Goal: Task Accomplishment & Management: Complete application form

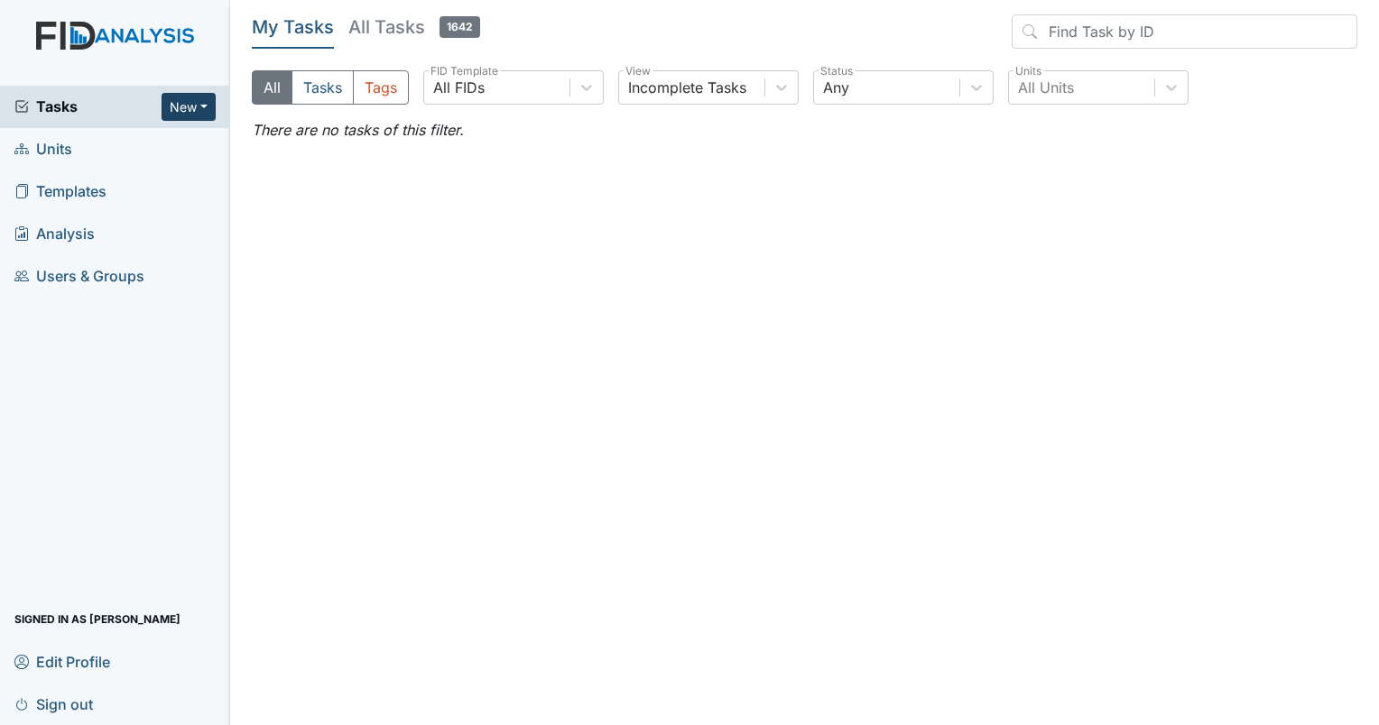
click at [202, 112] on button "New" at bounding box center [188, 107] width 54 height 28
click at [112, 147] on link "Form" at bounding box center [142, 144] width 143 height 29
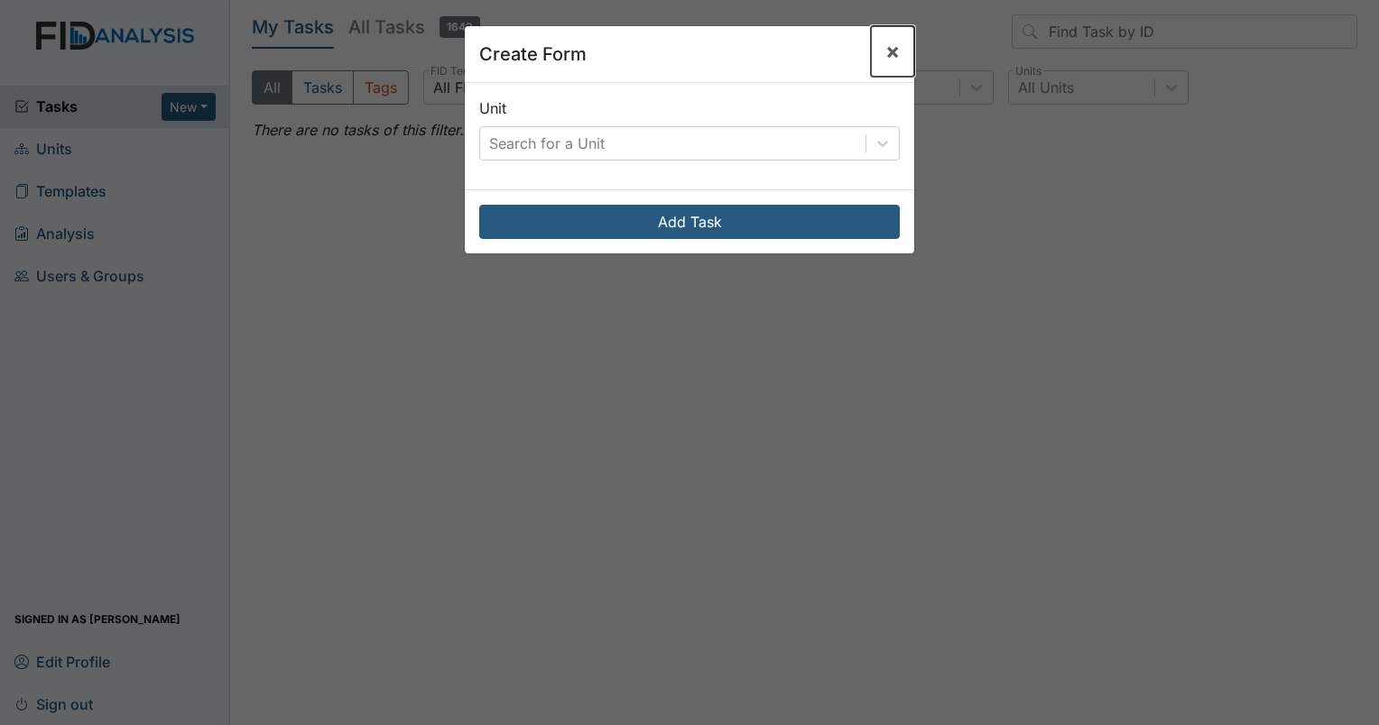
click at [888, 53] on span "×" at bounding box center [892, 51] width 14 height 26
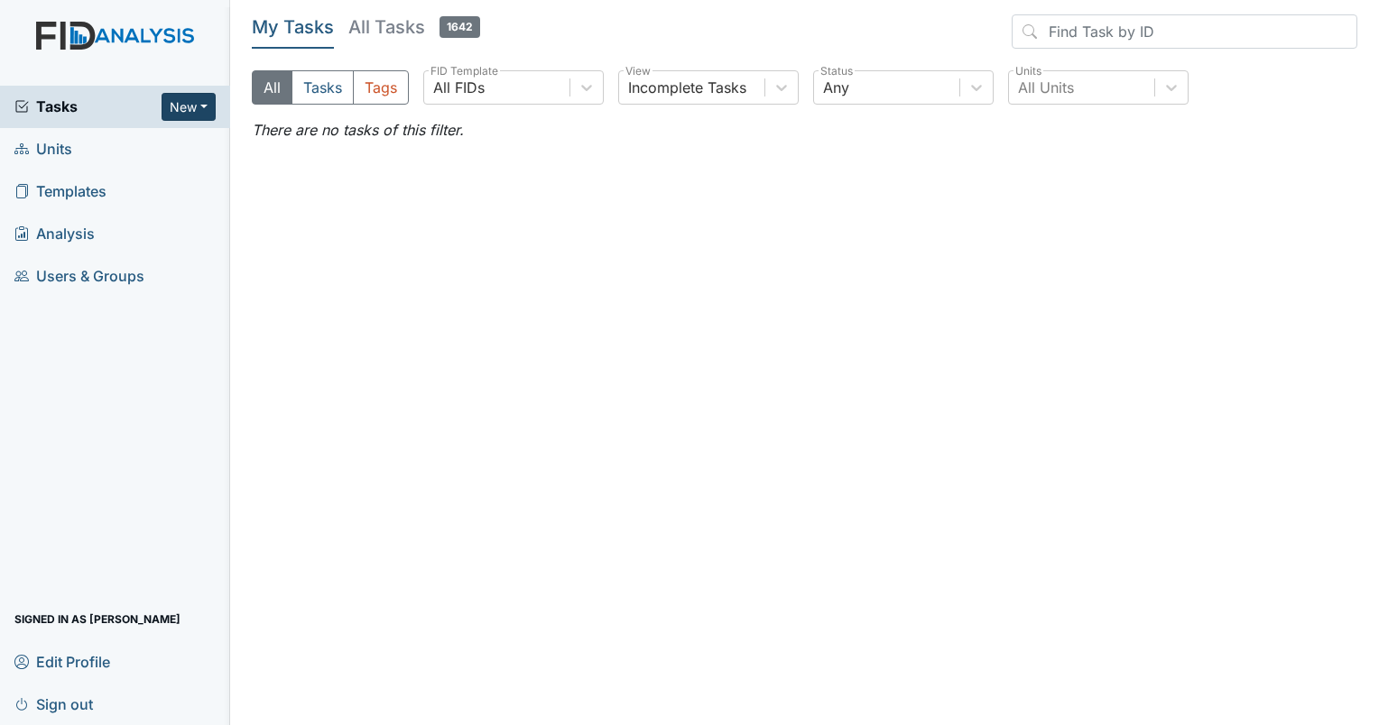
click at [209, 94] on button "New" at bounding box center [188, 107] width 54 height 28
click at [123, 142] on link "Form" at bounding box center [142, 144] width 143 height 29
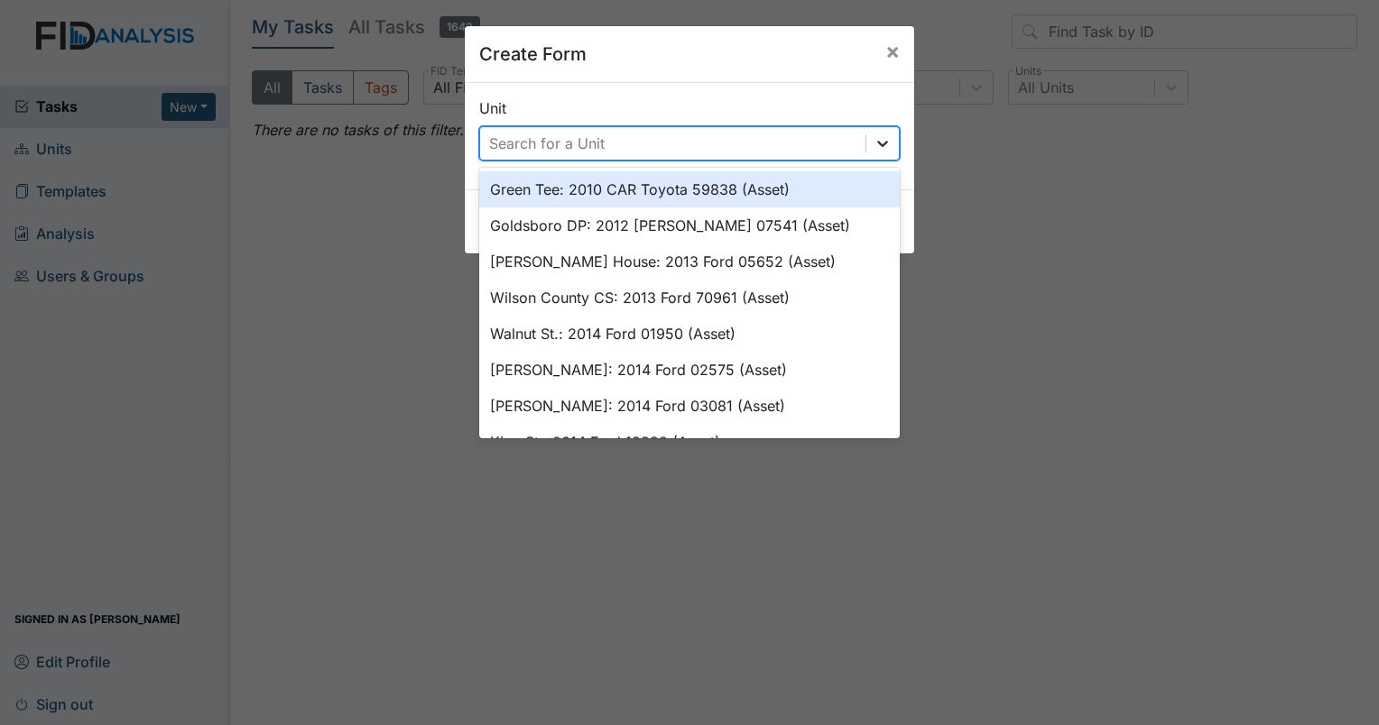
click at [873, 139] on icon at bounding box center [882, 143] width 18 height 18
type input "q"
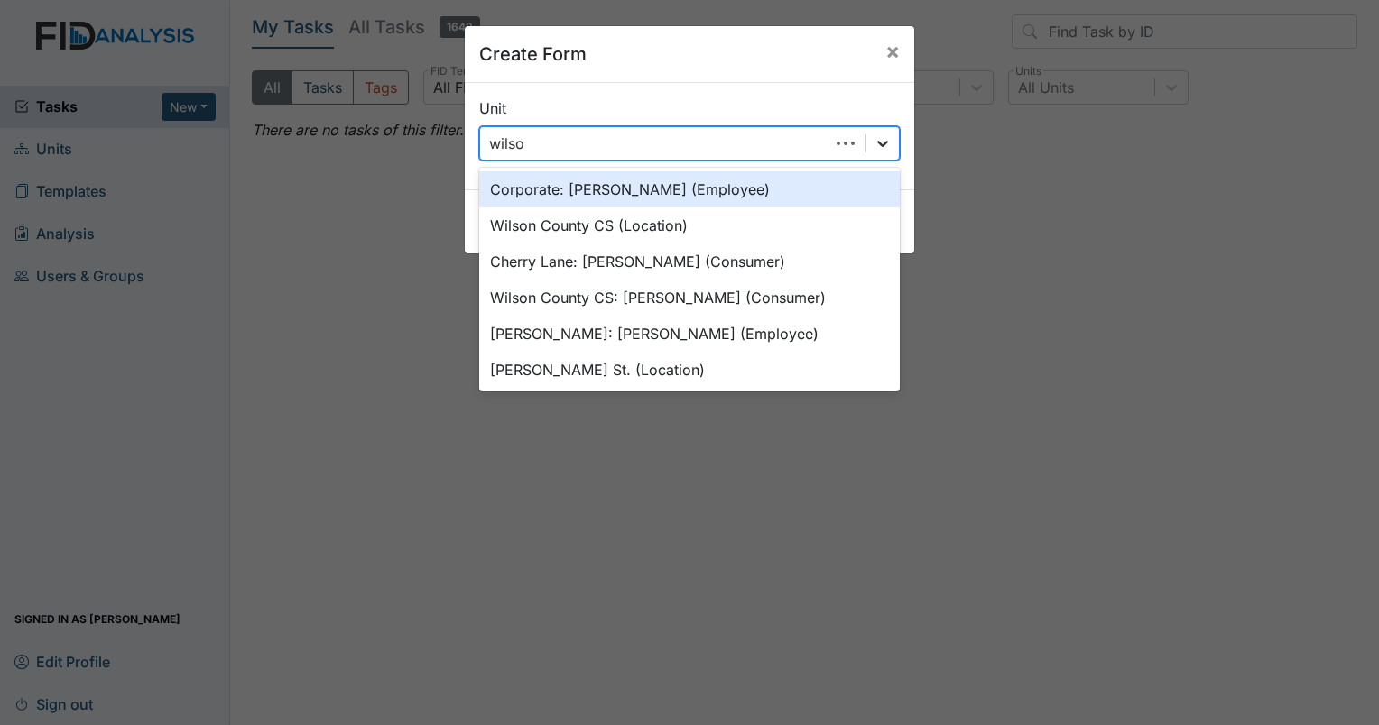
type input "wilson"
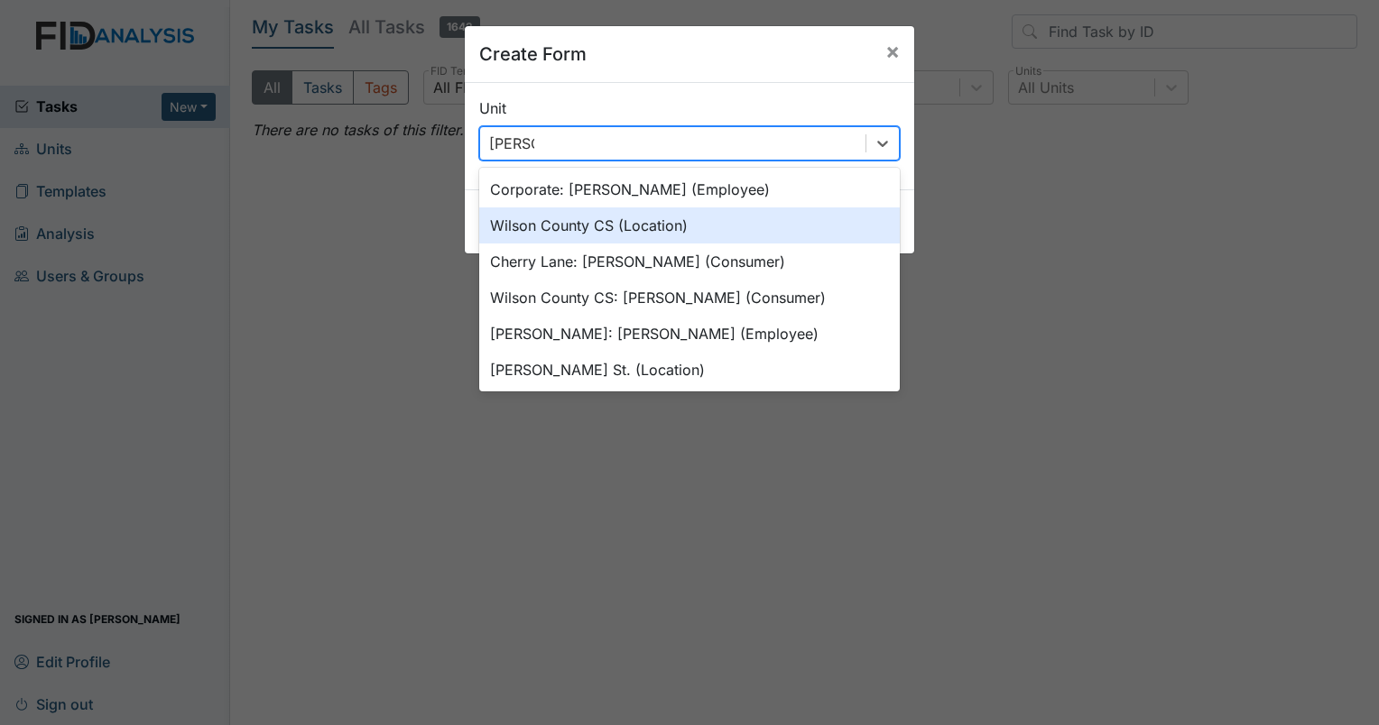
click at [671, 224] on div "Wilson County CS (Location)" at bounding box center [689, 225] width 420 height 36
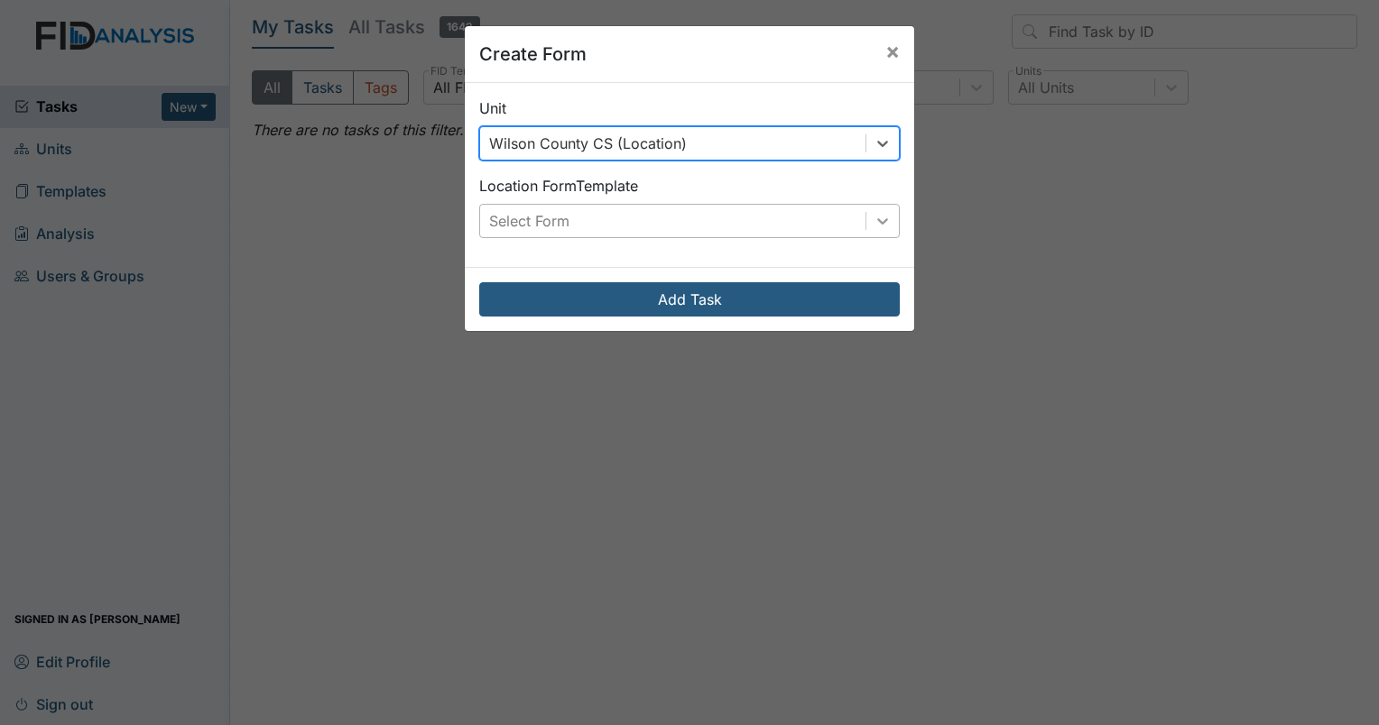
click at [878, 222] on icon at bounding box center [882, 221] width 18 height 18
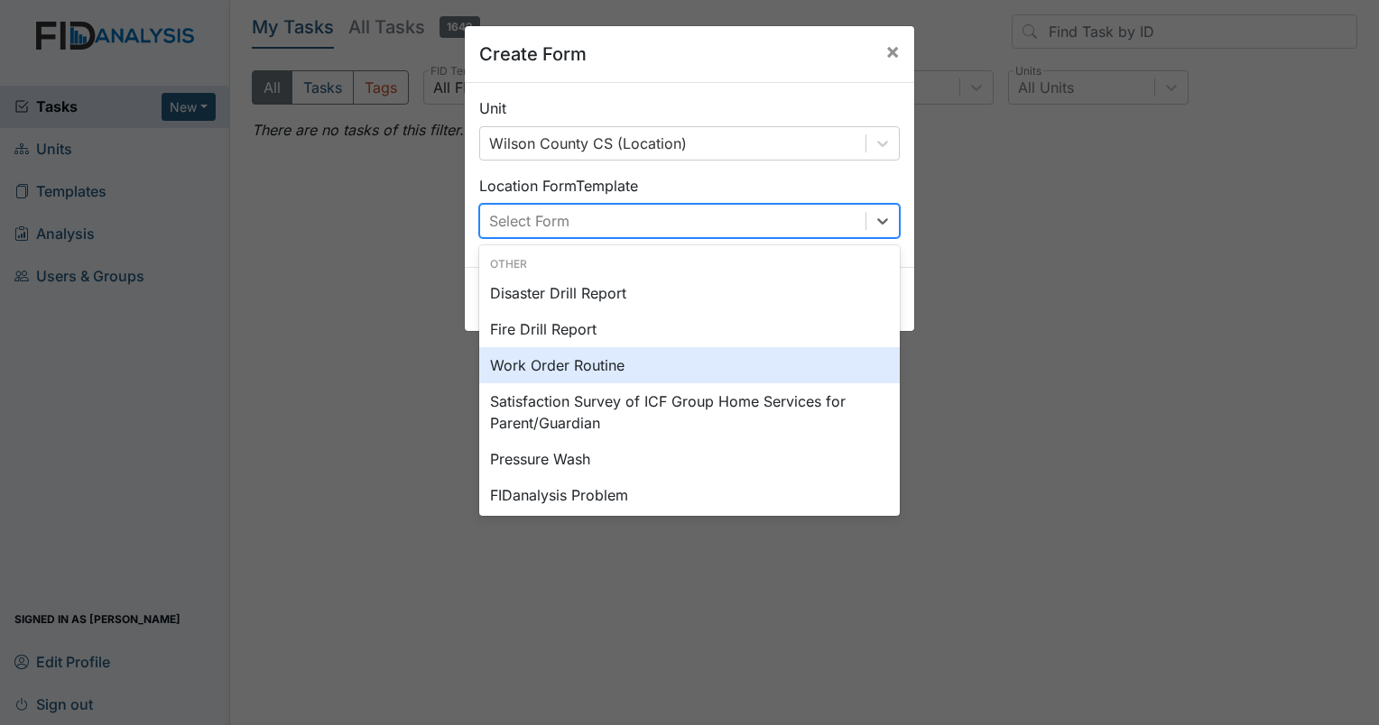
click at [604, 368] on div "Work Order Routine" at bounding box center [689, 365] width 420 height 36
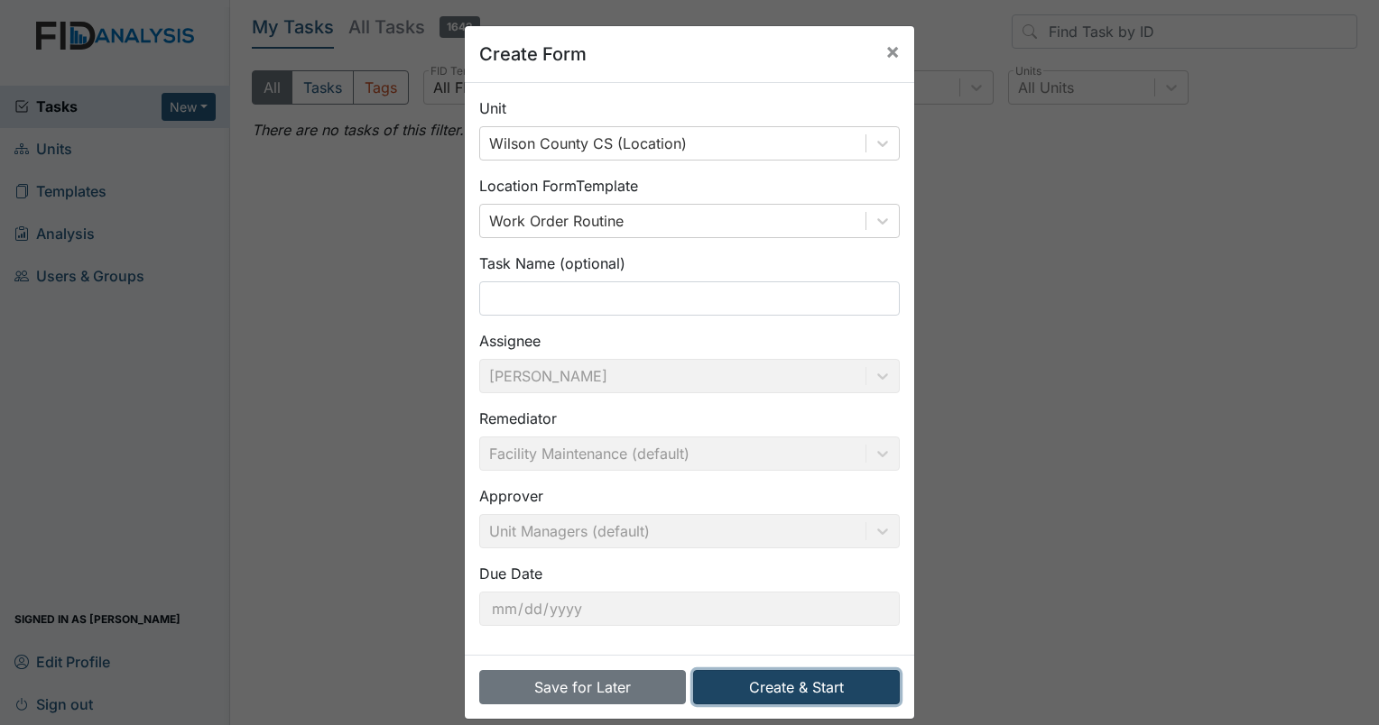
click at [779, 675] on button "Create & Start" at bounding box center [796, 687] width 207 height 34
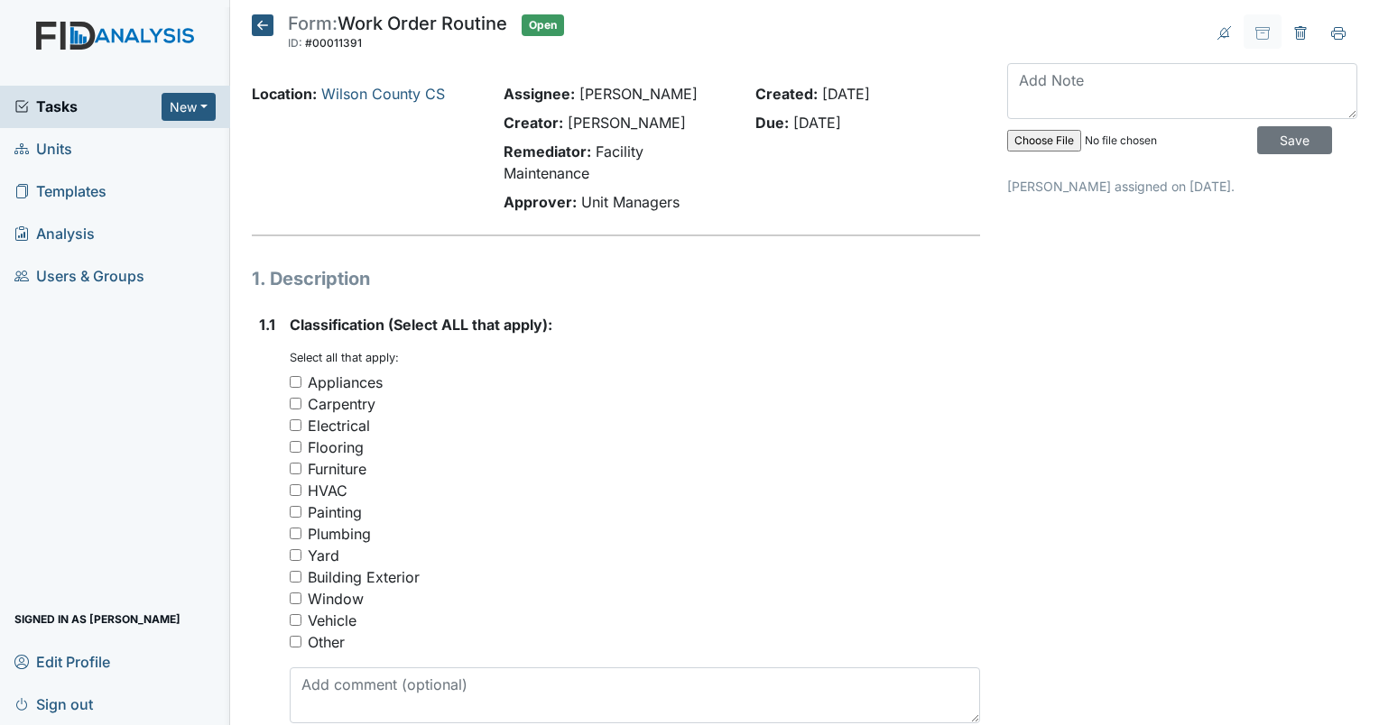
click at [290, 599] on input "Window" at bounding box center [296, 599] width 12 height 12
checkbox input "true"
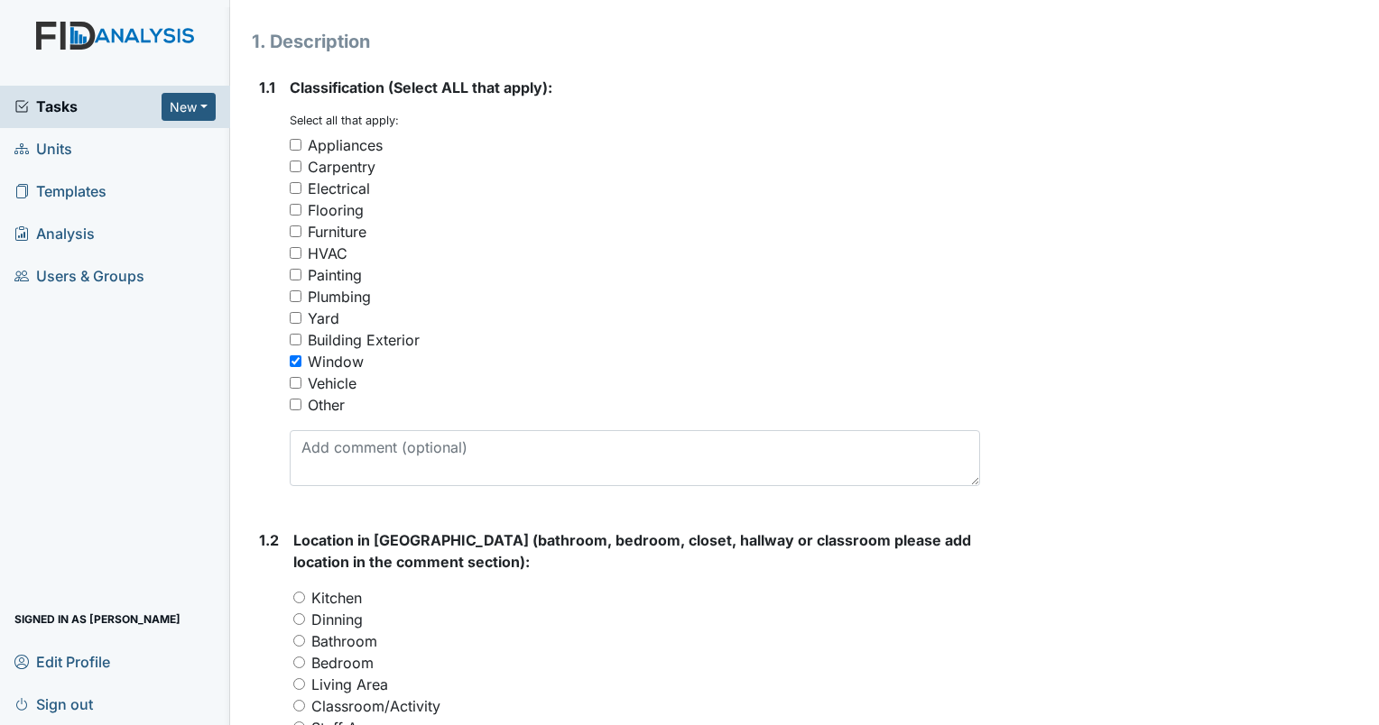
scroll to position [451, 0]
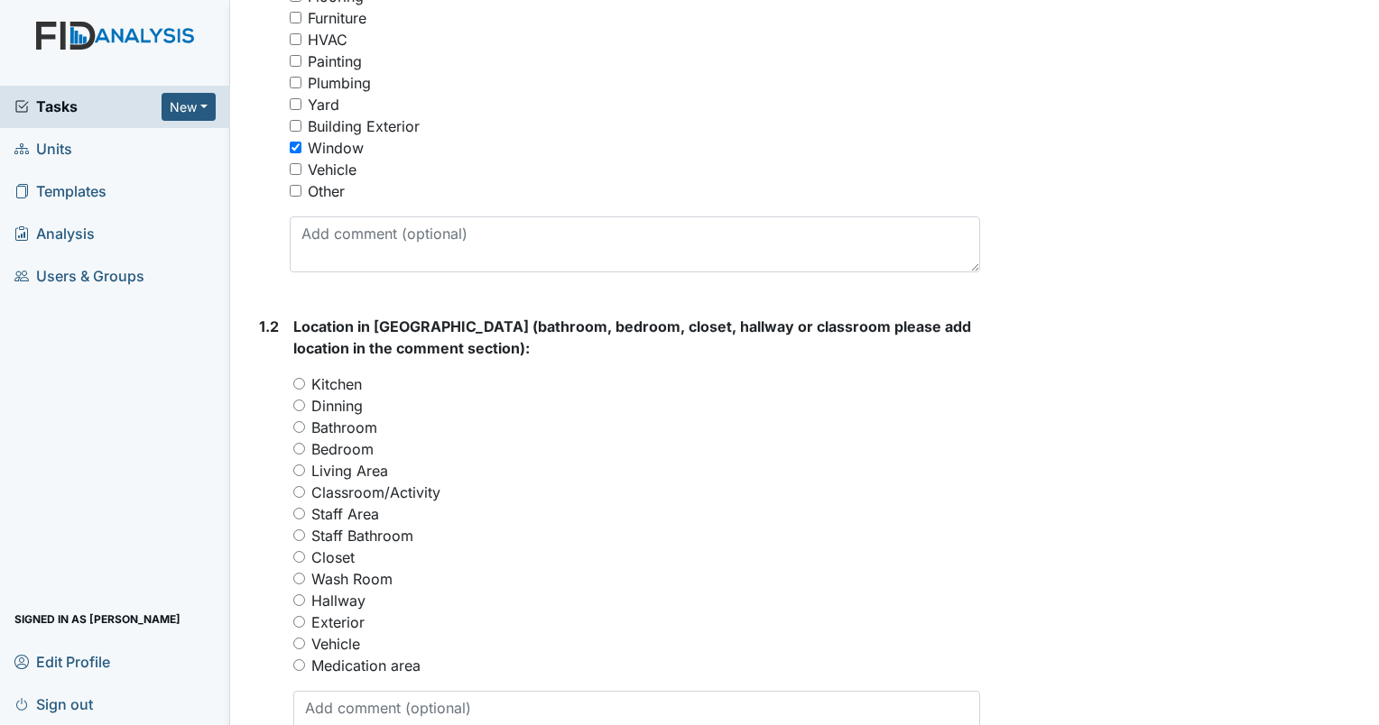
click at [301, 445] on input "Bedroom" at bounding box center [299, 449] width 12 height 12
radio input "true"
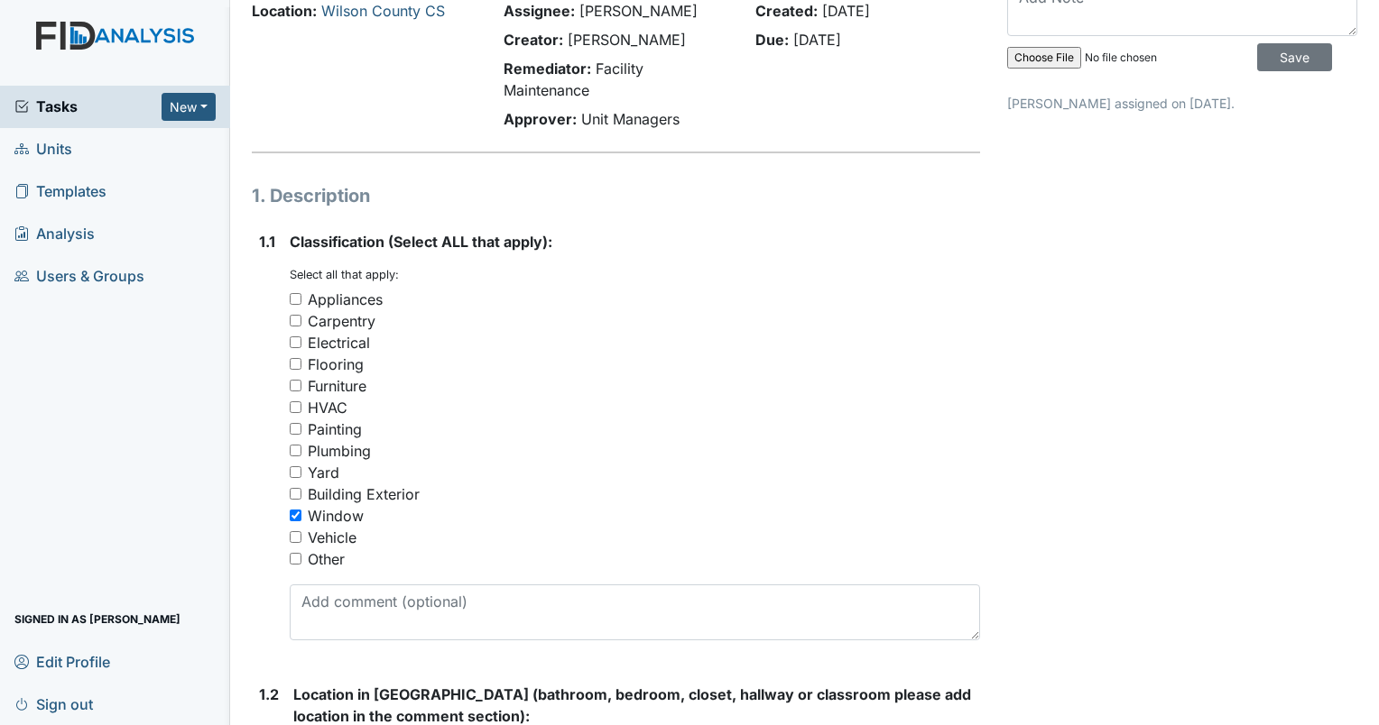
scroll to position [271, 0]
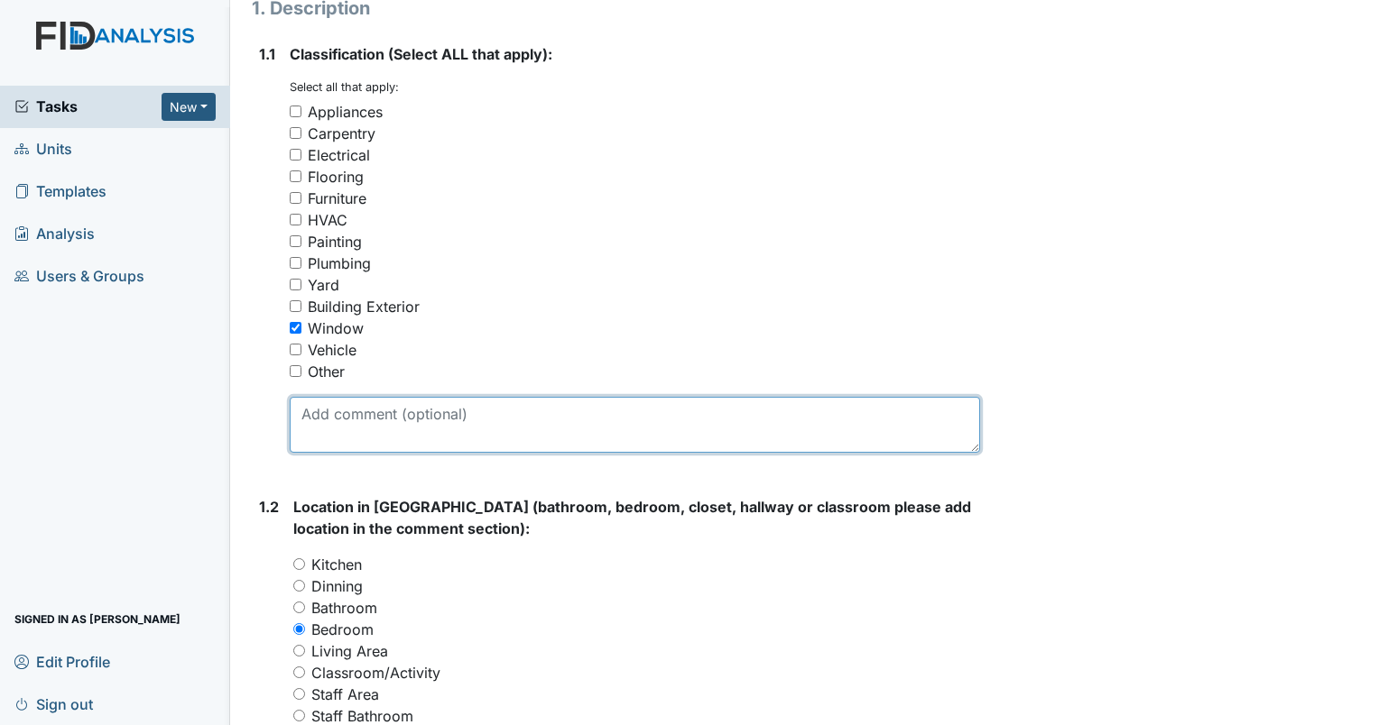
click at [354, 451] on textarea at bounding box center [635, 425] width 690 height 56
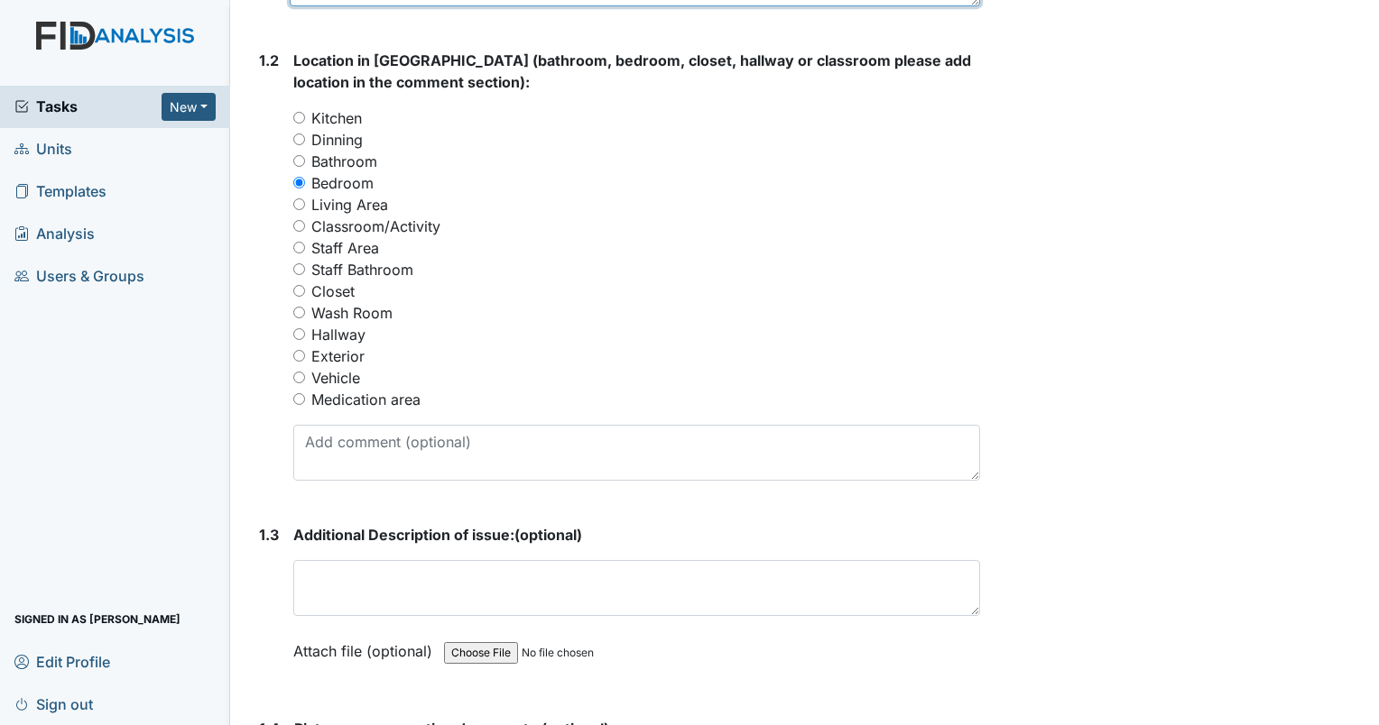
scroll to position [722, 0]
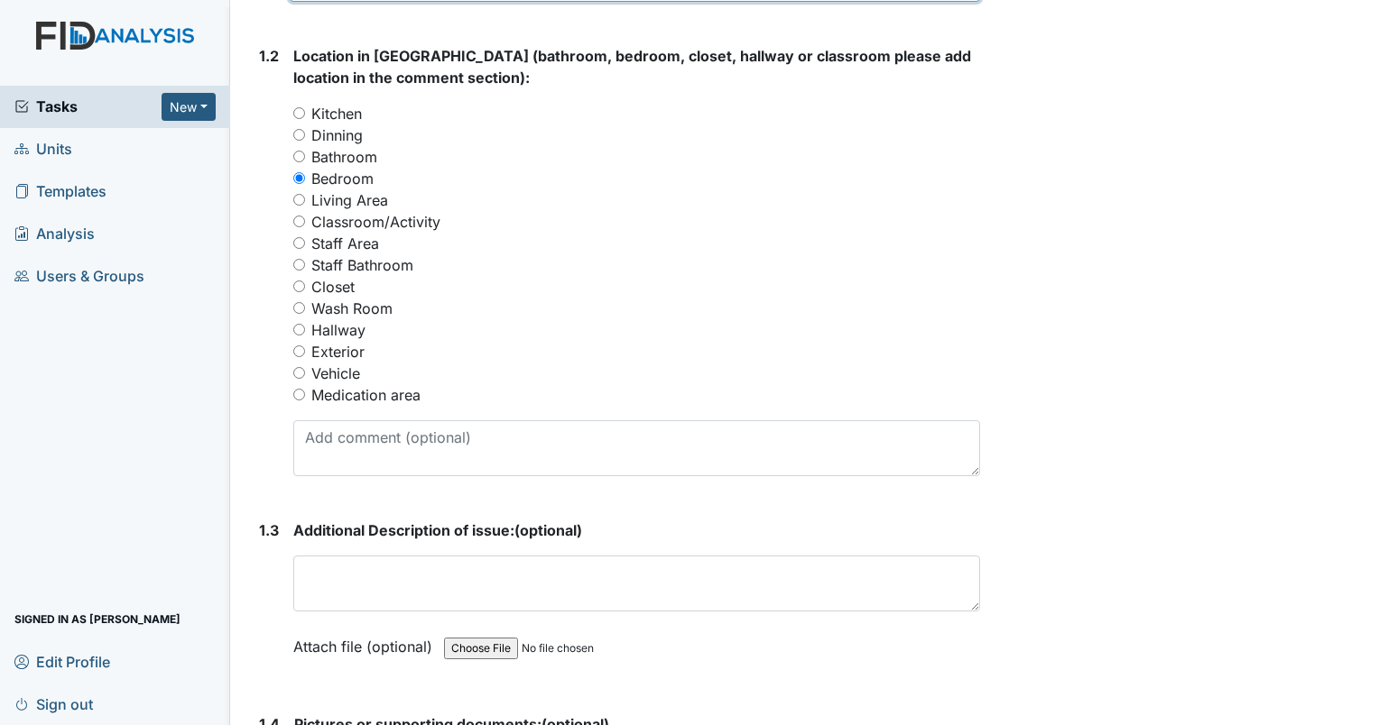
type textarea "Blind in bedroom #1"
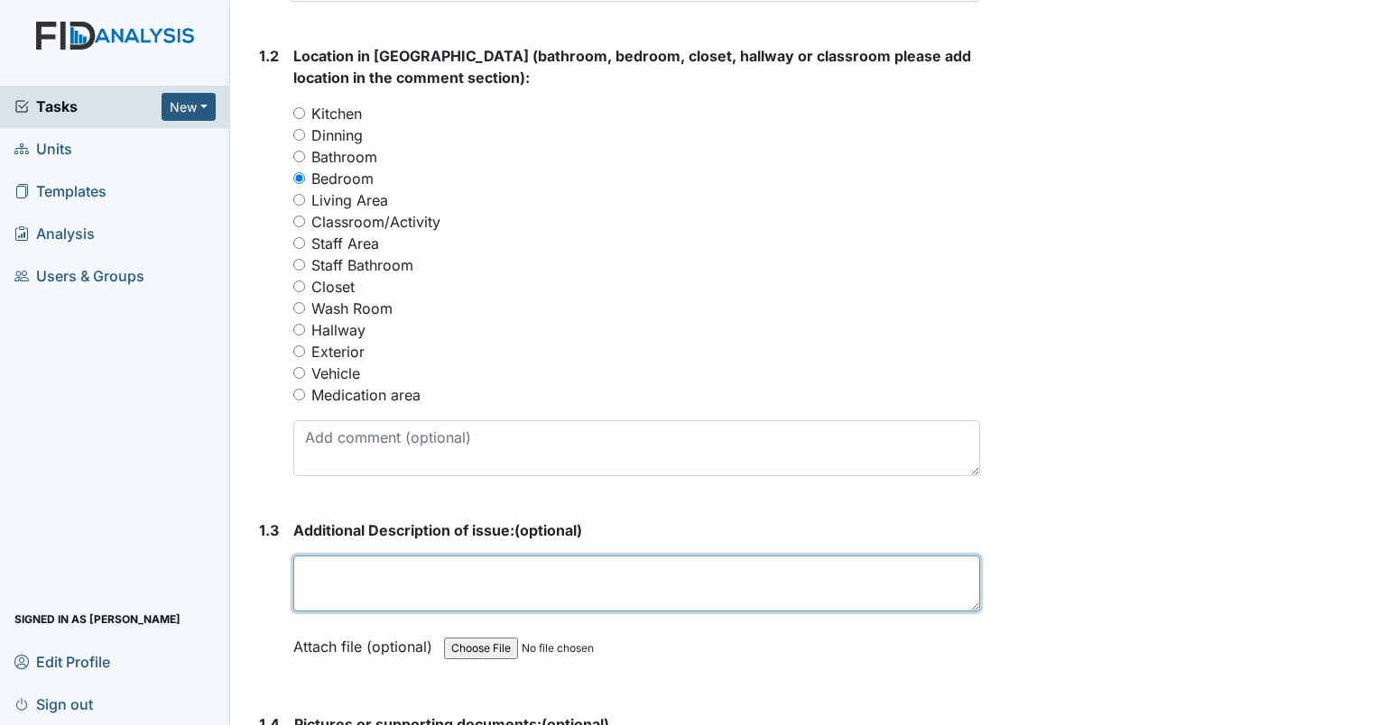
drag, startPoint x: 411, startPoint y: 587, endPoint x: 436, endPoint y: 576, distance: 27.0
click at [424, 578] on textarea at bounding box center [636, 584] width 687 height 56
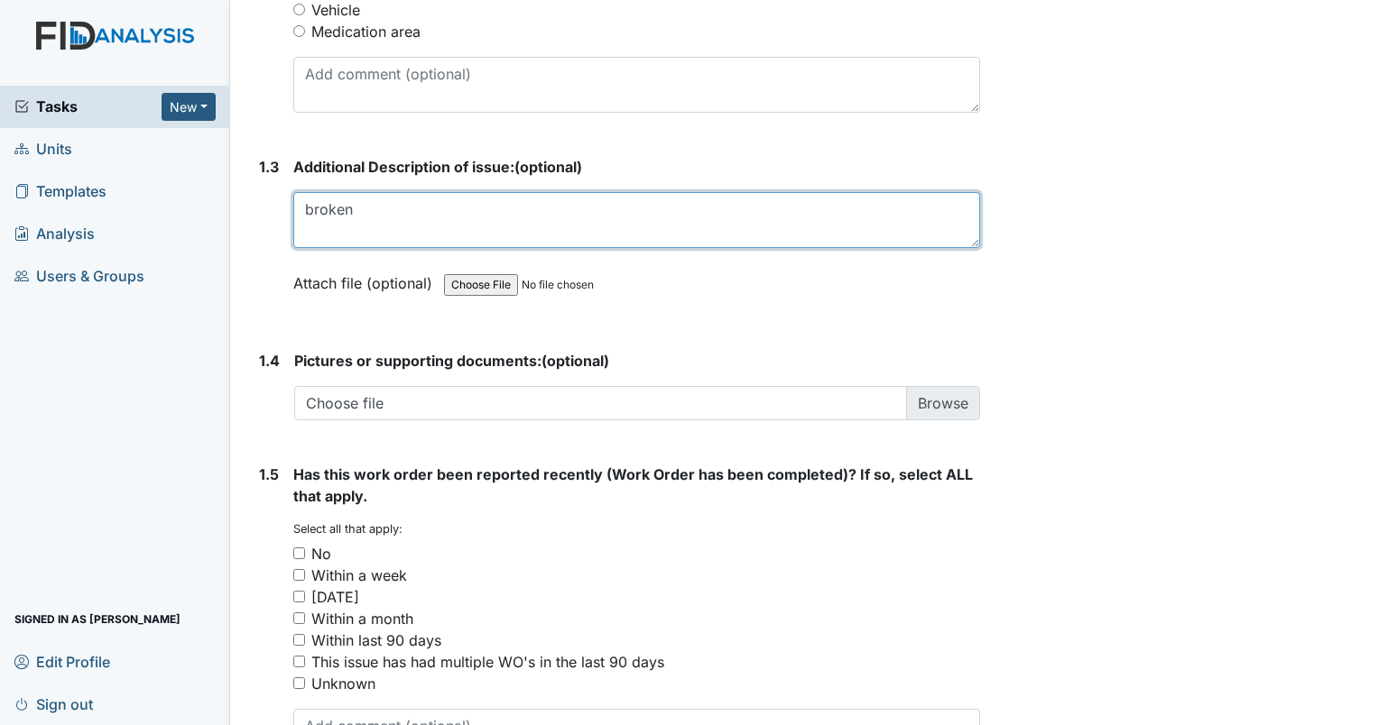
scroll to position [1173, 0]
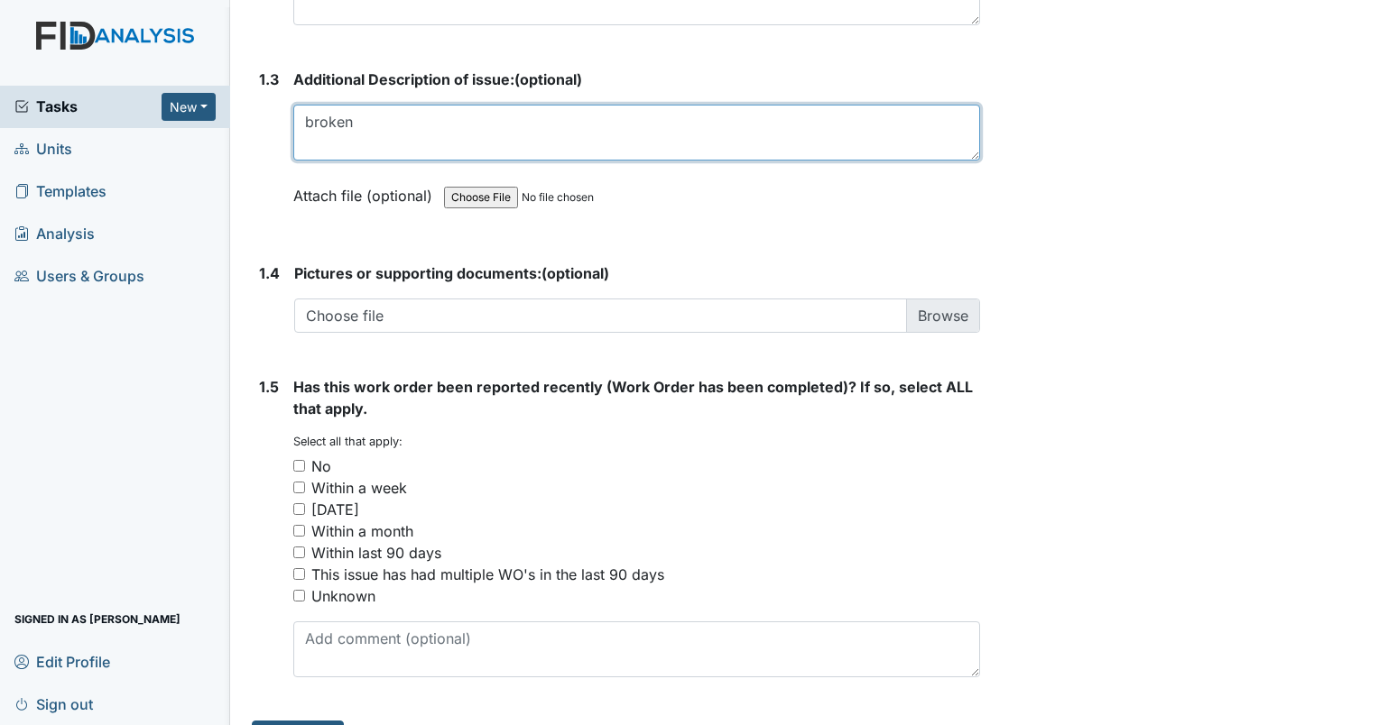
type textarea "broken"
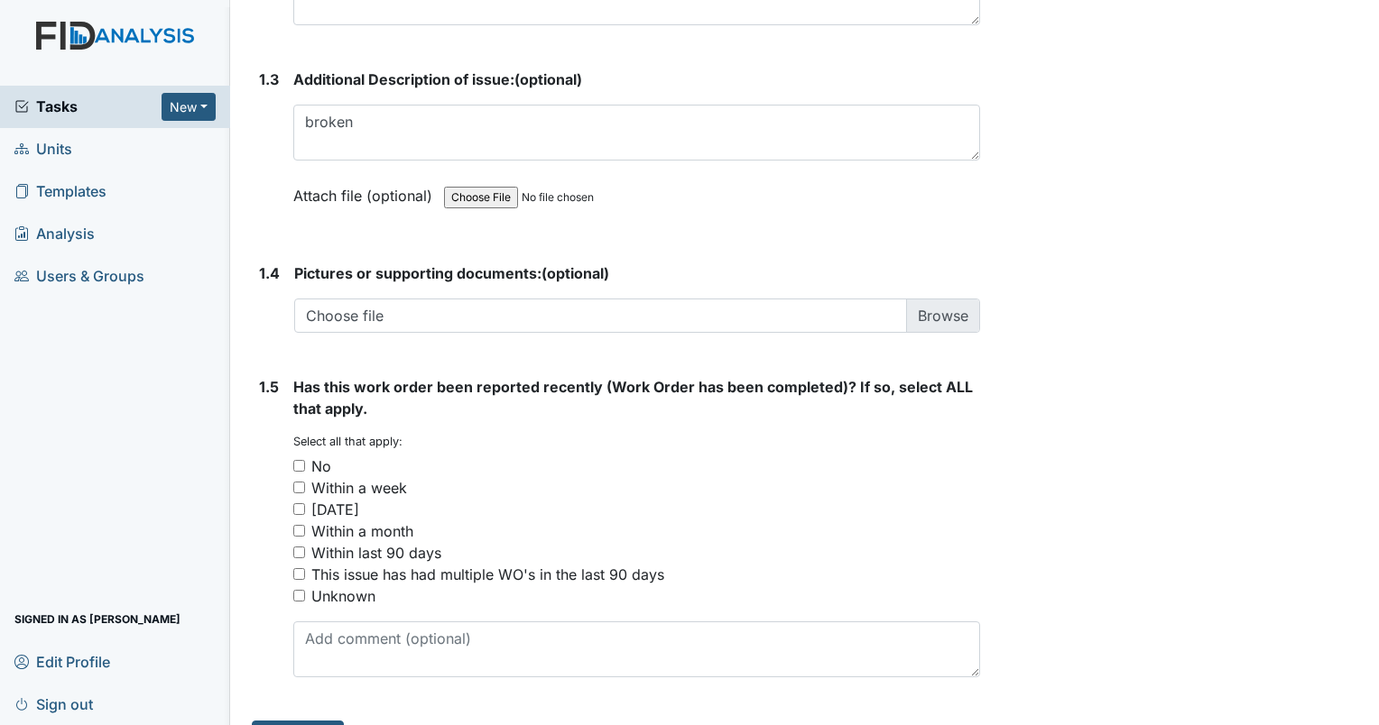
drag, startPoint x: 300, startPoint y: 460, endPoint x: 408, endPoint y: 433, distance: 111.6
click at [295, 464] on input "No" at bounding box center [299, 466] width 12 height 12
checkbox input "true"
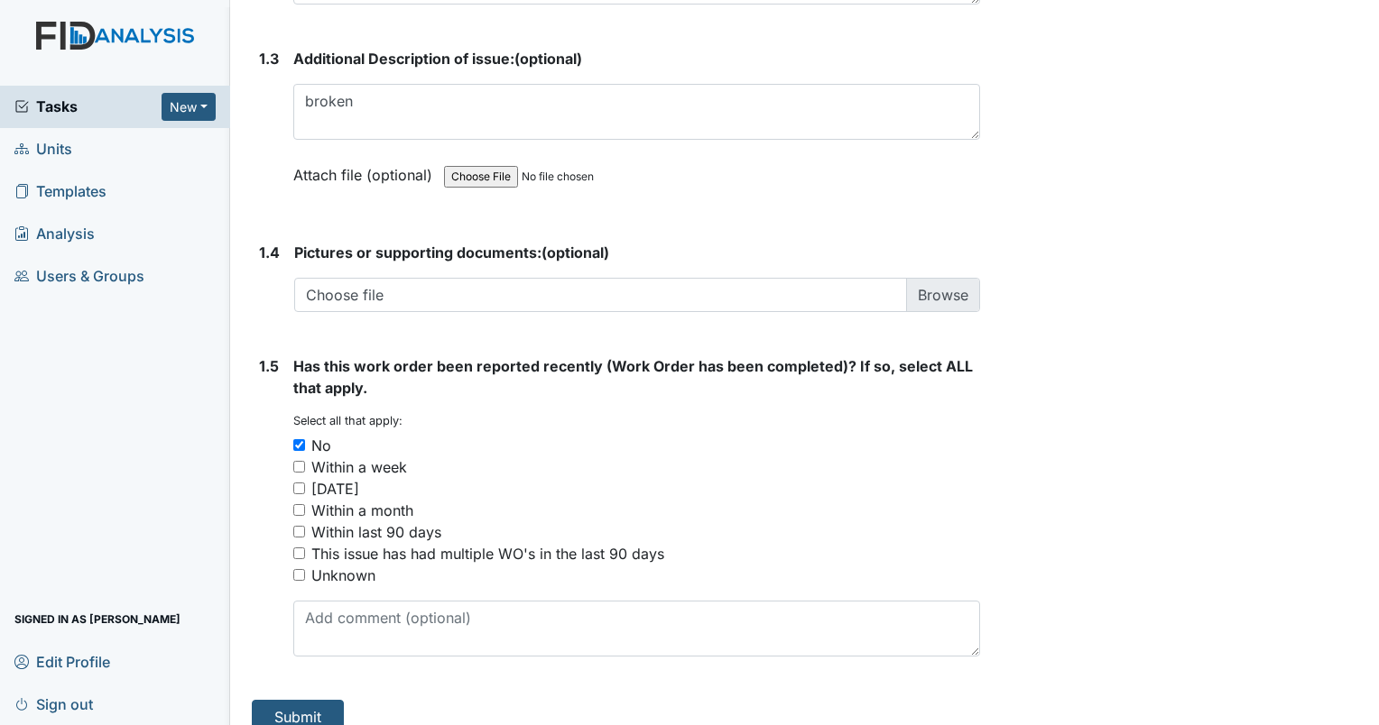
scroll to position [1214, 0]
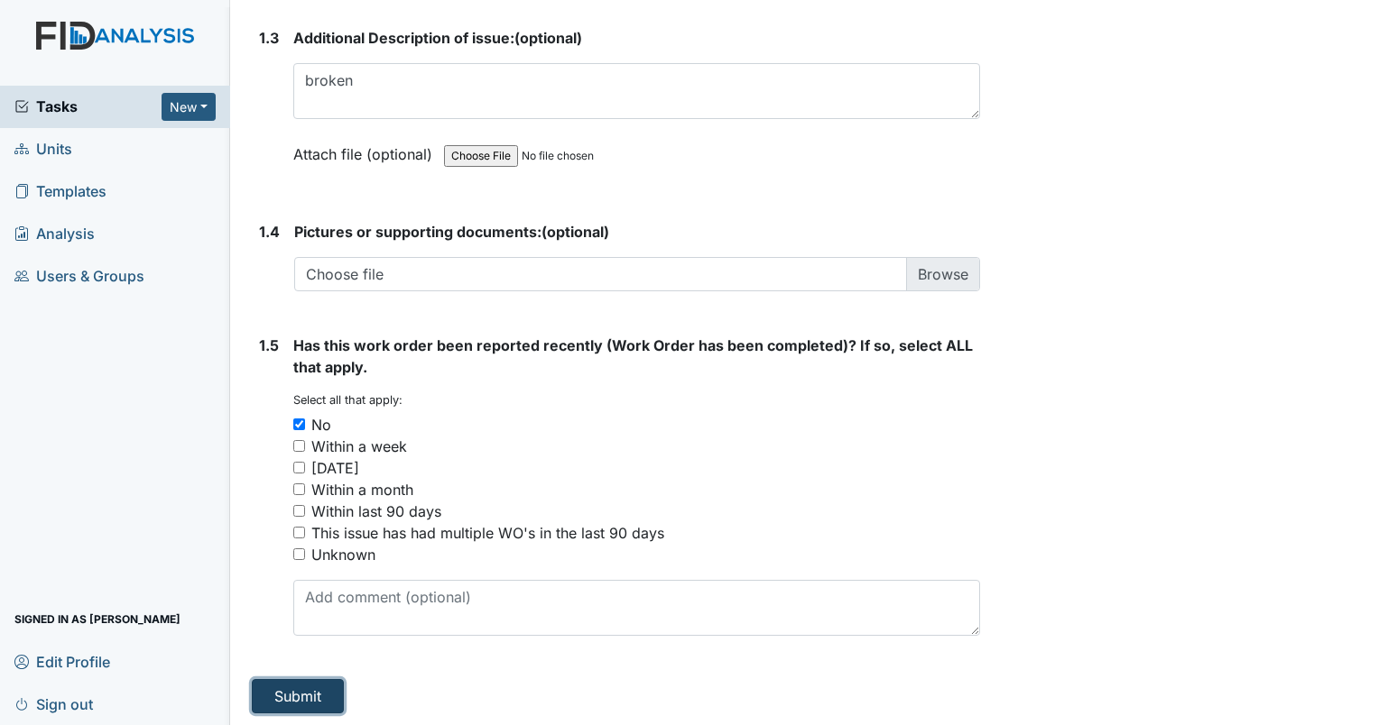
click at [296, 697] on button "Submit" at bounding box center [298, 696] width 92 height 34
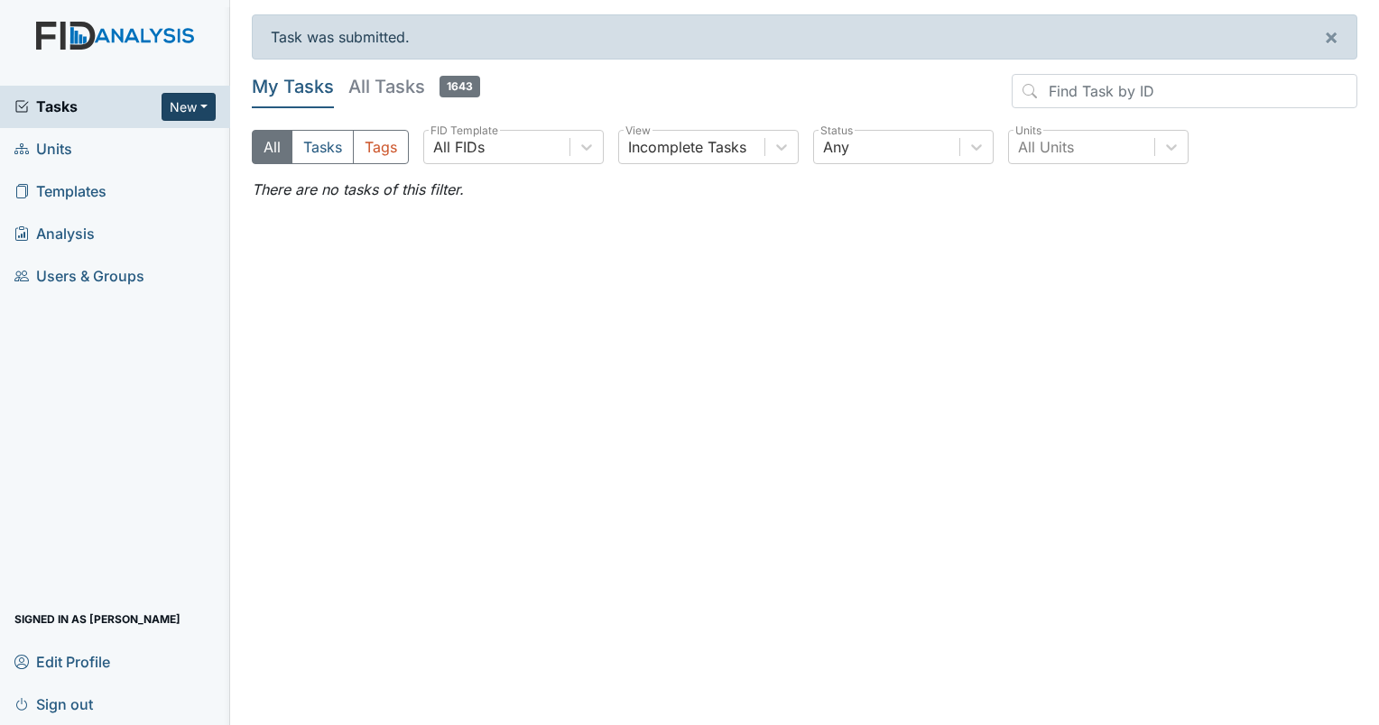
click at [203, 108] on button "New" at bounding box center [188, 107] width 54 height 28
click at [141, 138] on link "Form" at bounding box center [142, 144] width 143 height 29
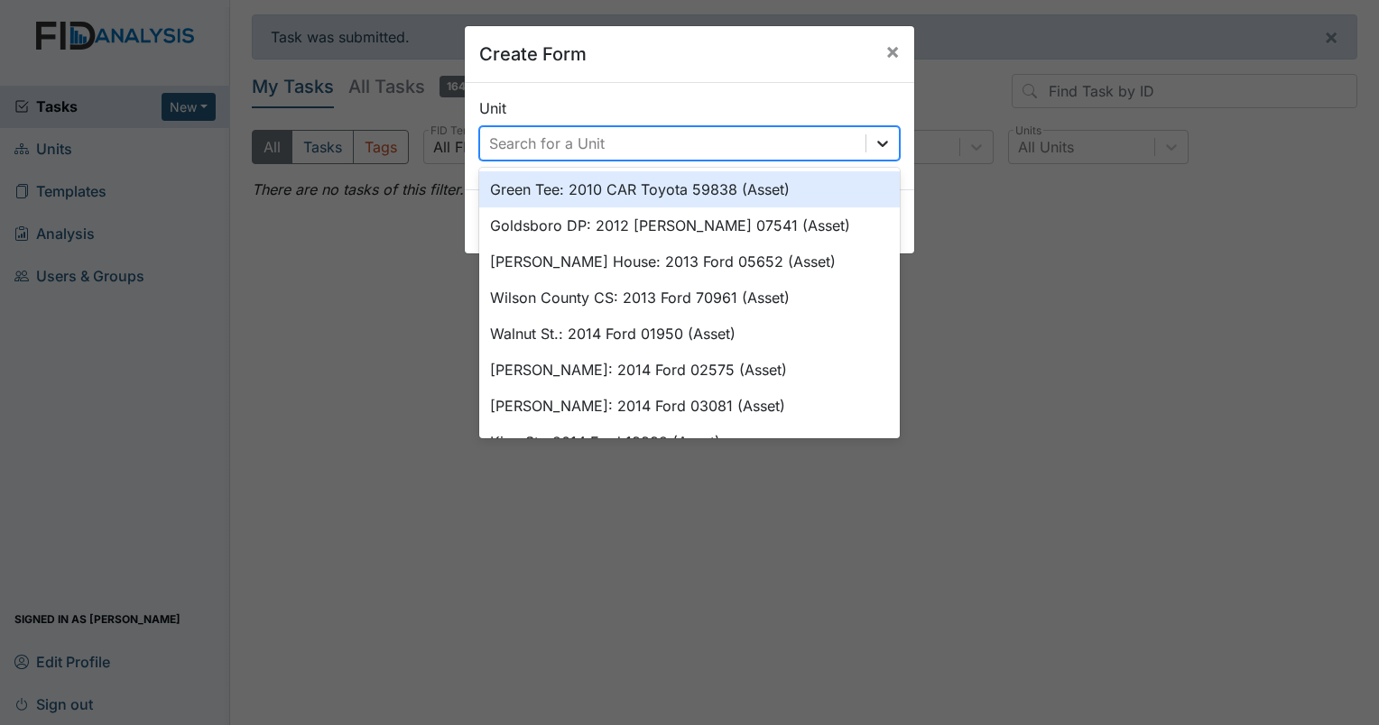
click at [882, 144] on icon at bounding box center [882, 143] width 18 height 18
click at [634, 132] on div "Search for a Unit" at bounding box center [672, 143] width 385 height 32
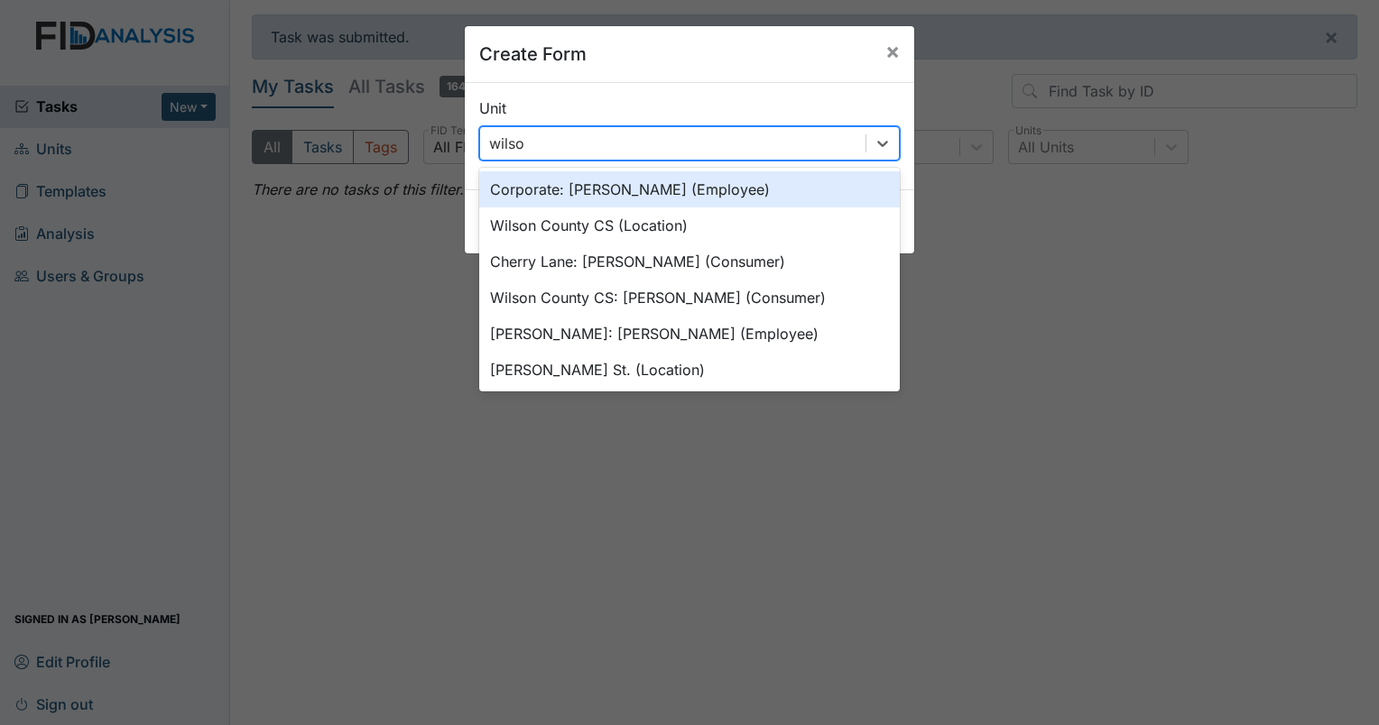
type input "wilson"
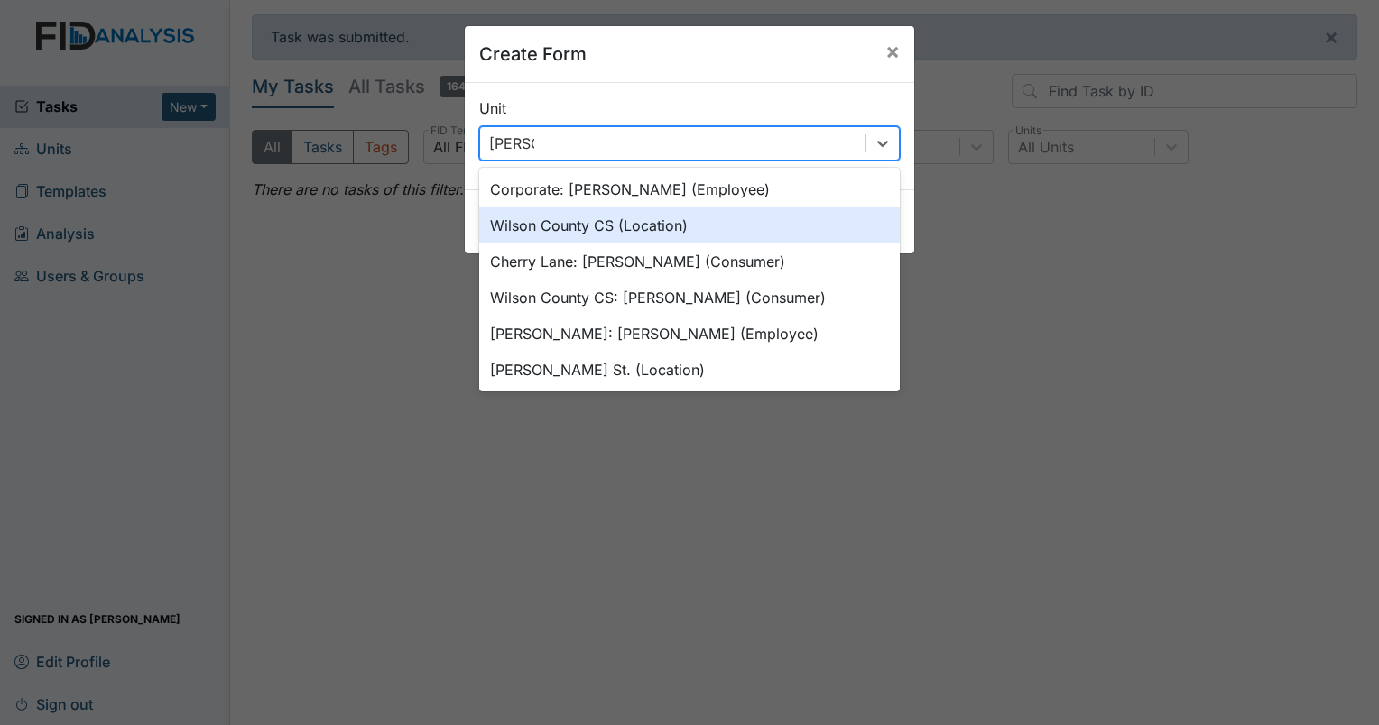
click at [506, 226] on div "Wilson County CS (Location)" at bounding box center [689, 225] width 420 height 36
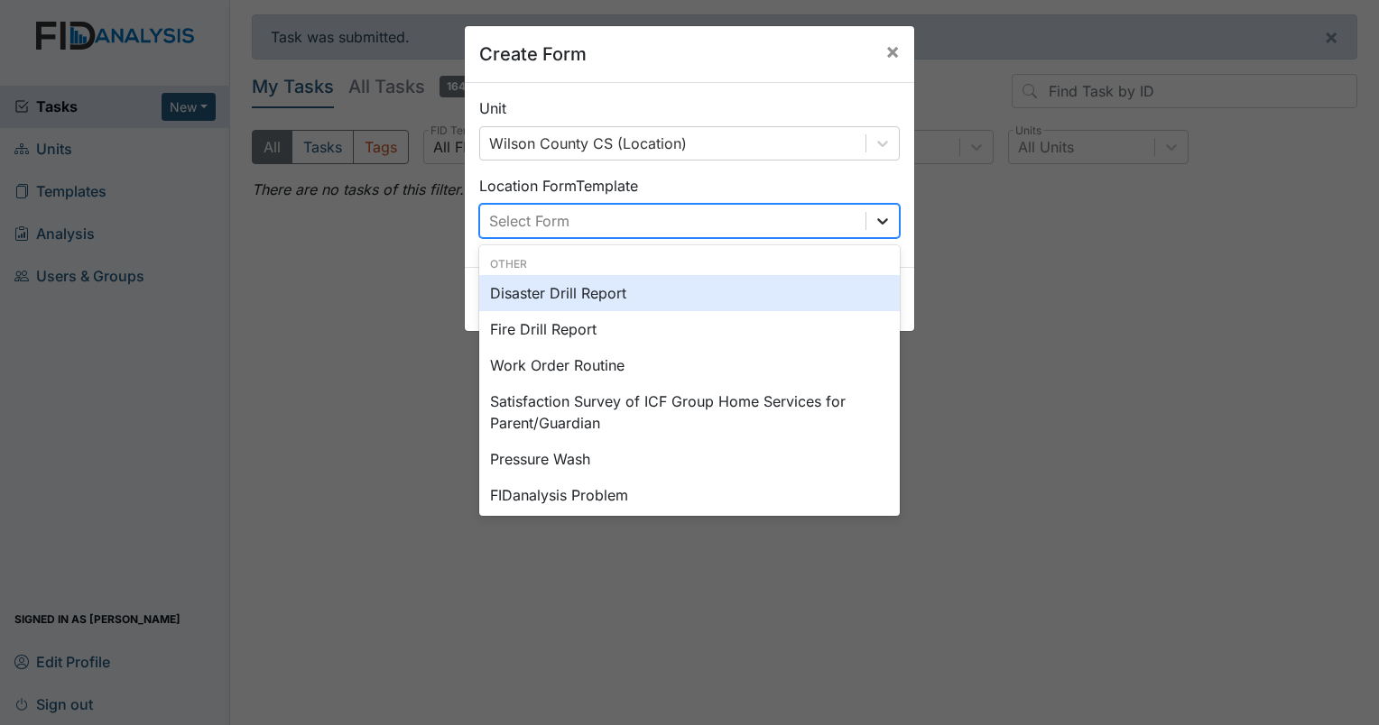
click at [879, 223] on icon at bounding box center [882, 221] width 18 height 18
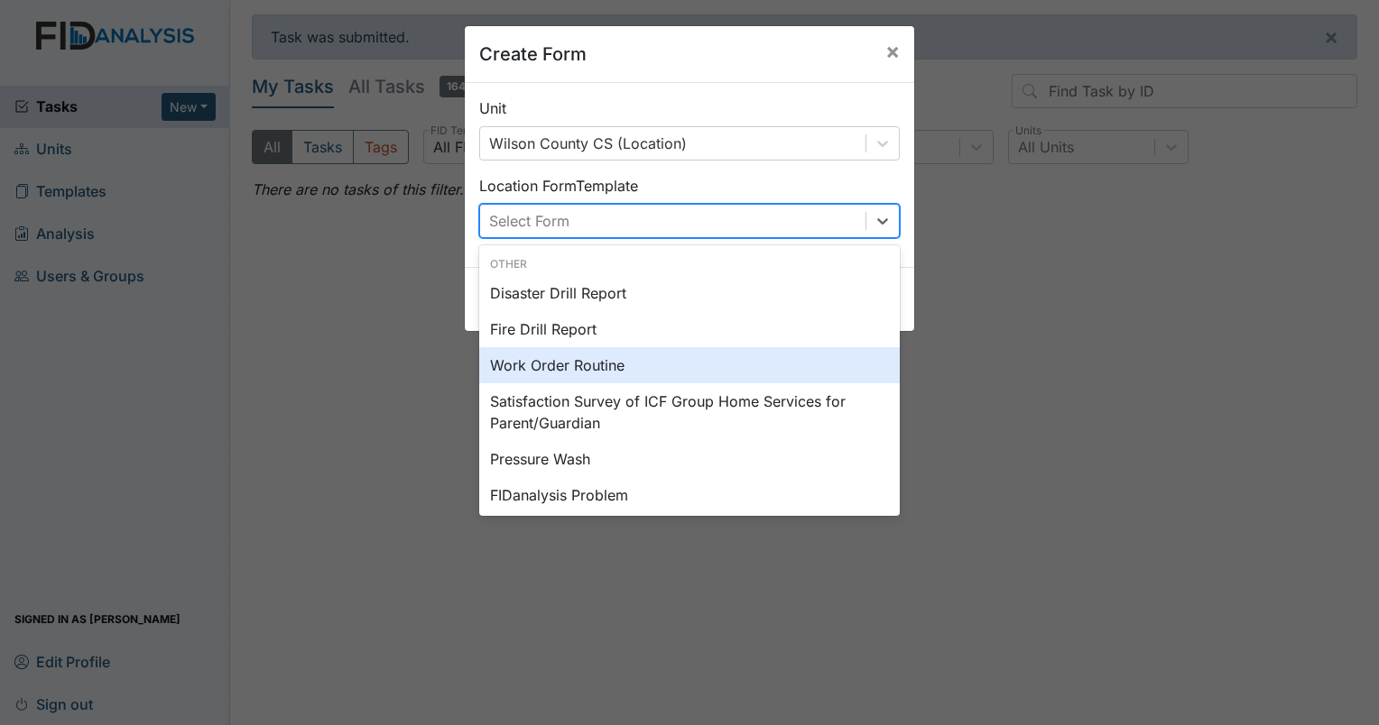
click at [603, 368] on div "Work Order Routine" at bounding box center [689, 365] width 420 height 36
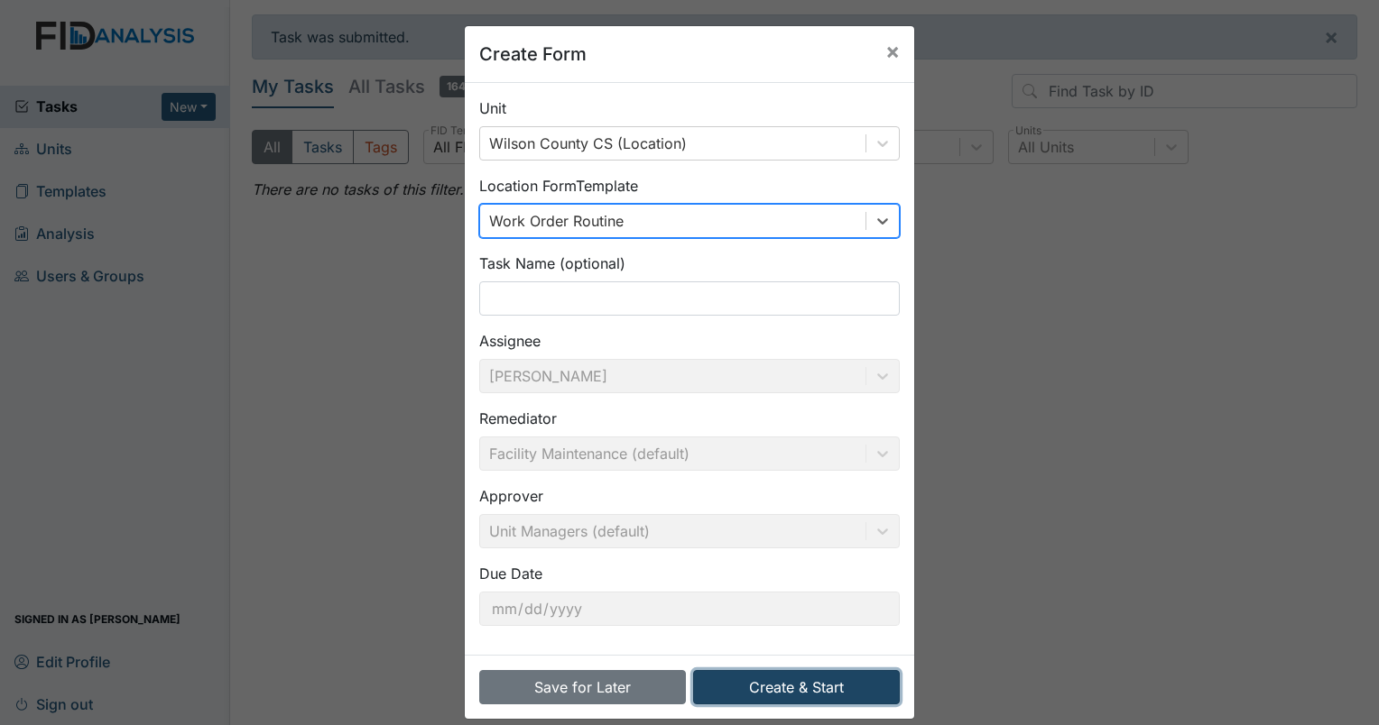
click at [816, 689] on button "Create & Start" at bounding box center [796, 687] width 207 height 34
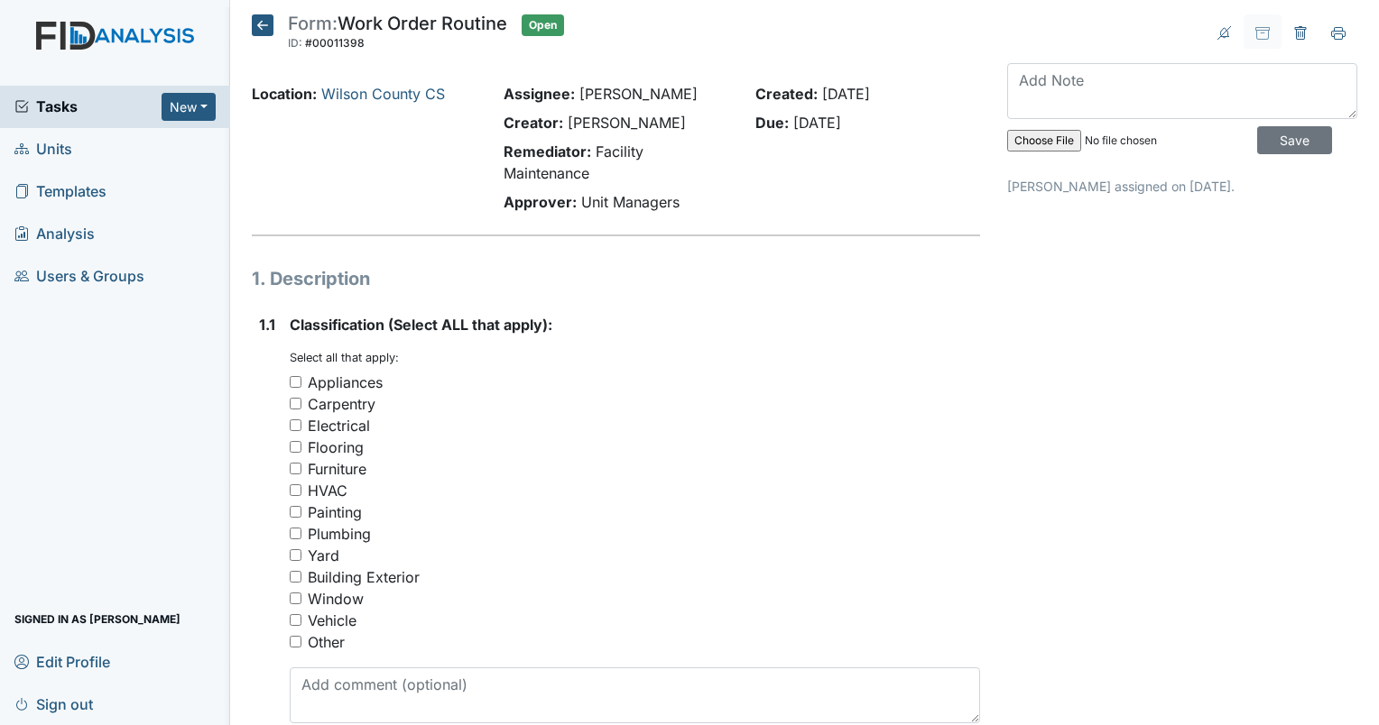
click at [292, 595] on input "Window" at bounding box center [296, 599] width 12 height 12
checkbox input "true"
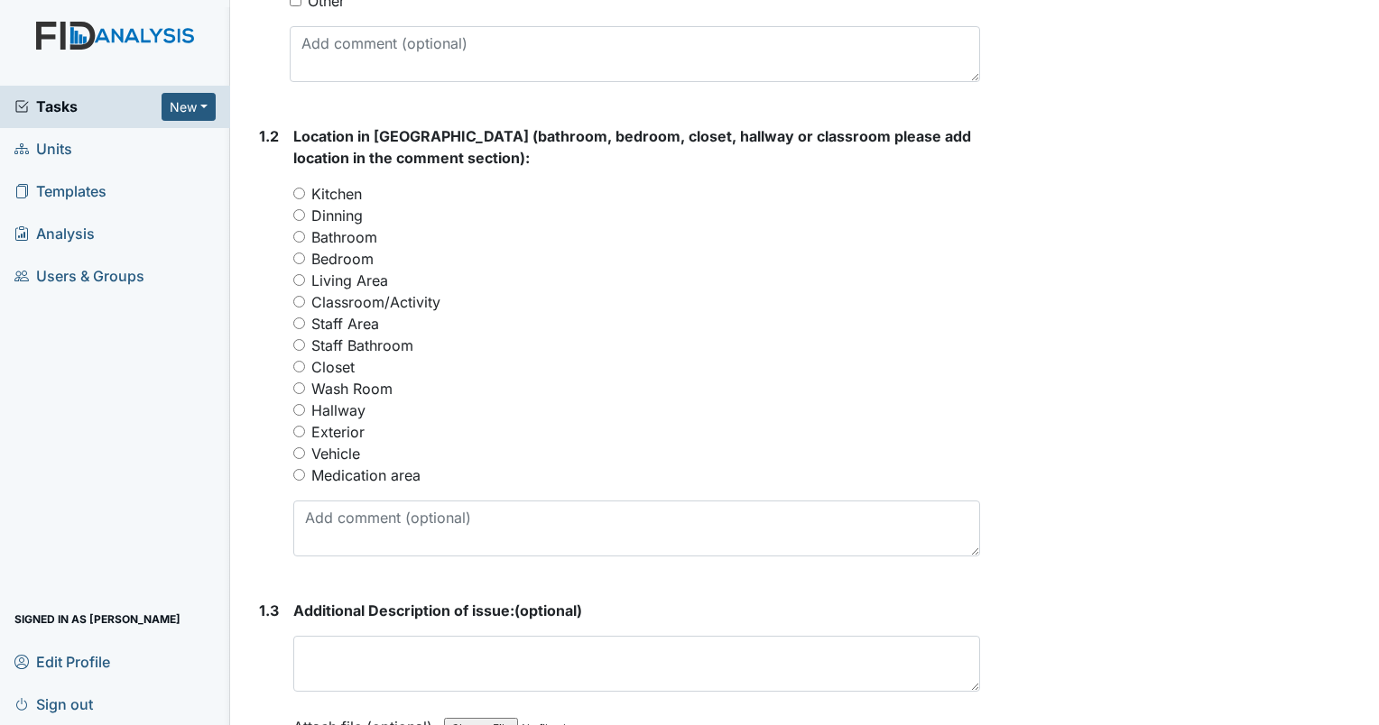
scroll to position [632, 0]
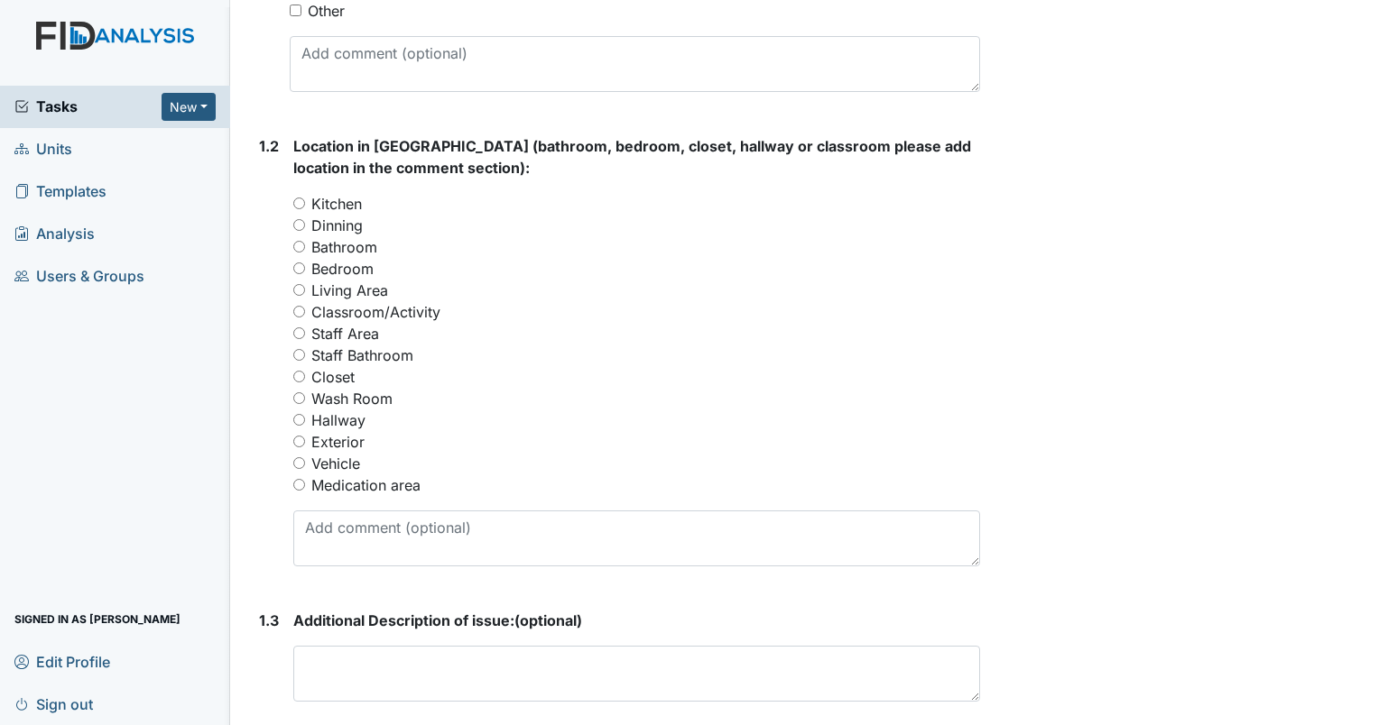
click at [297, 291] on input "Living Area" at bounding box center [299, 290] width 12 height 12
radio input "true"
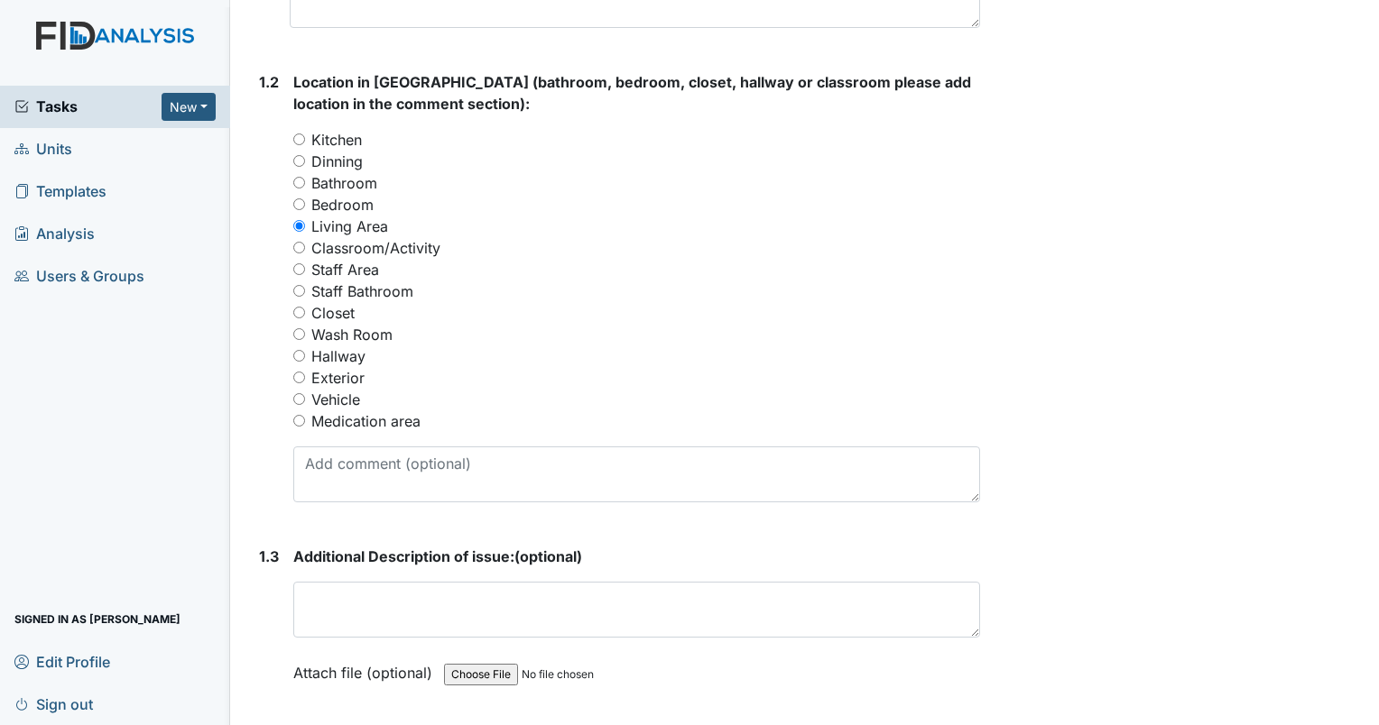
scroll to position [812, 0]
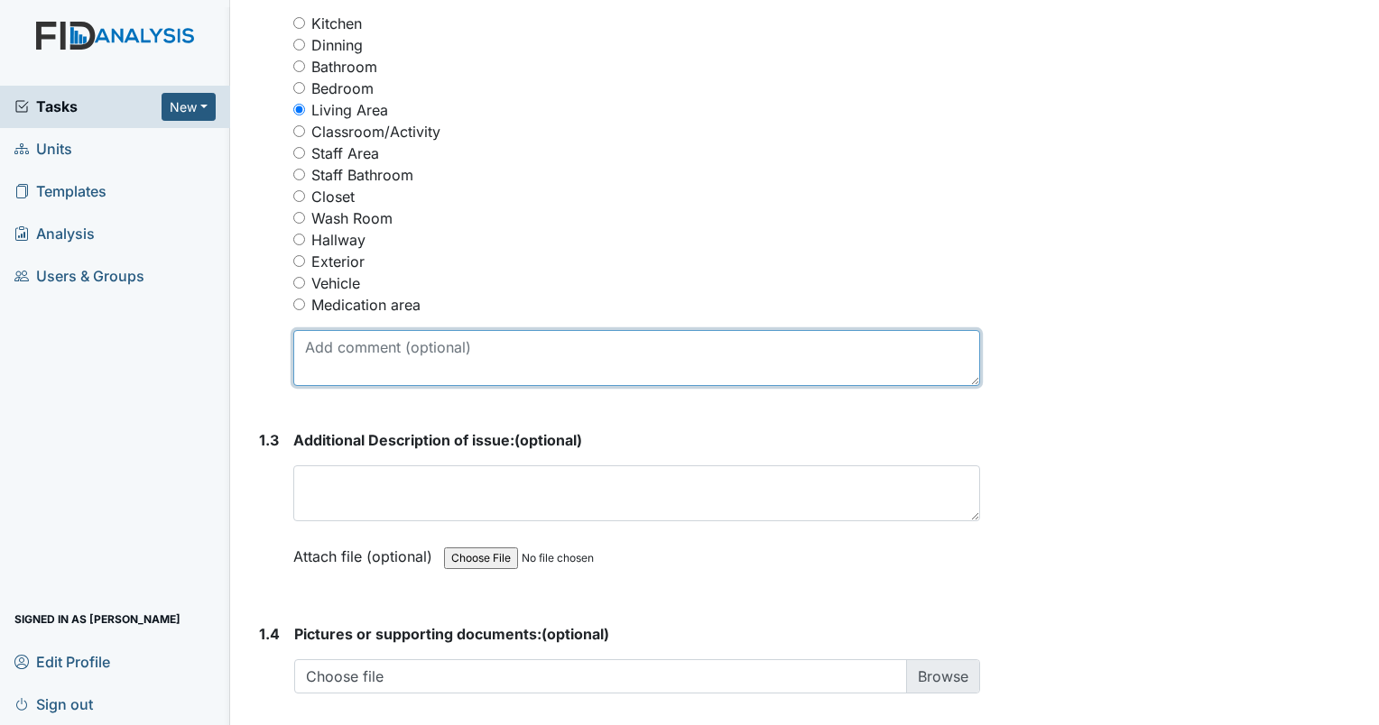
click at [355, 359] on textarea at bounding box center [636, 358] width 687 height 56
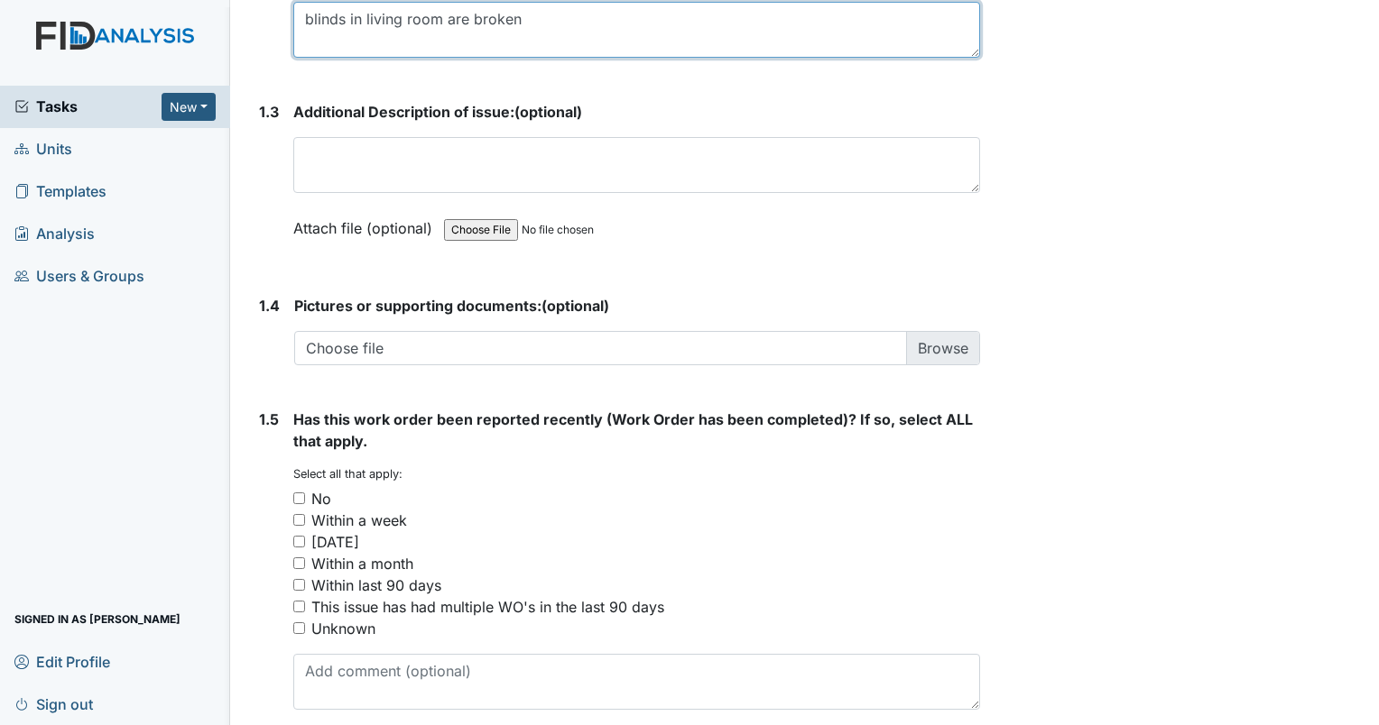
scroll to position [1173, 0]
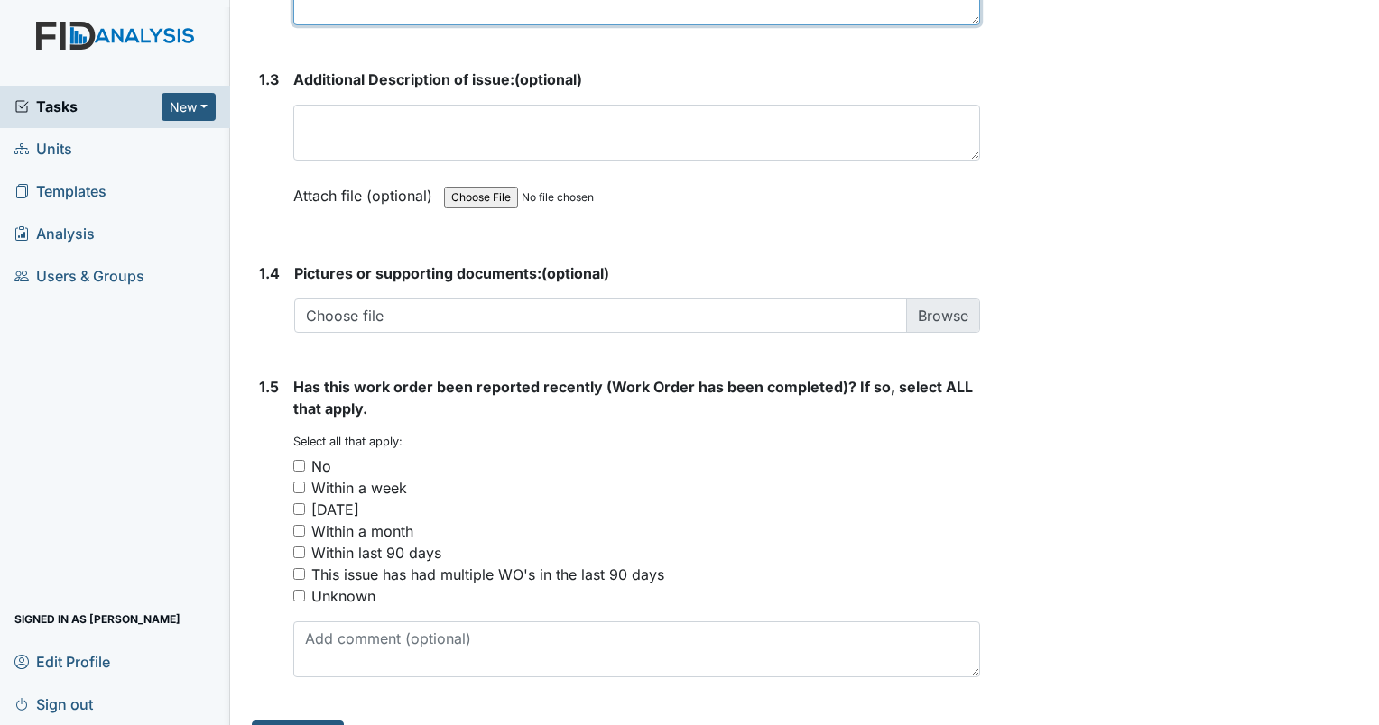
type textarea "blinds in living room are broken"
click at [299, 463] on input "No" at bounding box center [299, 466] width 12 height 12
checkbox input "true"
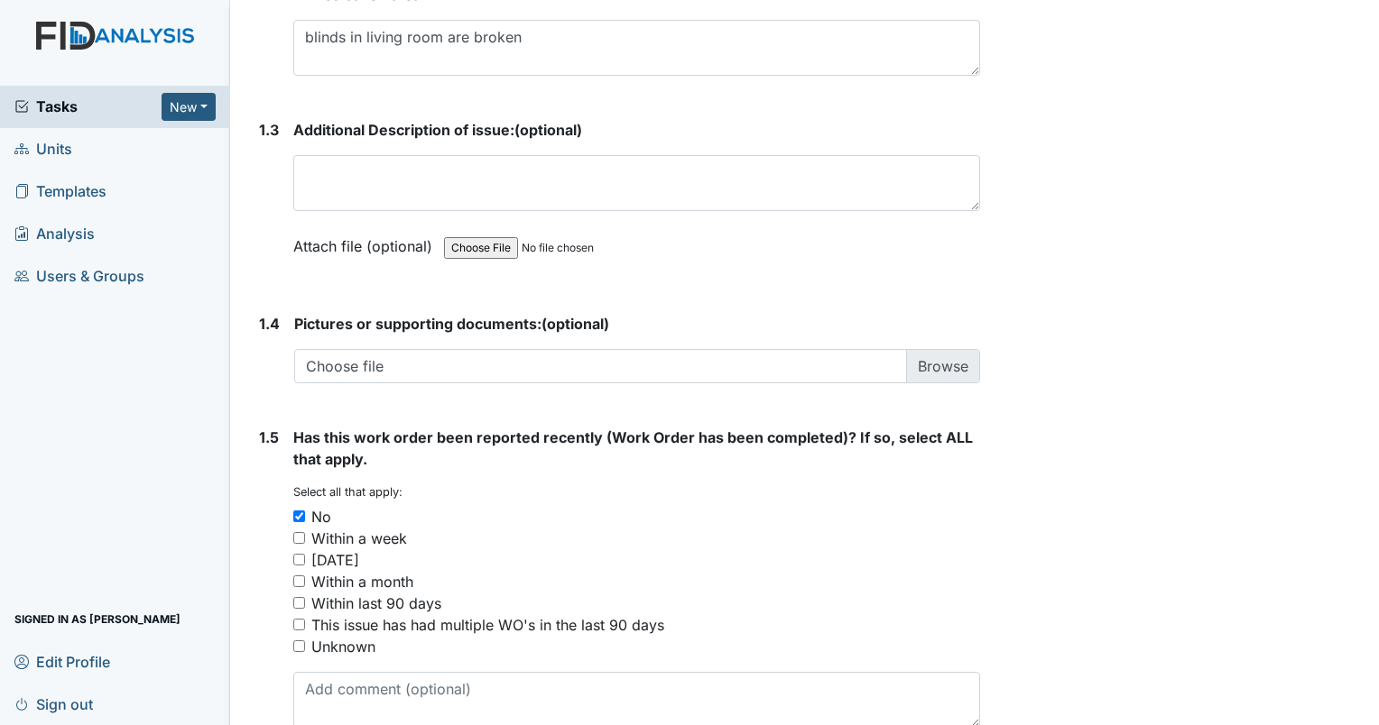
scroll to position [1214, 0]
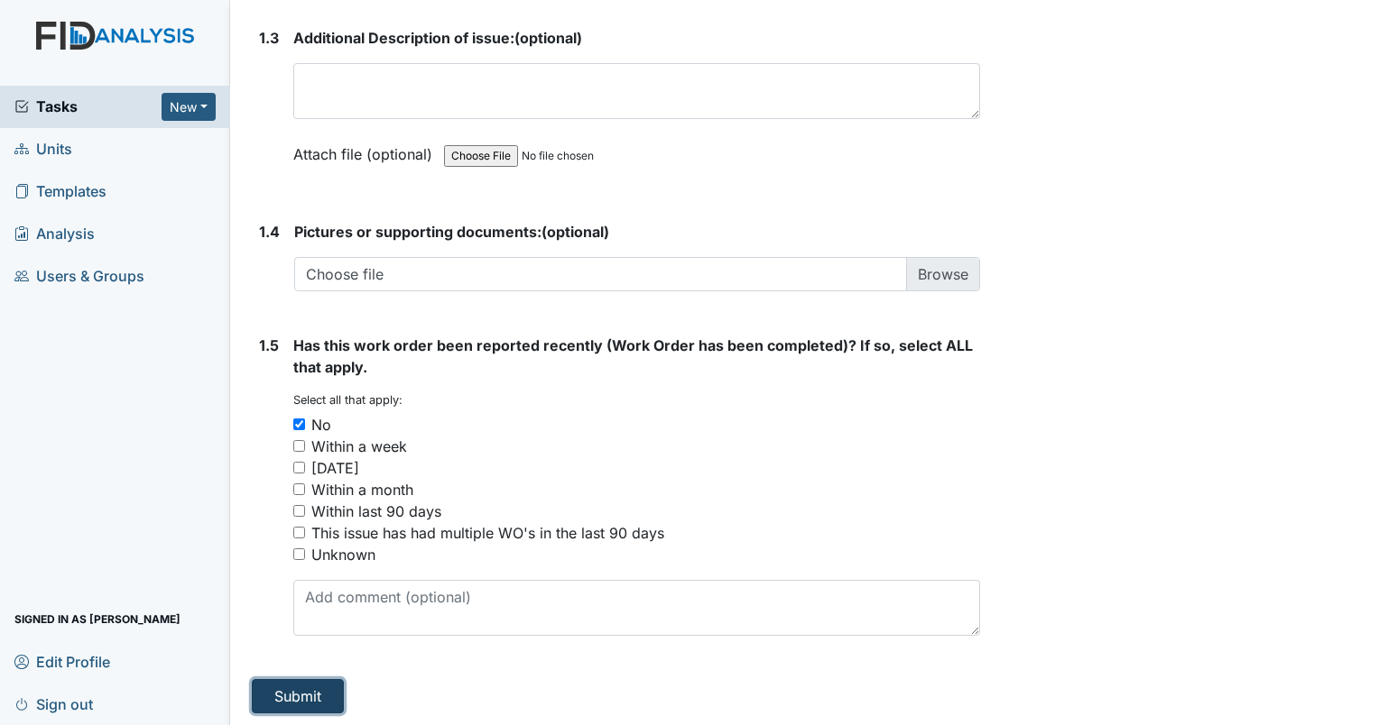
click at [334, 696] on button "Submit" at bounding box center [298, 696] width 92 height 34
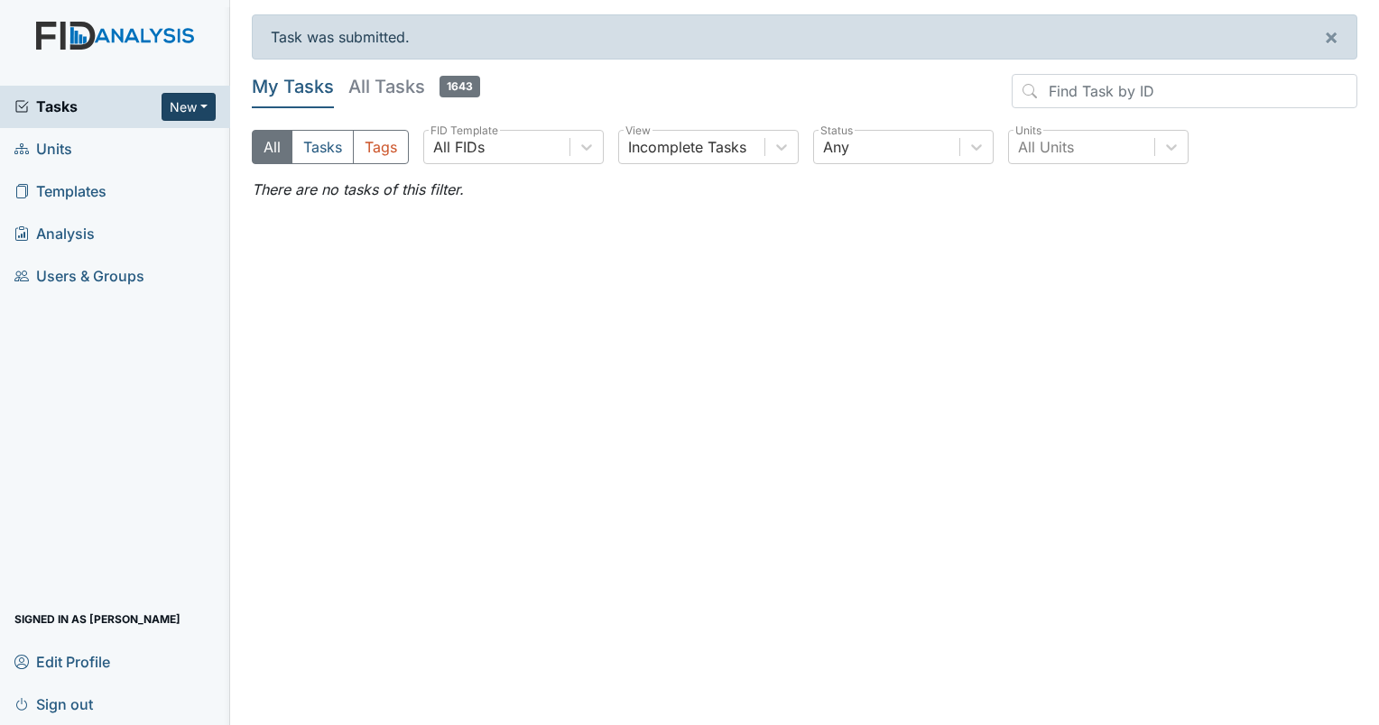
drag, startPoint x: 205, startPoint y: 106, endPoint x: 189, endPoint y: 107, distance: 16.3
click at [198, 107] on button "New" at bounding box center [188, 107] width 54 height 28
click at [162, 148] on link "Form" at bounding box center [142, 144] width 143 height 29
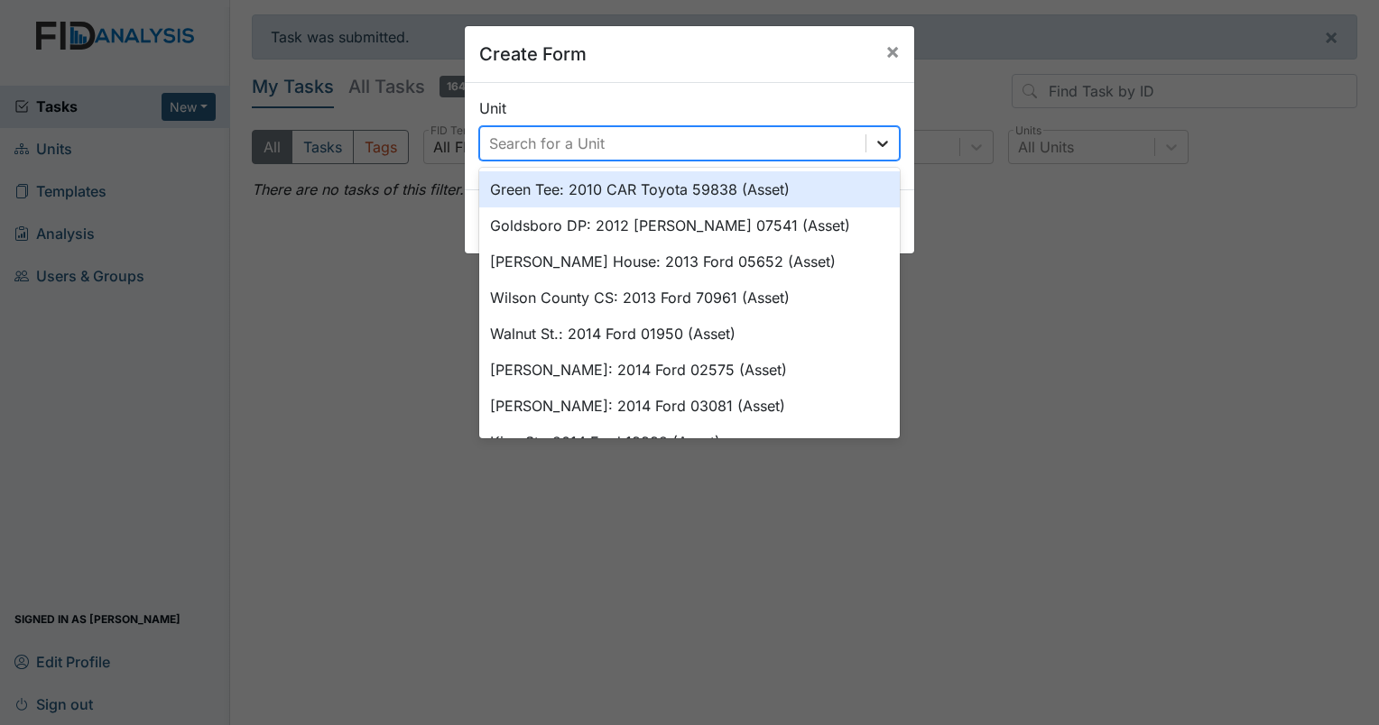
click at [877, 143] on icon at bounding box center [882, 144] width 11 height 6
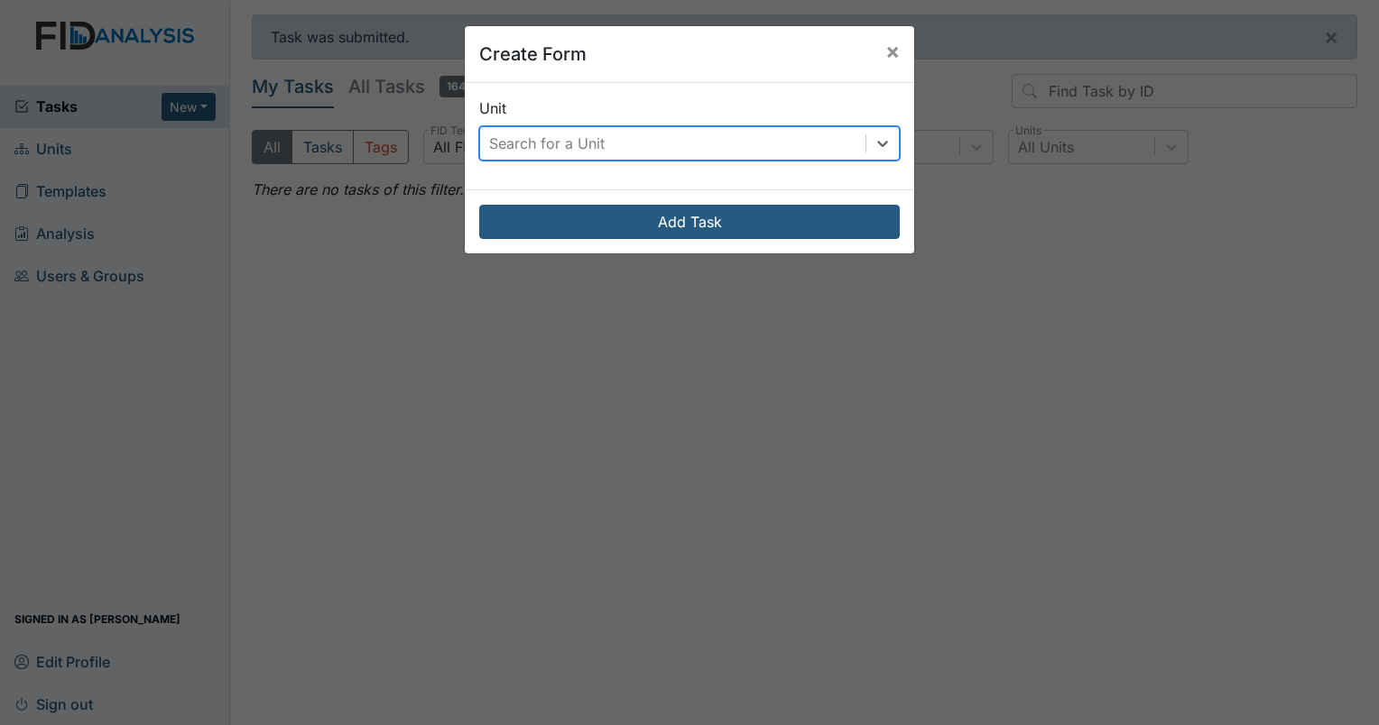
click at [779, 141] on div "Search for a Unit" at bounding box center [672, 143] width 385 height 32
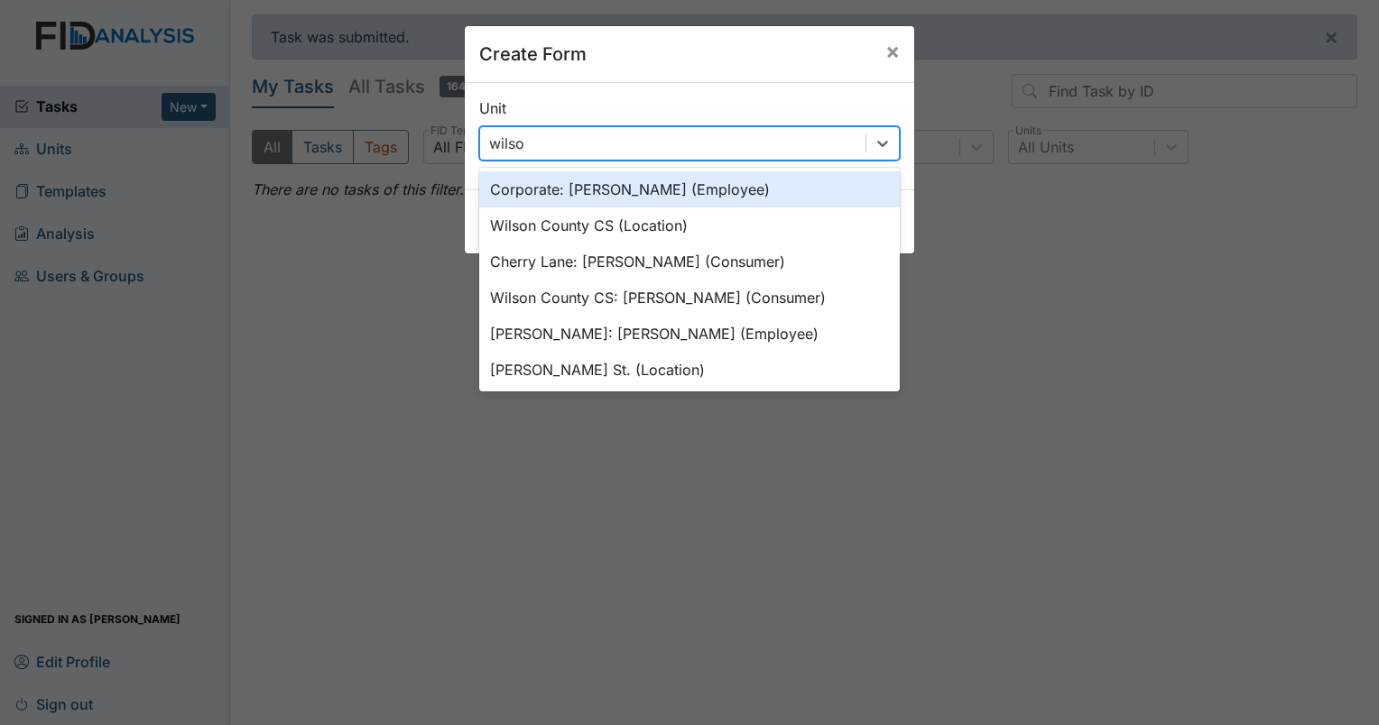
type input "wilson"
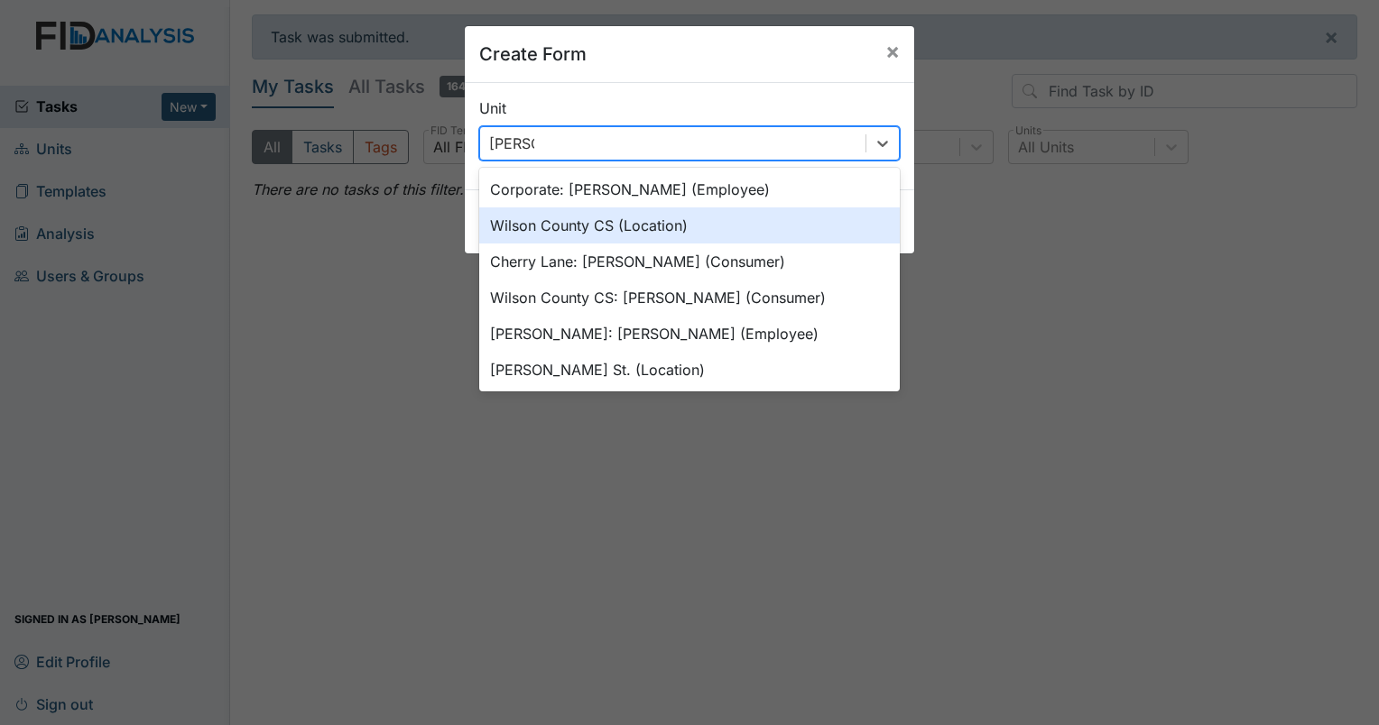
click at [602, 230] on div "Wilson County CS (Location)" at bounding box center [689, 225] width 420 height 36
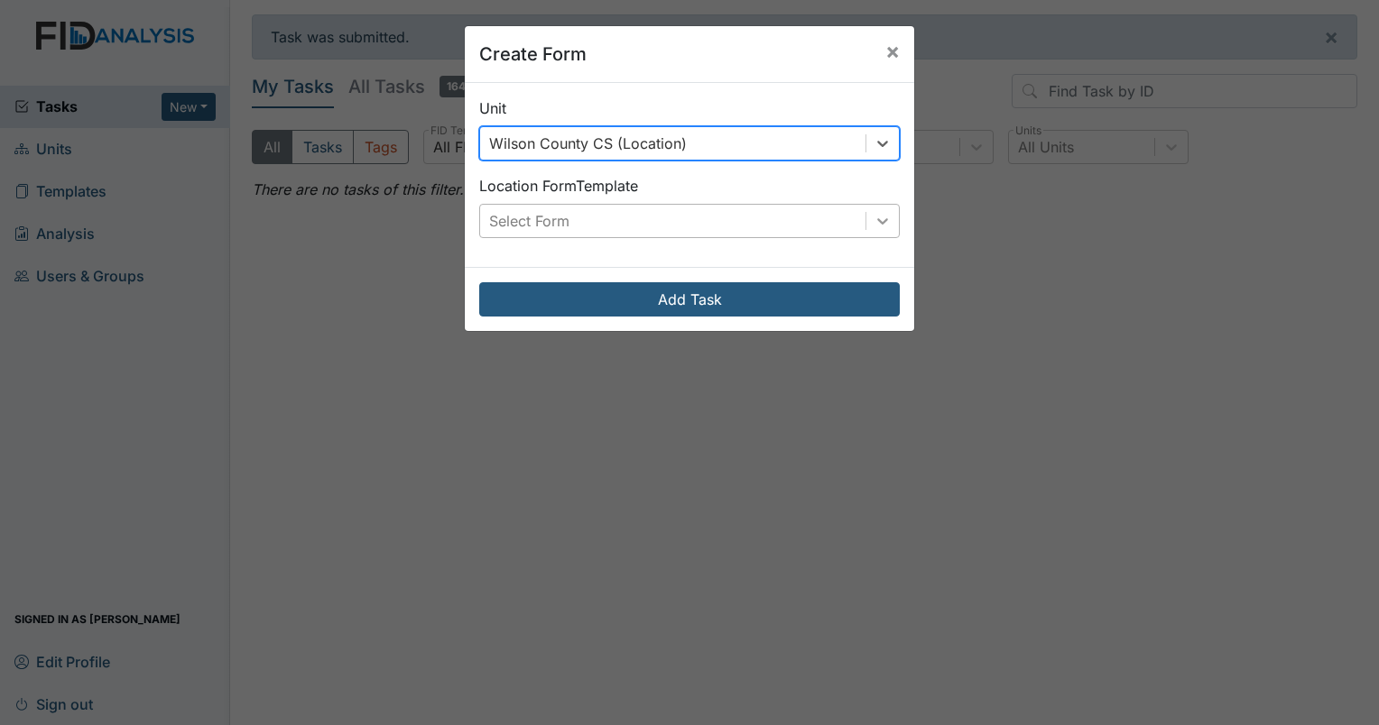
click at [878, 223] on icon at bounding box center [882, 221] width 18 height 18
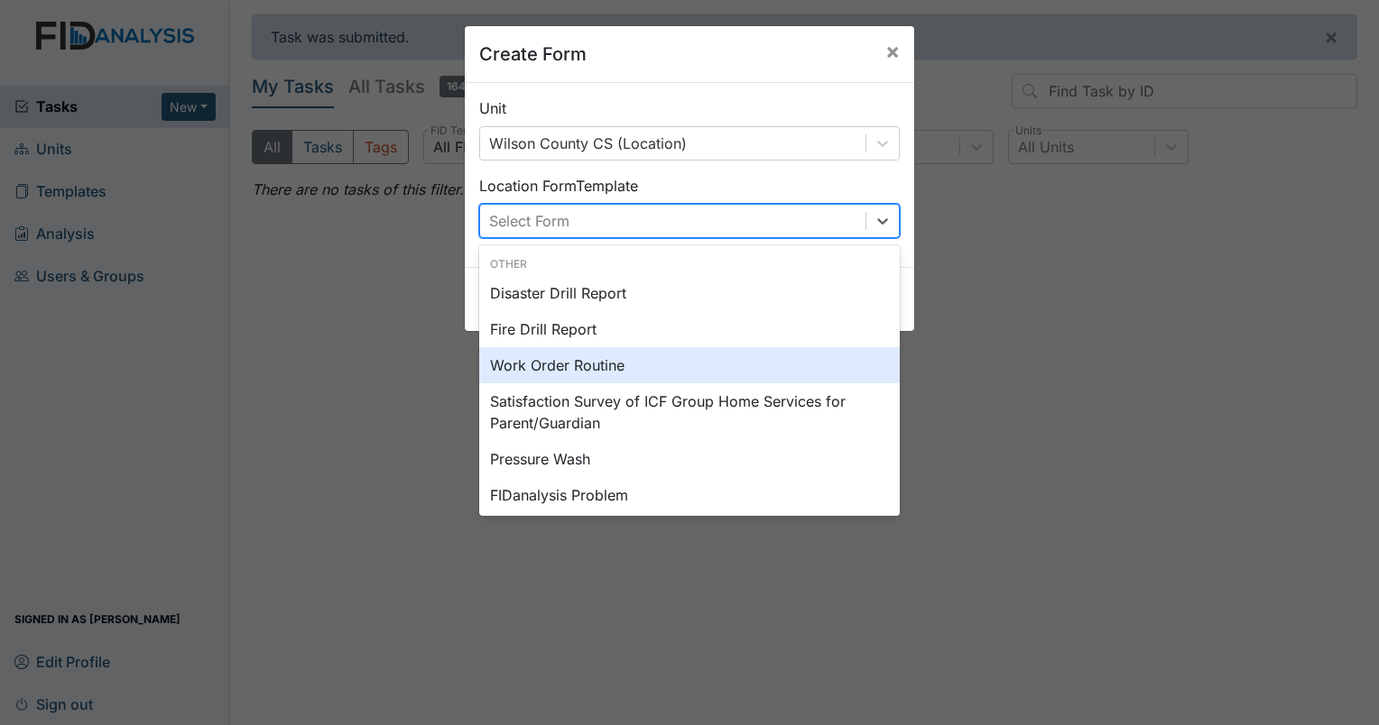
click at [616, 371] on div "Work Order Routine" at bounding box center [689, 365] width 420 height 36
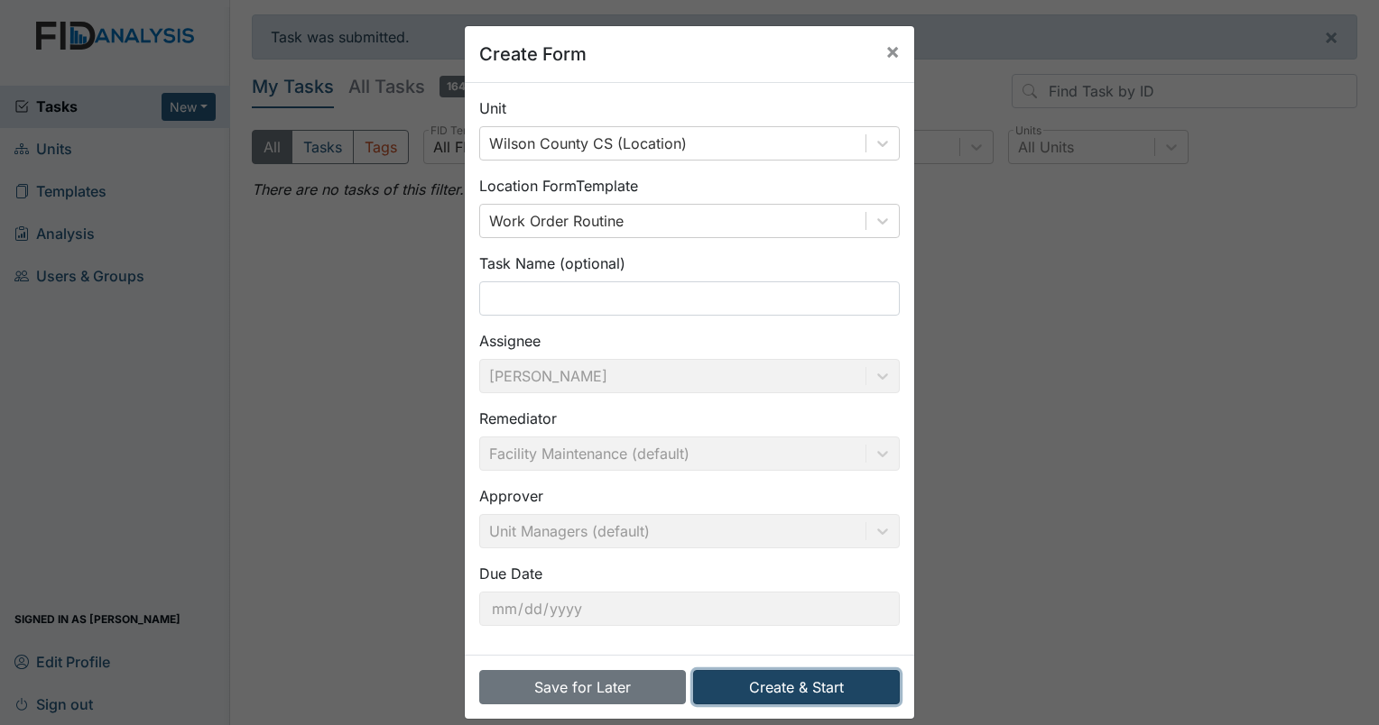
click at [803, 687] on button "Create & Start" at bounding box center [796, 687] width 207 height 34
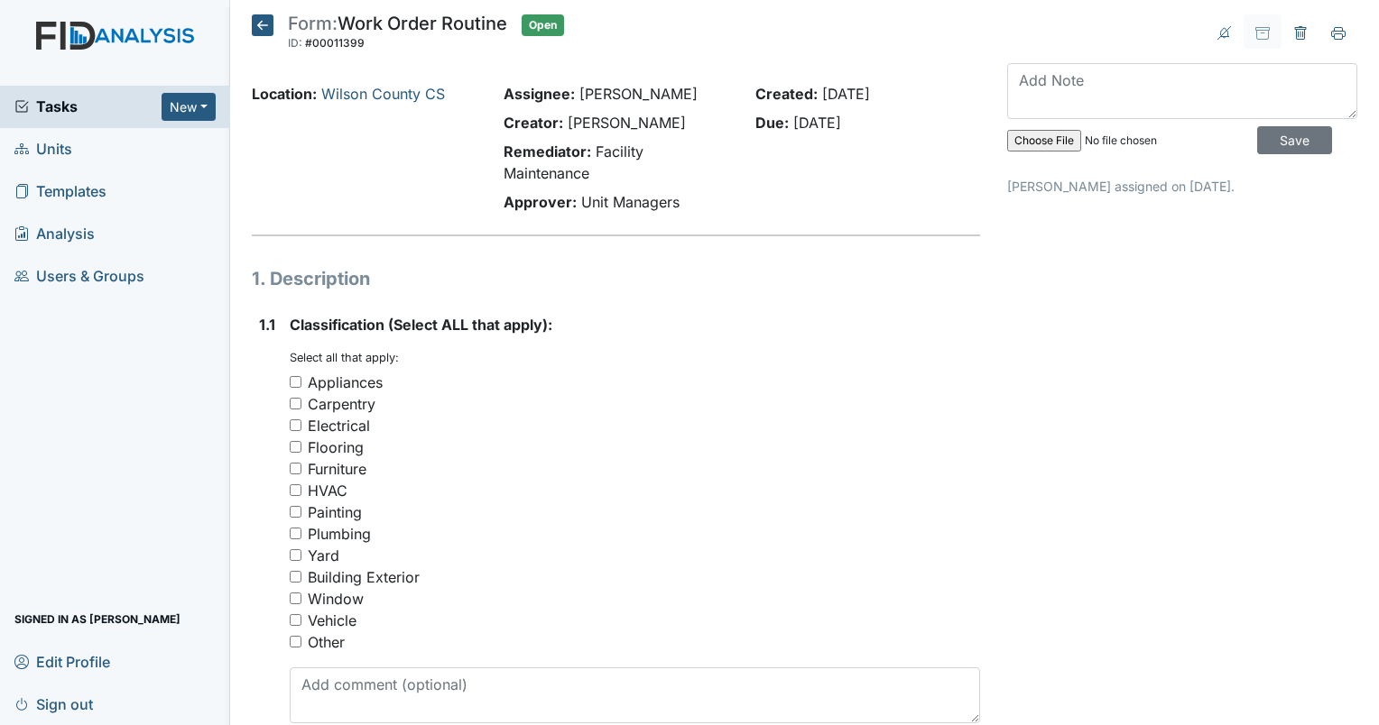
click at [296, 593] on input "Window" at bounding box center [296, 599] width 12 height 12
checkbox input "true"
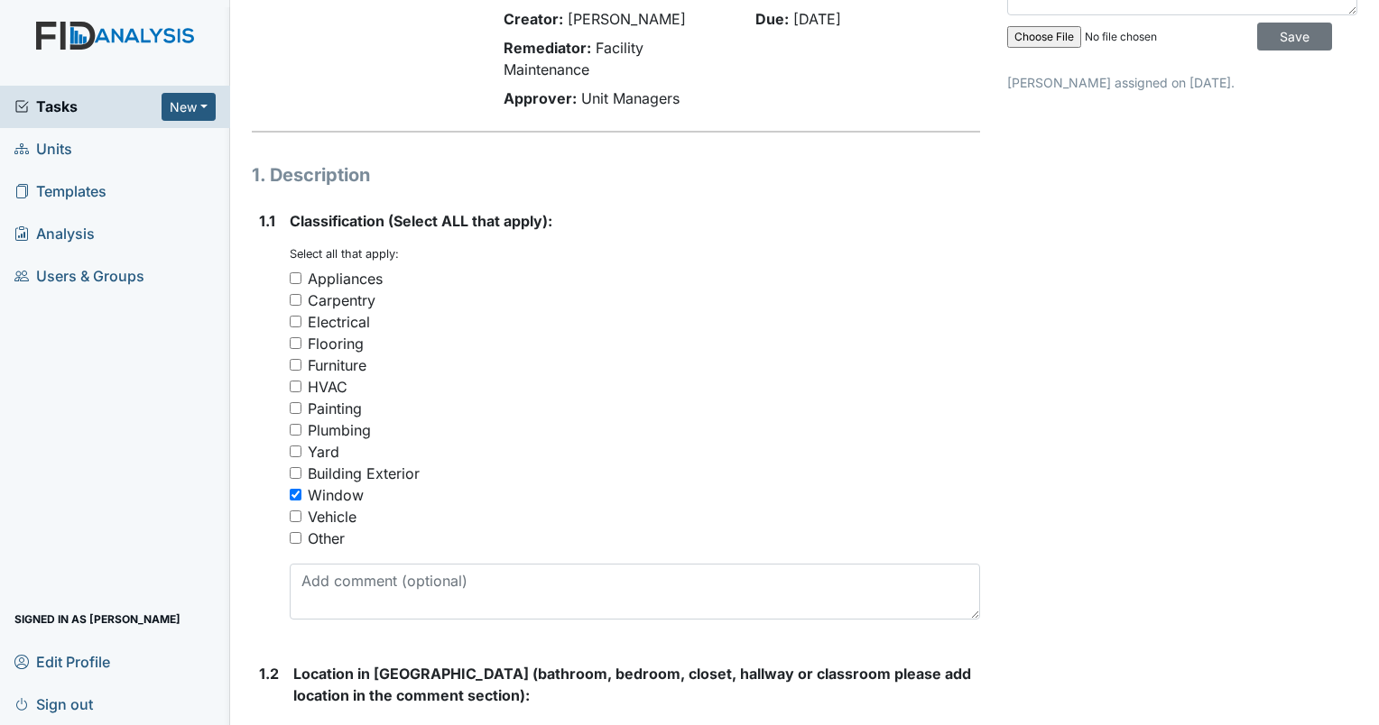
scroll to position [361, 0]
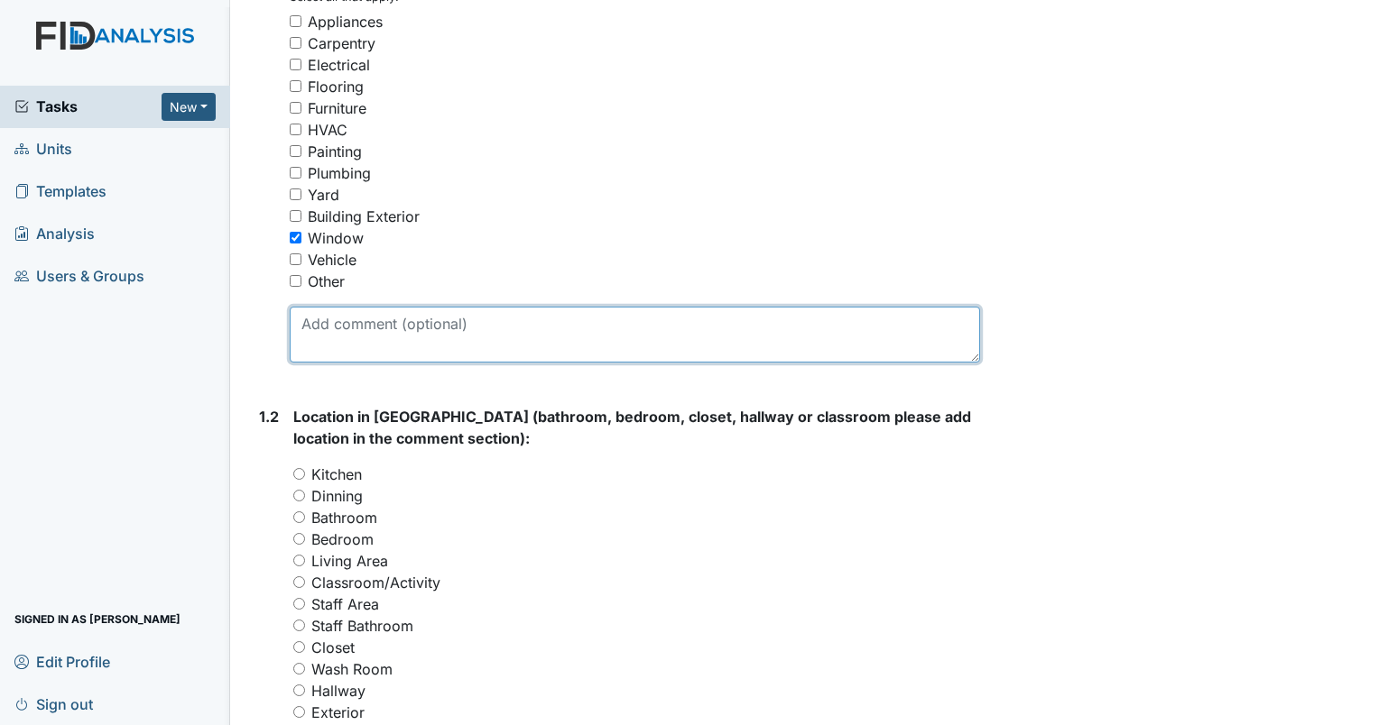
drag, startPoint x: 427, startPoint y: 339, endPoint x: 810, endPoint y: 330, distance: 383.5
click at [426, 339] on textarea at bounding box center [635, 335] width 690 height 56
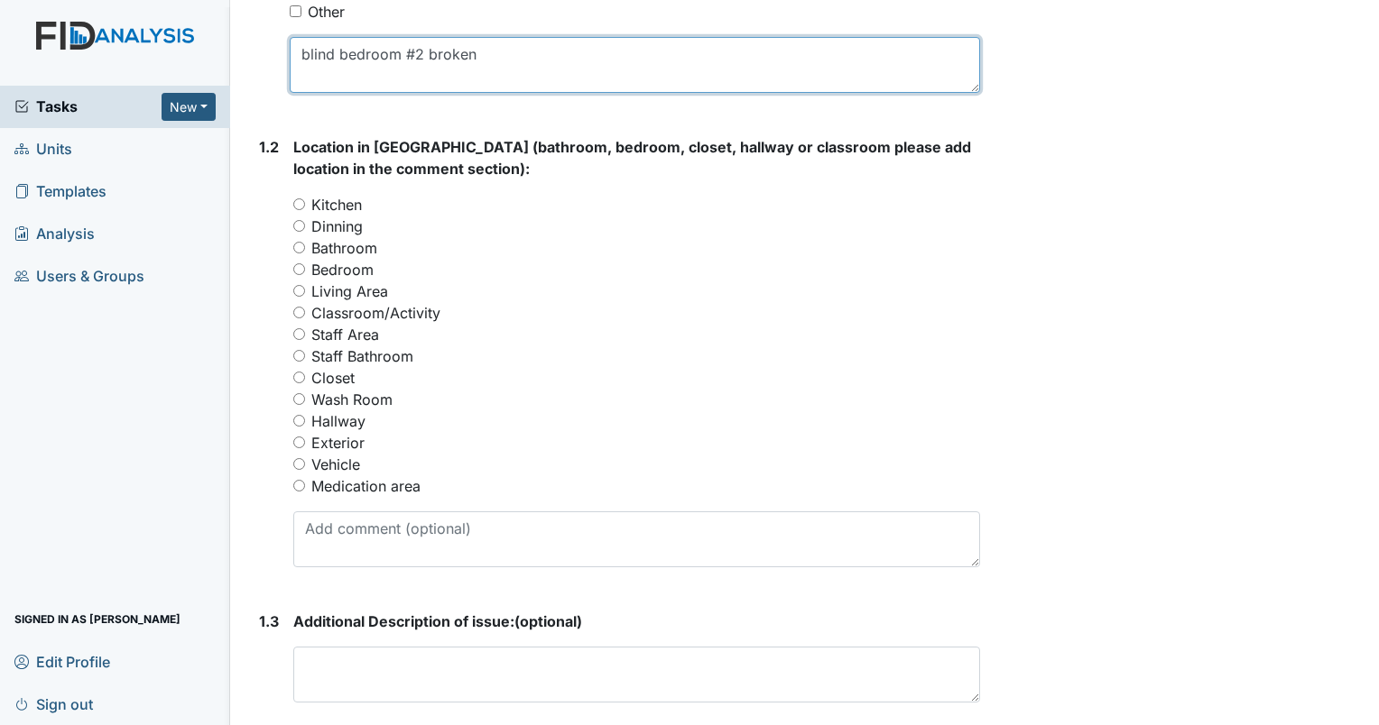
scroll to position [632, 0]
type textarea "blind bedroom #2 broken"
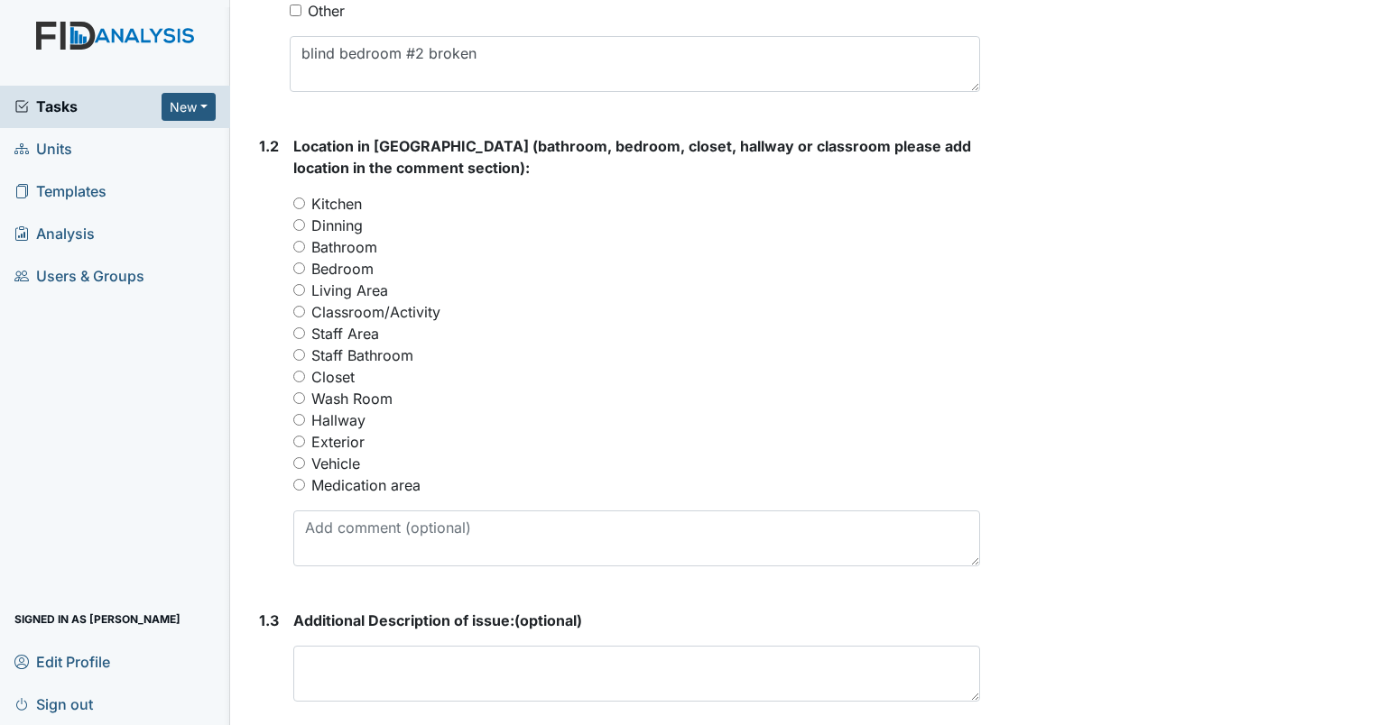
click at [298, 263] on input "Bedroom" at bounding box center [299, 269] width 12 height 12
radio input "true"
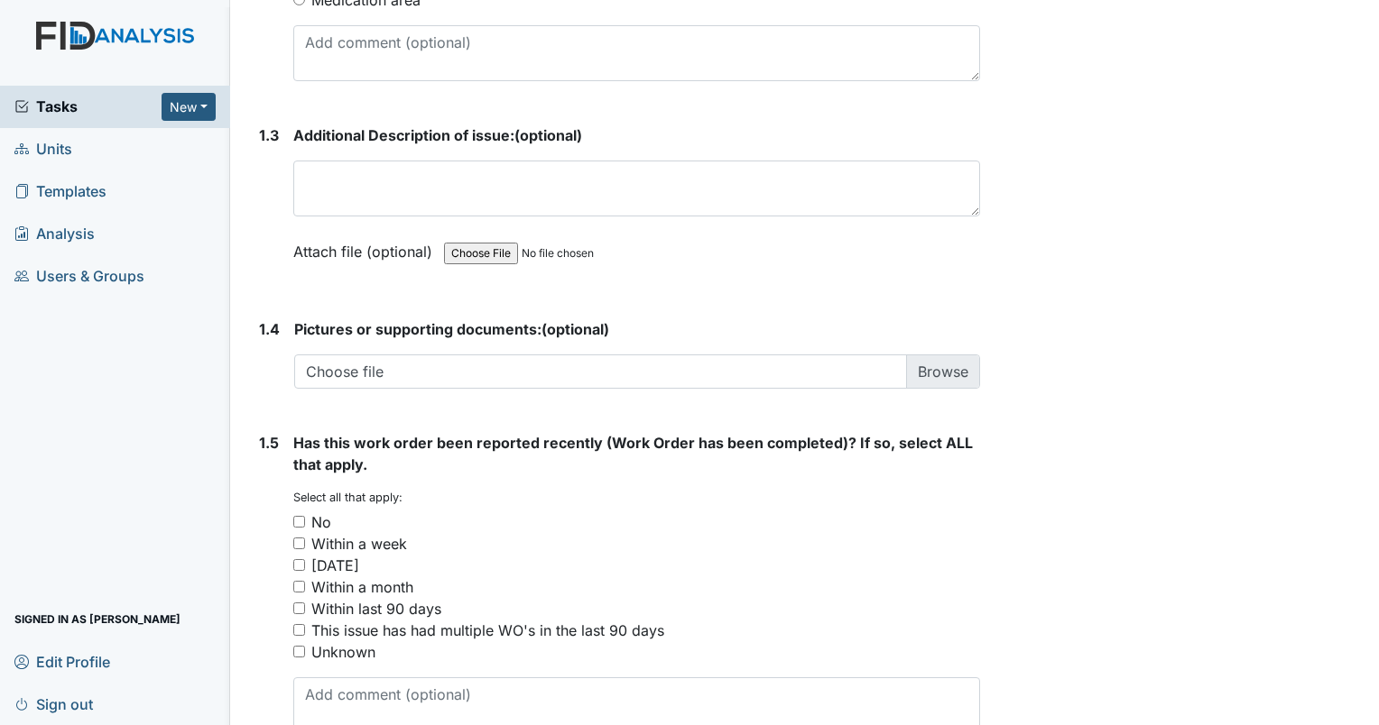
scroll to position [1214, 0]
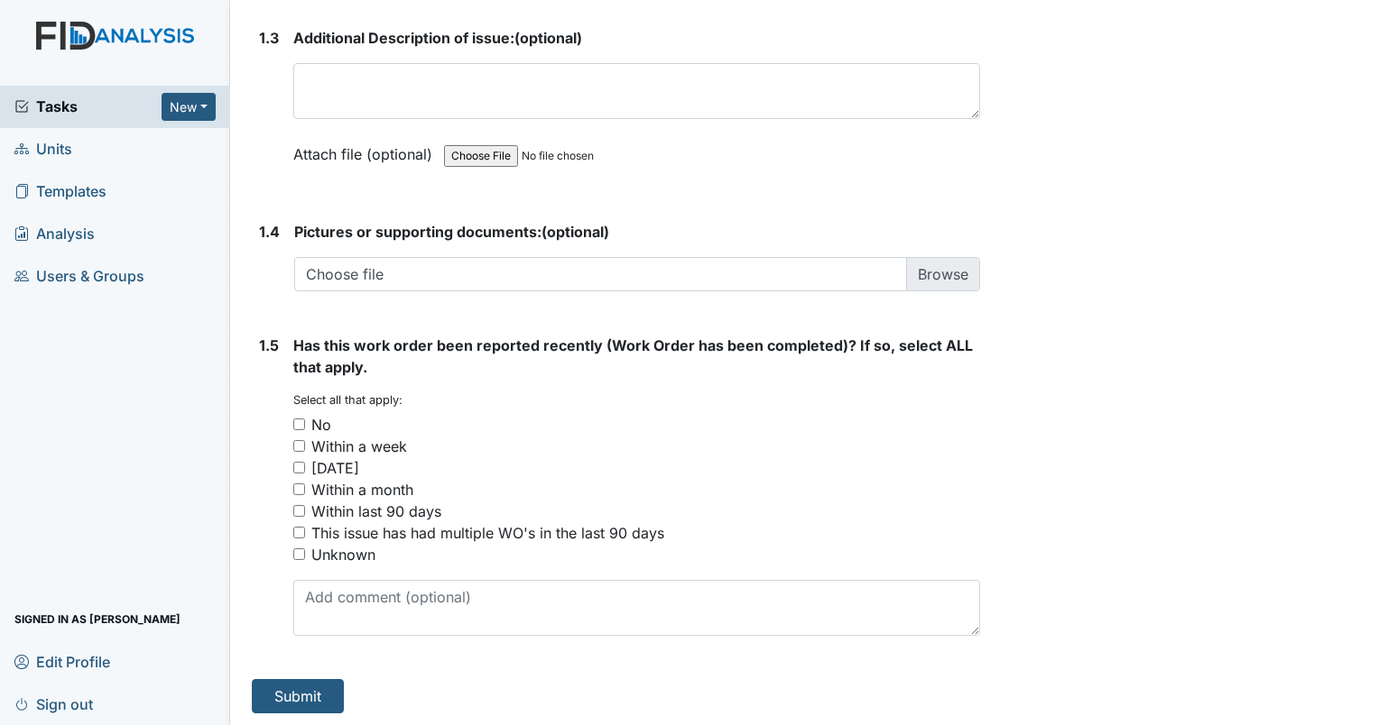
click at [295, 423] on input "No" at bounding box center [299, 425] width 12 height 12
checkbox input "true"
click at [313, 687] on button "Submit" at bounding box center [298, 696] width 92 height 34
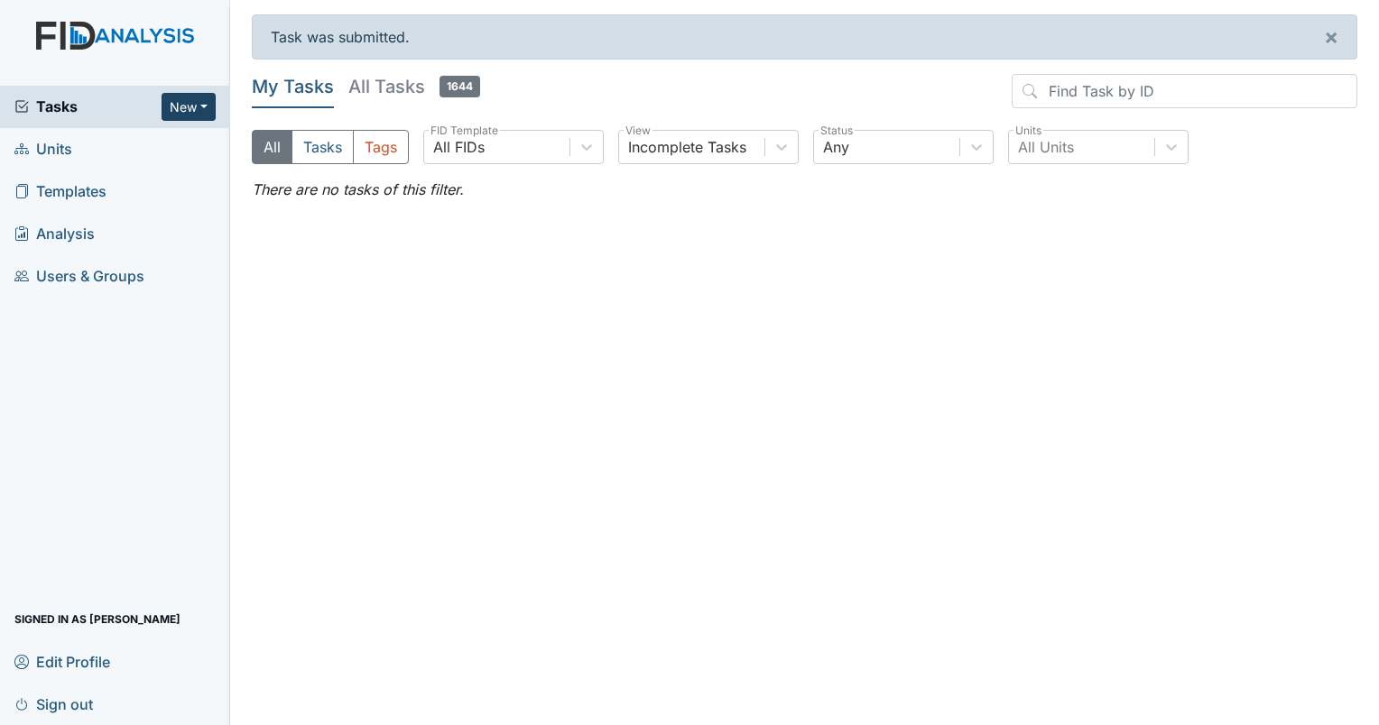
click at [195, 106] on button "New" at bounding box center [188, 107] width 54 height 28
click at [105, 150] on link "Form" at bounding box center [142, 144] width 143 height 29
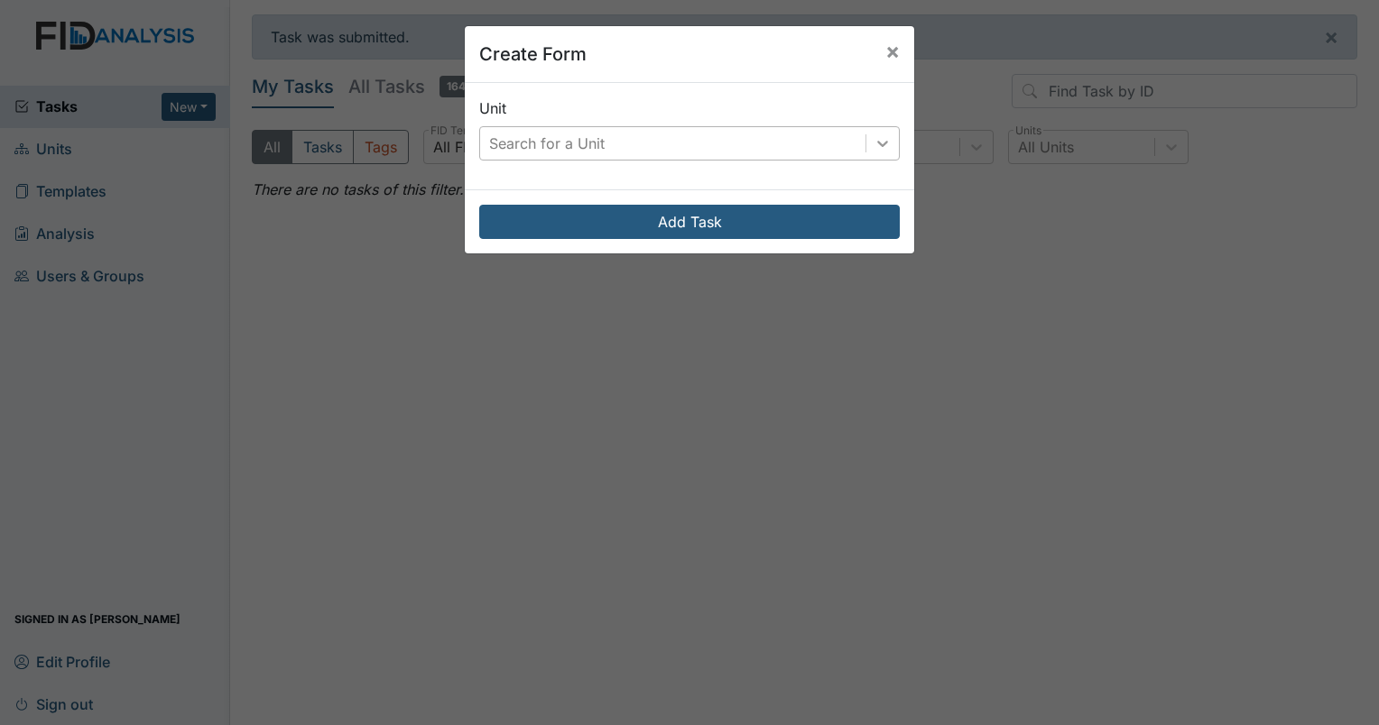
click at [875, 143] on icon at bounding box center [882, 143] width 18 height 18
click at [650, 136] on div "Search for a Unit" at bounding box center [672, 143] width 385 height 32
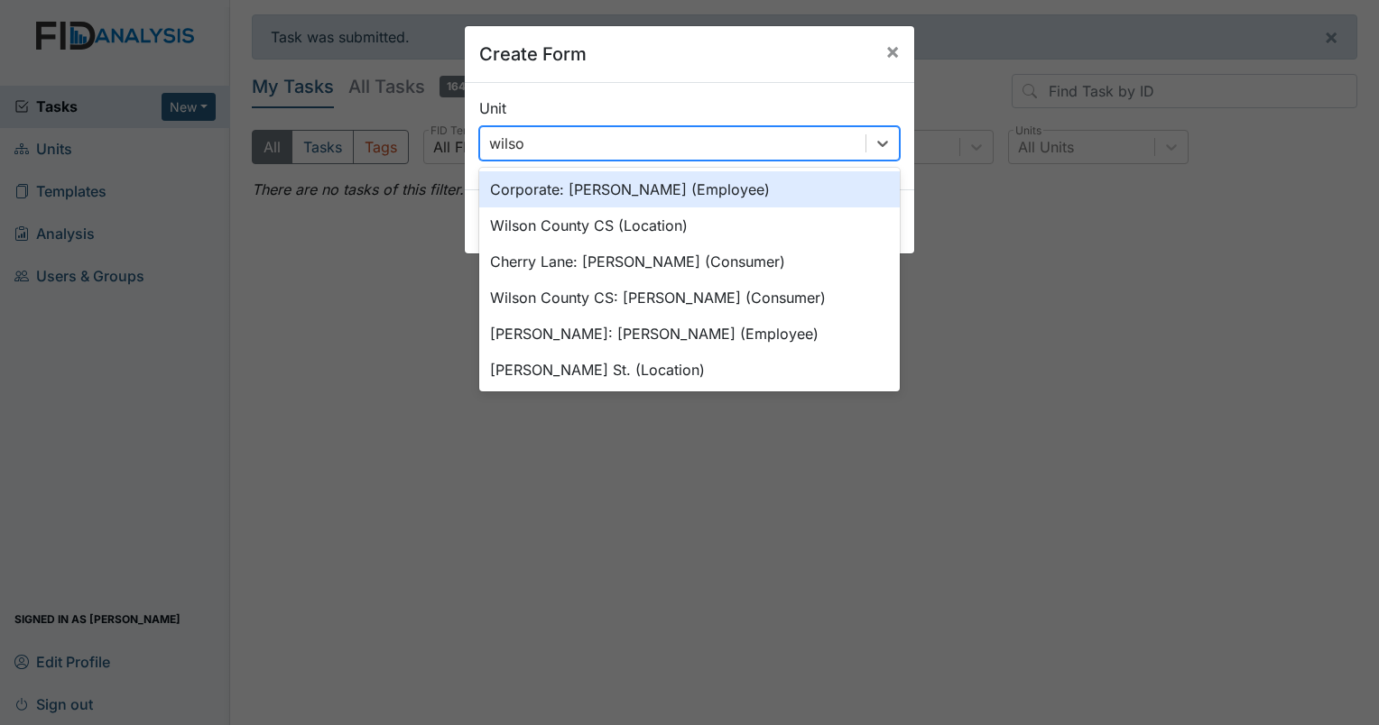
type input "[PERSON_NAME]"
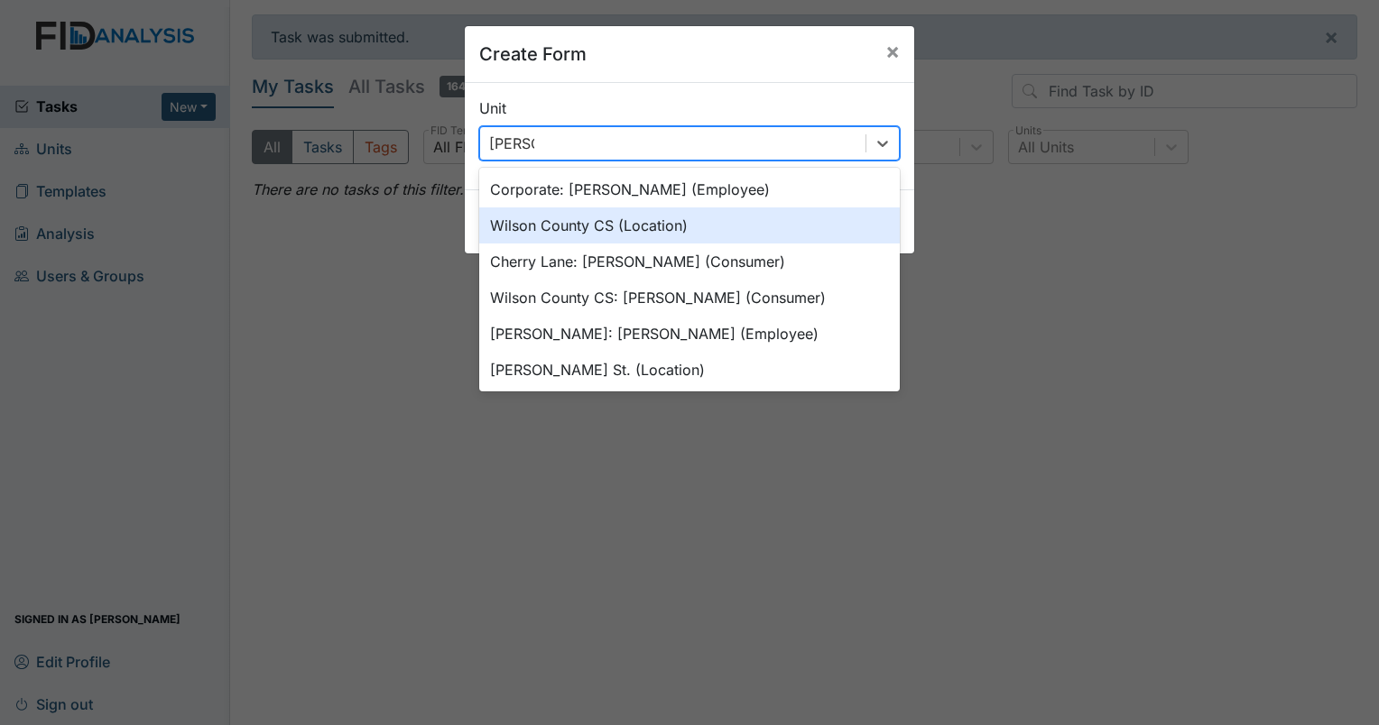
click at [639, 235] on div "Wilson County CS (Location)" at bounding box center [689, 225] width 420 height 36
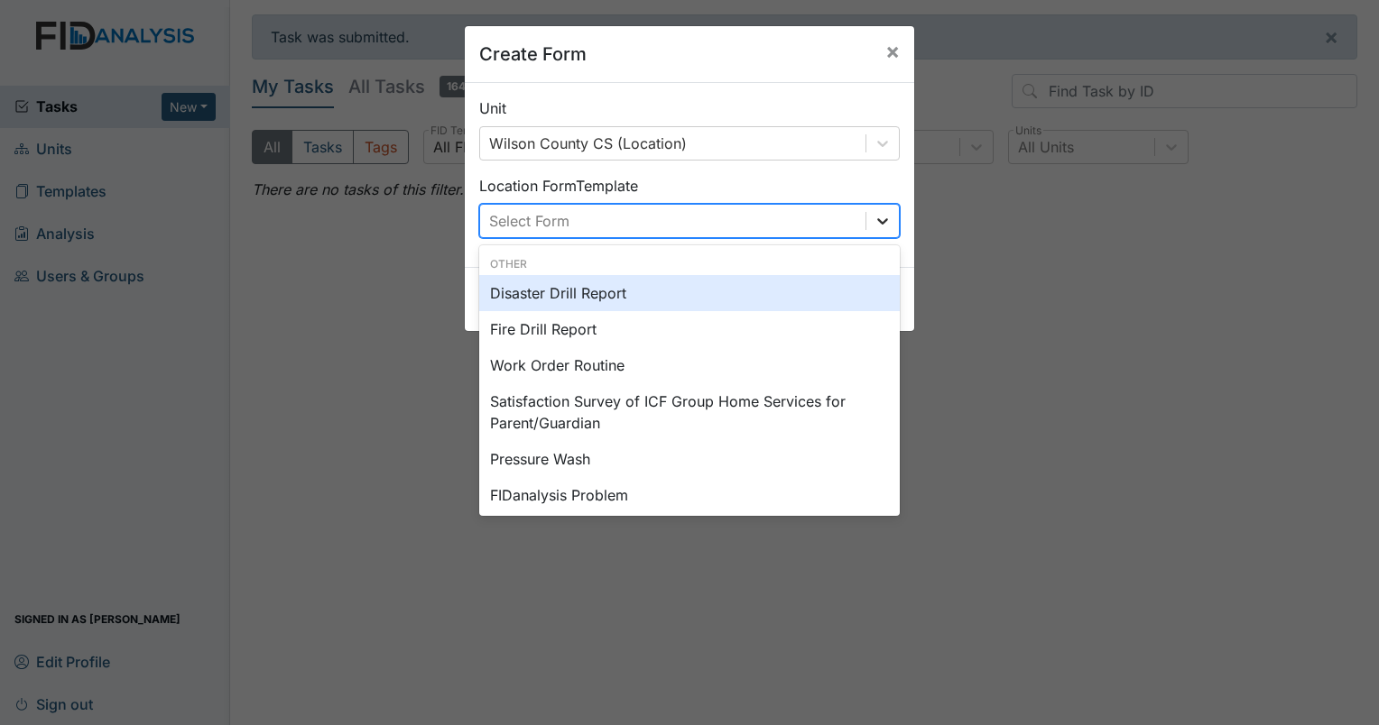
click at [873, 226] on icon at bounding box center [882, 221] width 18 height 18
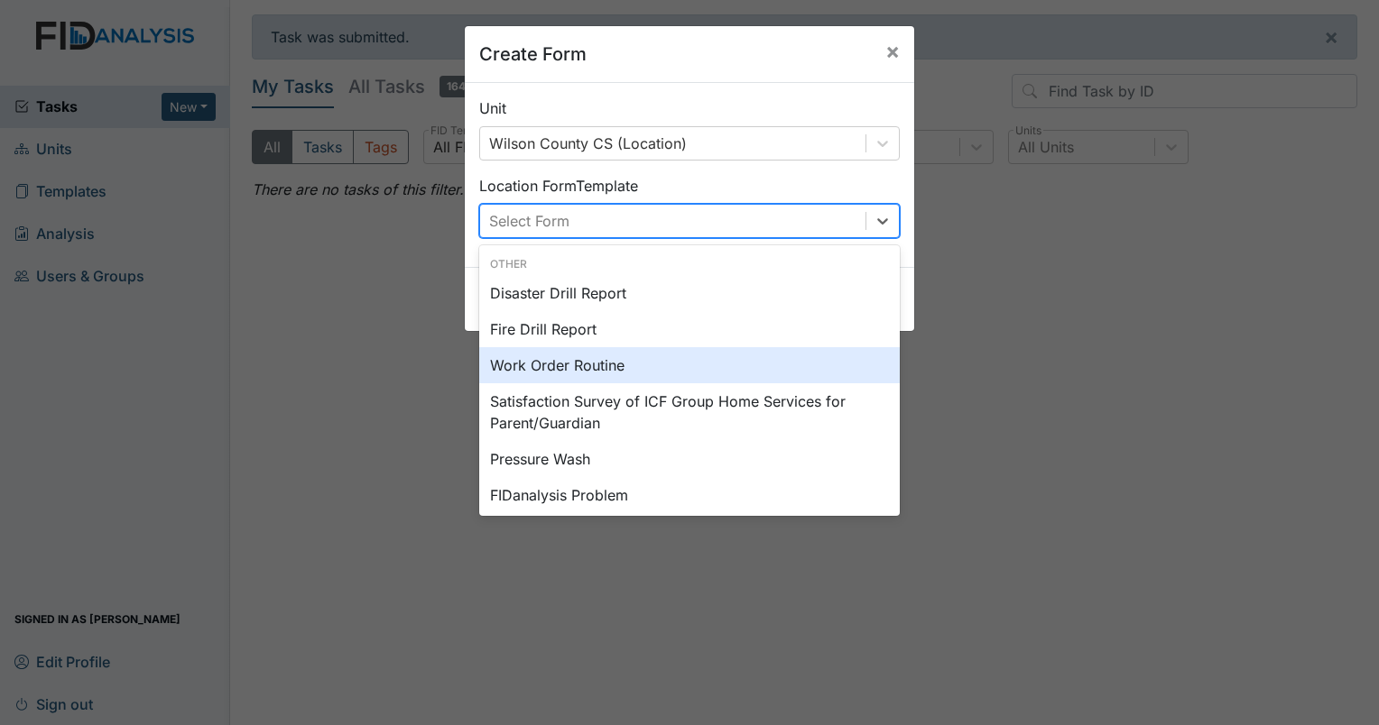
click at [639, 364] on div "Work Order Routine" at bounding box center [689, 365] width 420 height 36
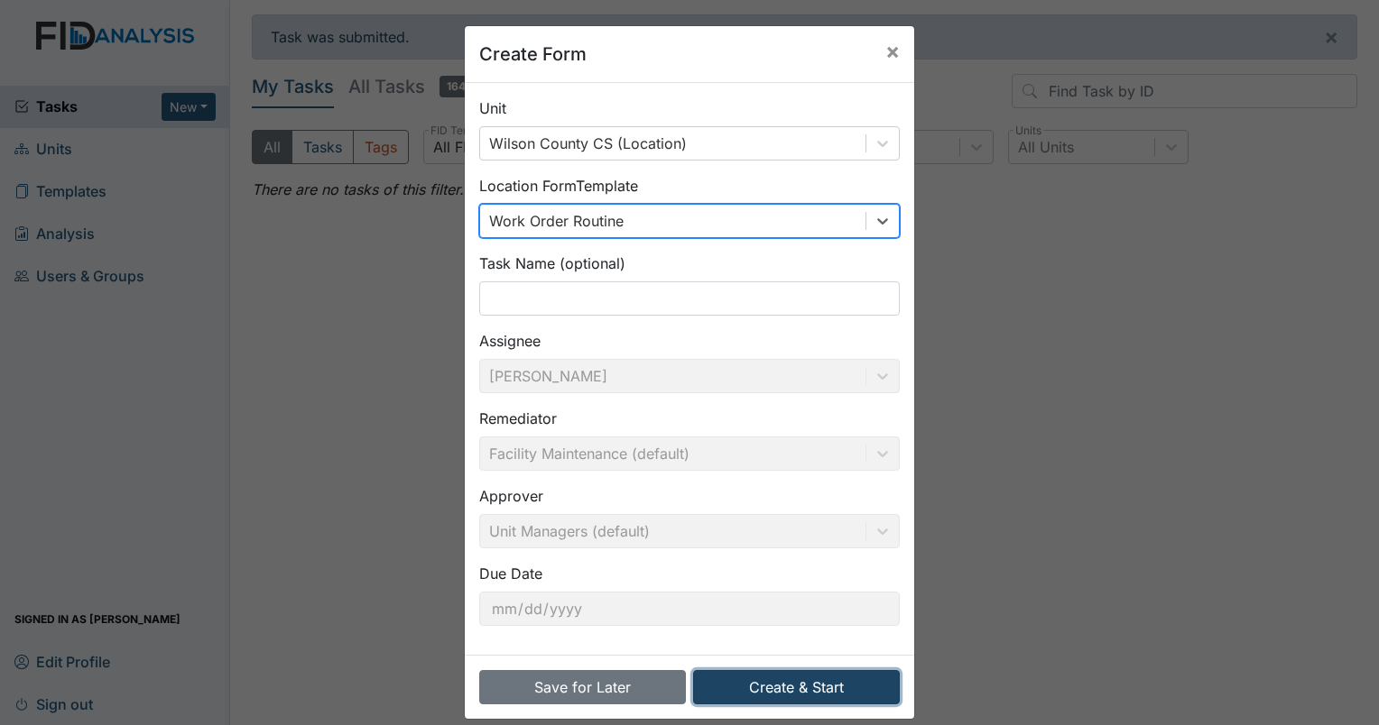
click at [790, 688] on button "Create & Start" at bounding box center [796, 687] width 207 height 34
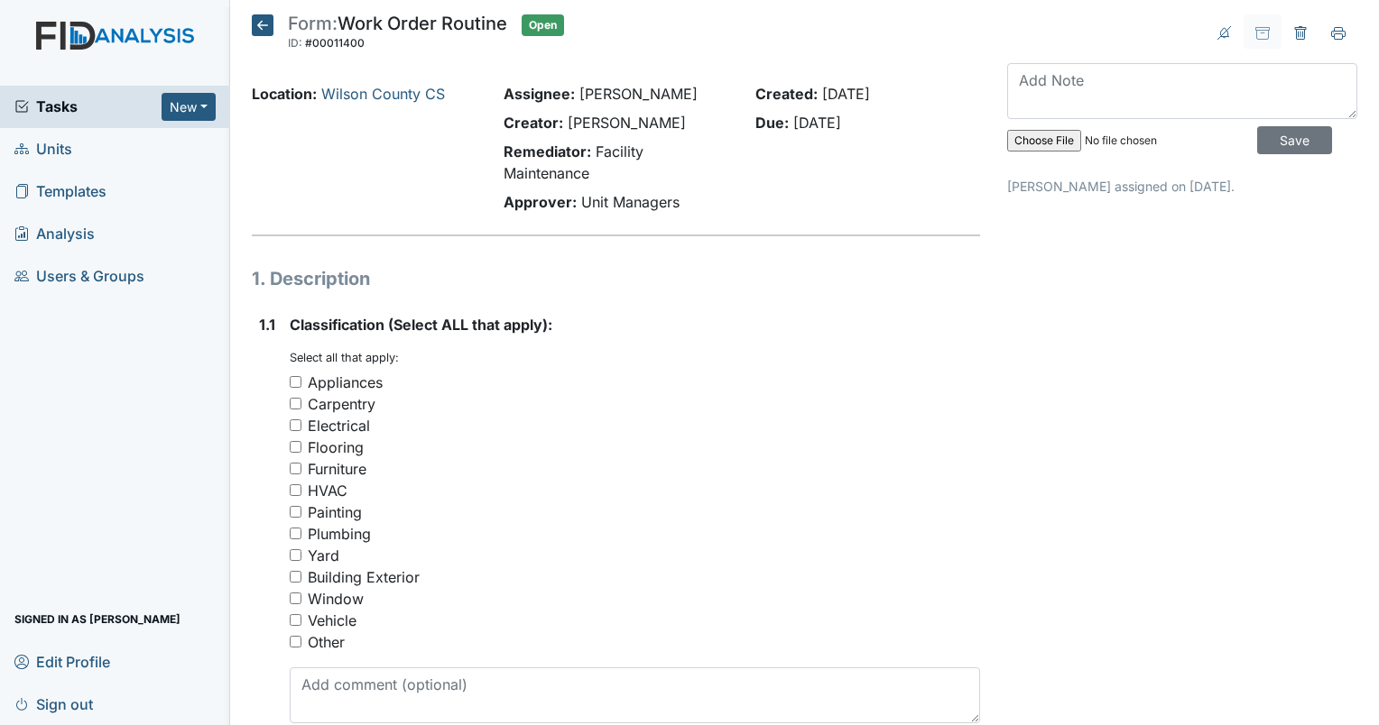
drag, startPoint x: 295, startPoint y: 599, endPoint x: 309, endPoint y: 603, distance: 14.9
click at [295, 601] on input "Window" at bounding box center [296, 599] width 12 height 12
checkbox input "true"
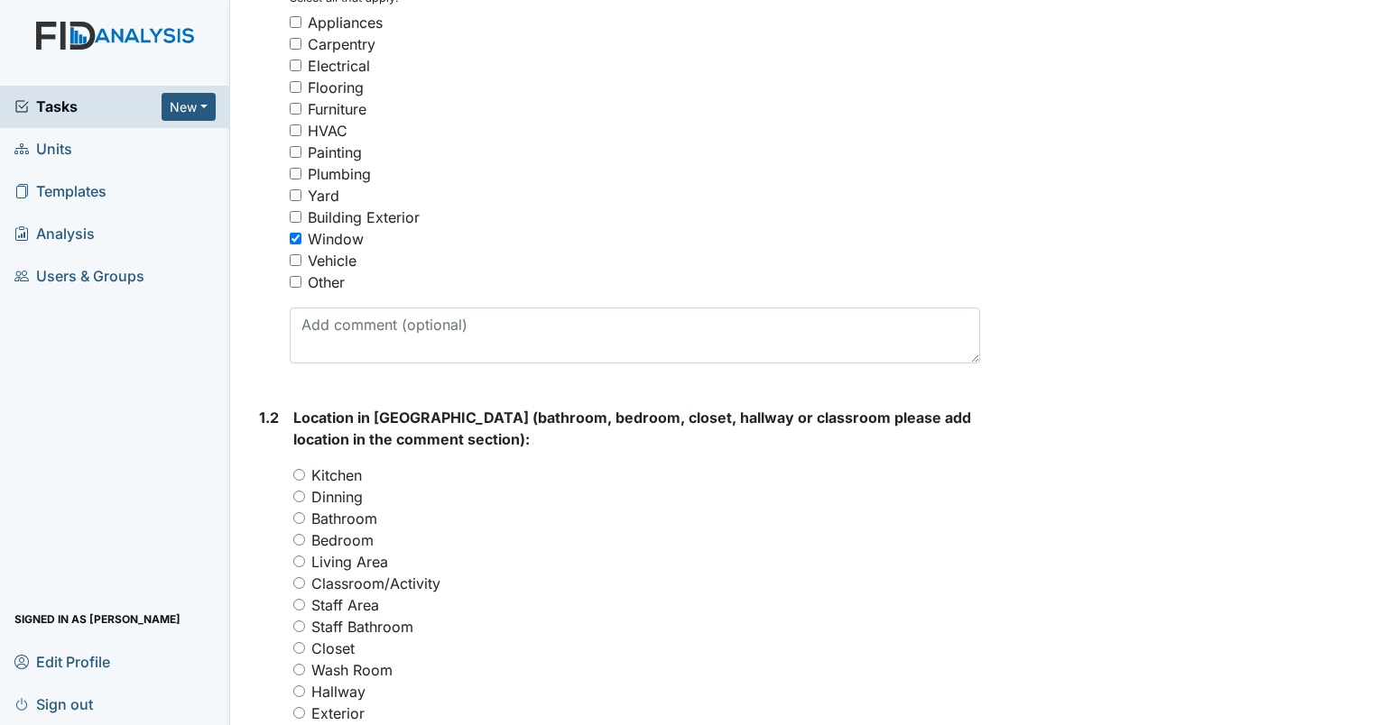
scroll to position [361, 0]
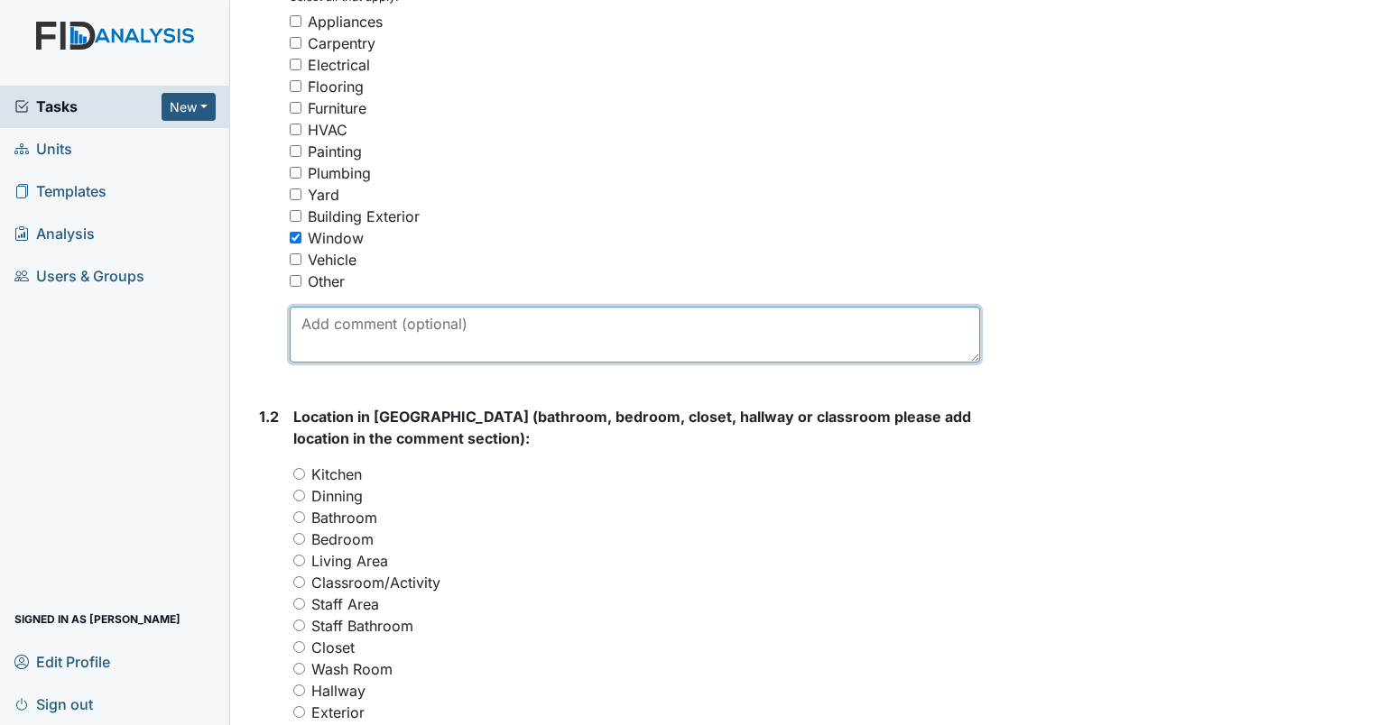
drag, startPoint x: 388, startPoint y: 332, endPoint x: 803, endPoint y: 333, distance: 415.0
click at [389, 332] on textarea at bounding box center [635, 335] width 690 height 56
type textarea "bedroom #3 blind is broken"
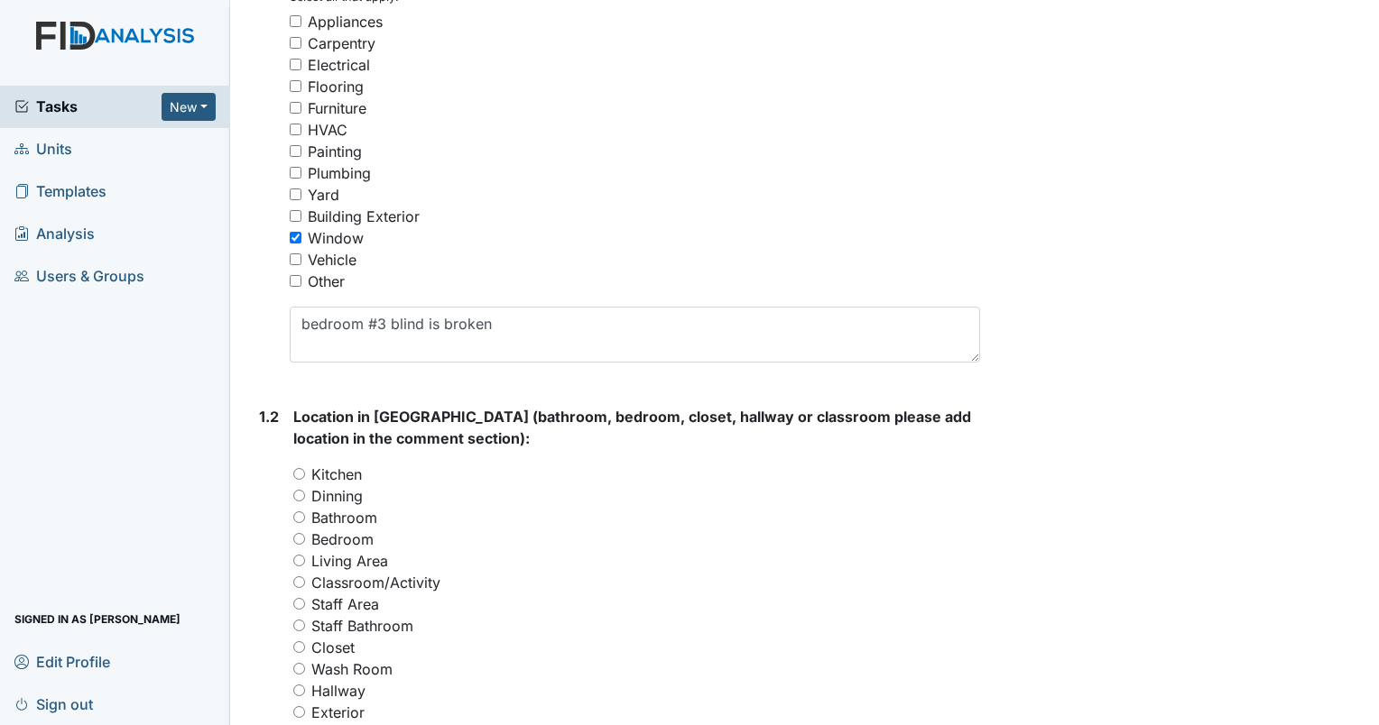
click at [292, 521] on div "1.2 Location in Facility (bathroom, bedroom, closet, hallway or classroom pleas…" at bounding box center [616, 629] width 728 height 446
click at [303, 541] on input "Bedroom" at bounding box center [299, 539] width 12 height 12
radio input "true"
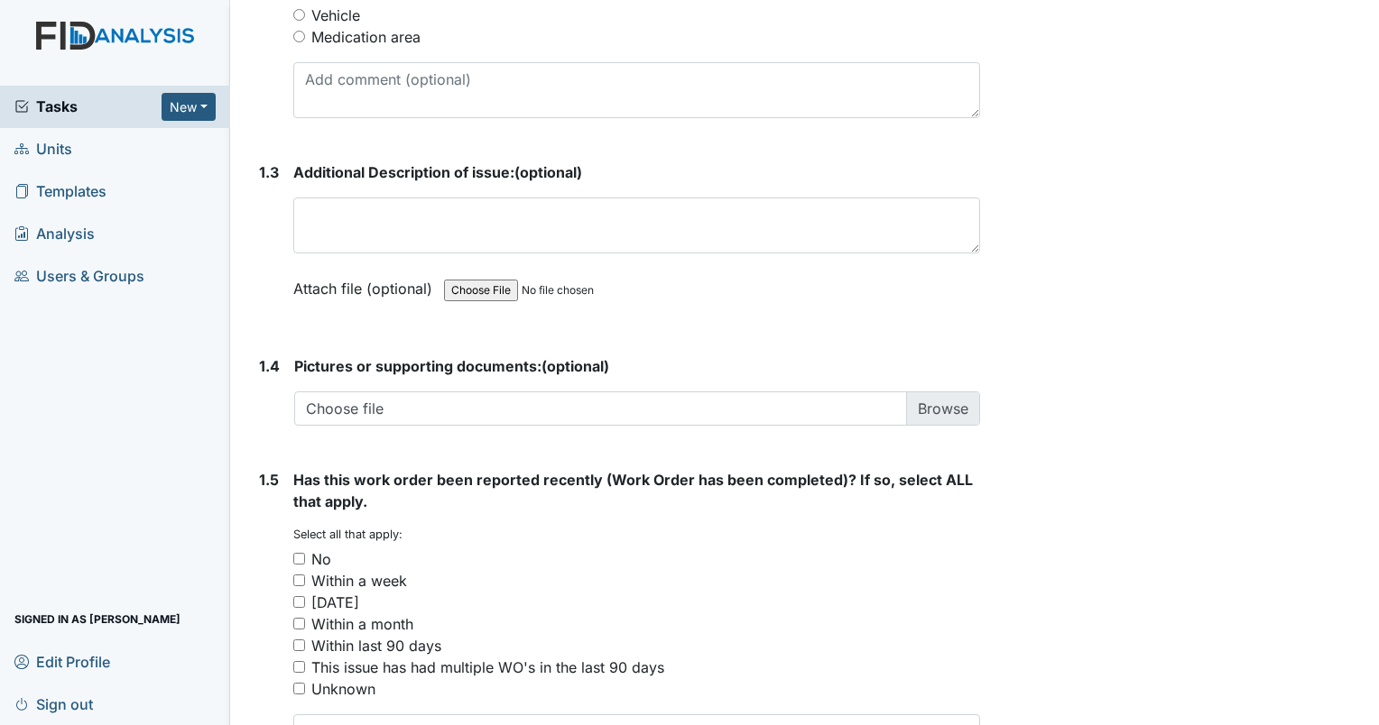
scroll to position [1083, 0]
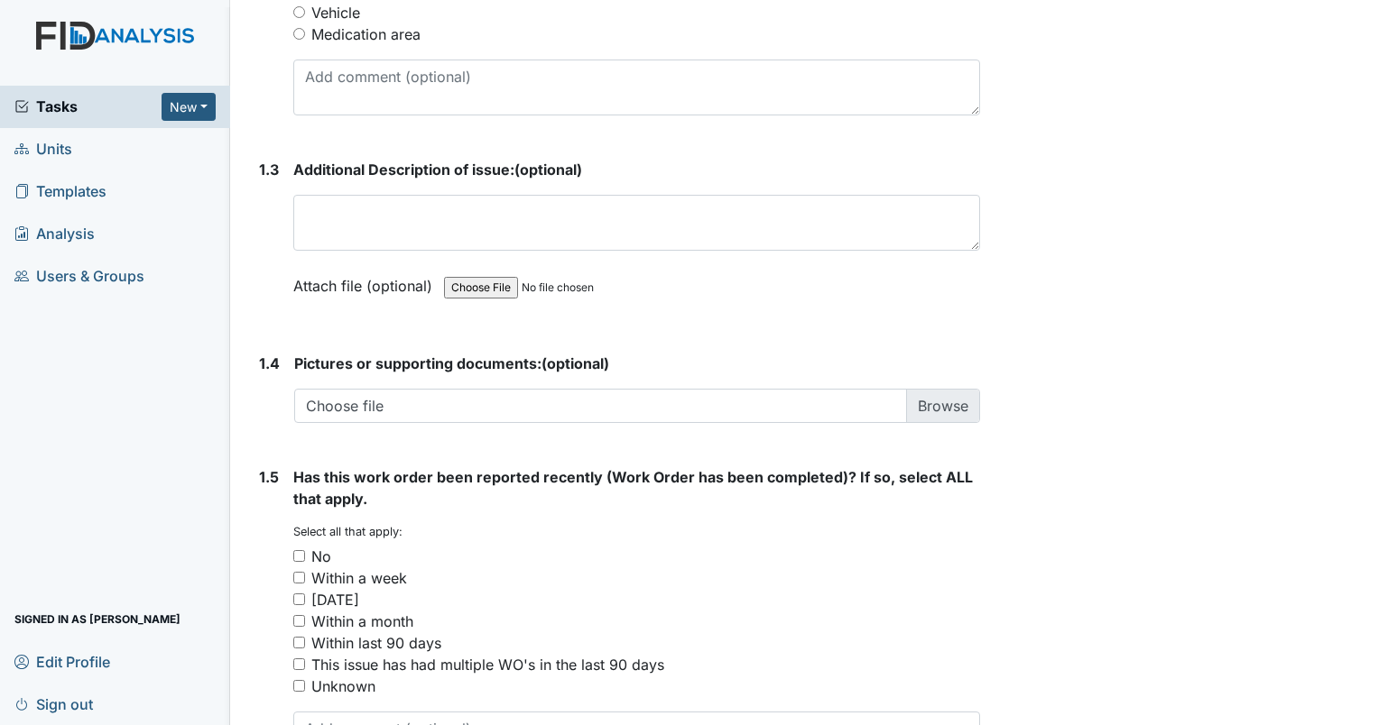
click at [297, 550] on input "No" at bounding box center [299, 556] width 12 height 12
checkbox input "true"
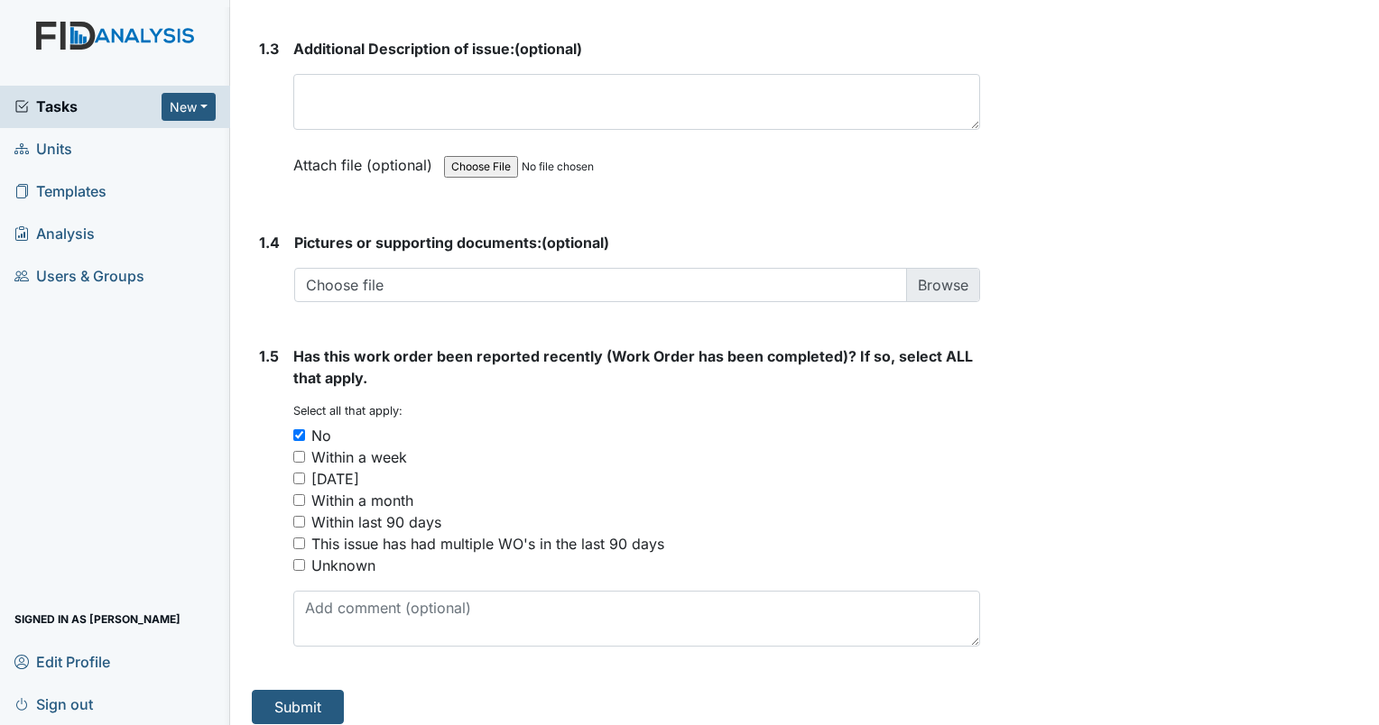
scroll to position [1214, 0]
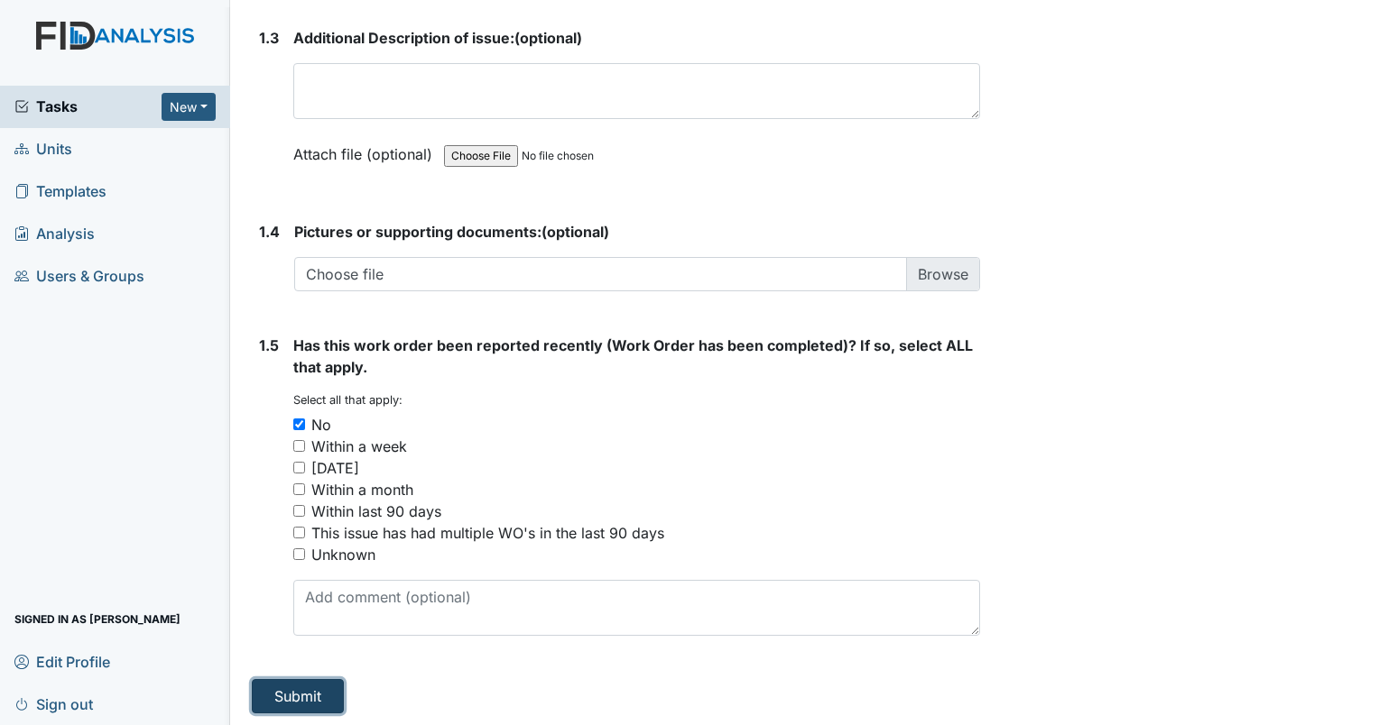
click at [320, 693] on button "Submit" at bounding box center [298, 696] width 92 height 34
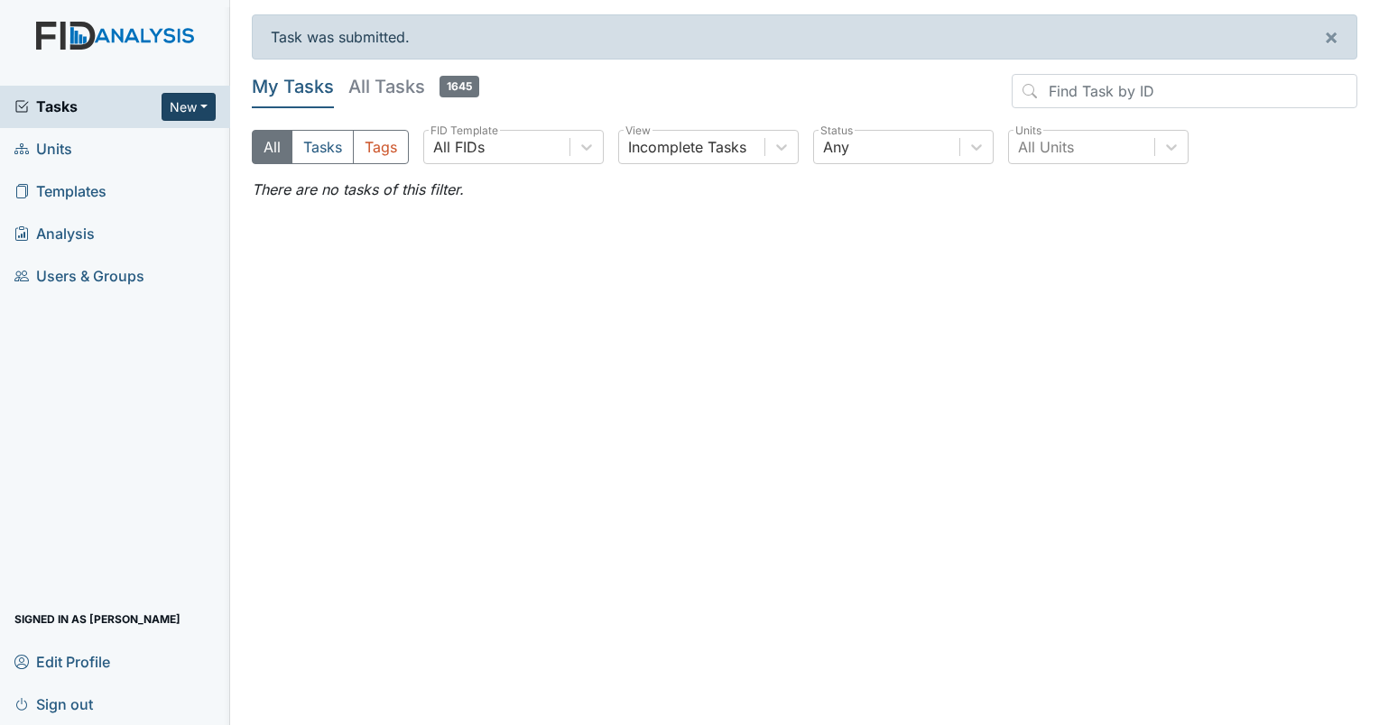
click at [204, 105] on button "New" at bounding box center [188, 107] width 54 height 28
click at [161, 144] on link "Form" at bounding box center [142, 144] width 143 height 29
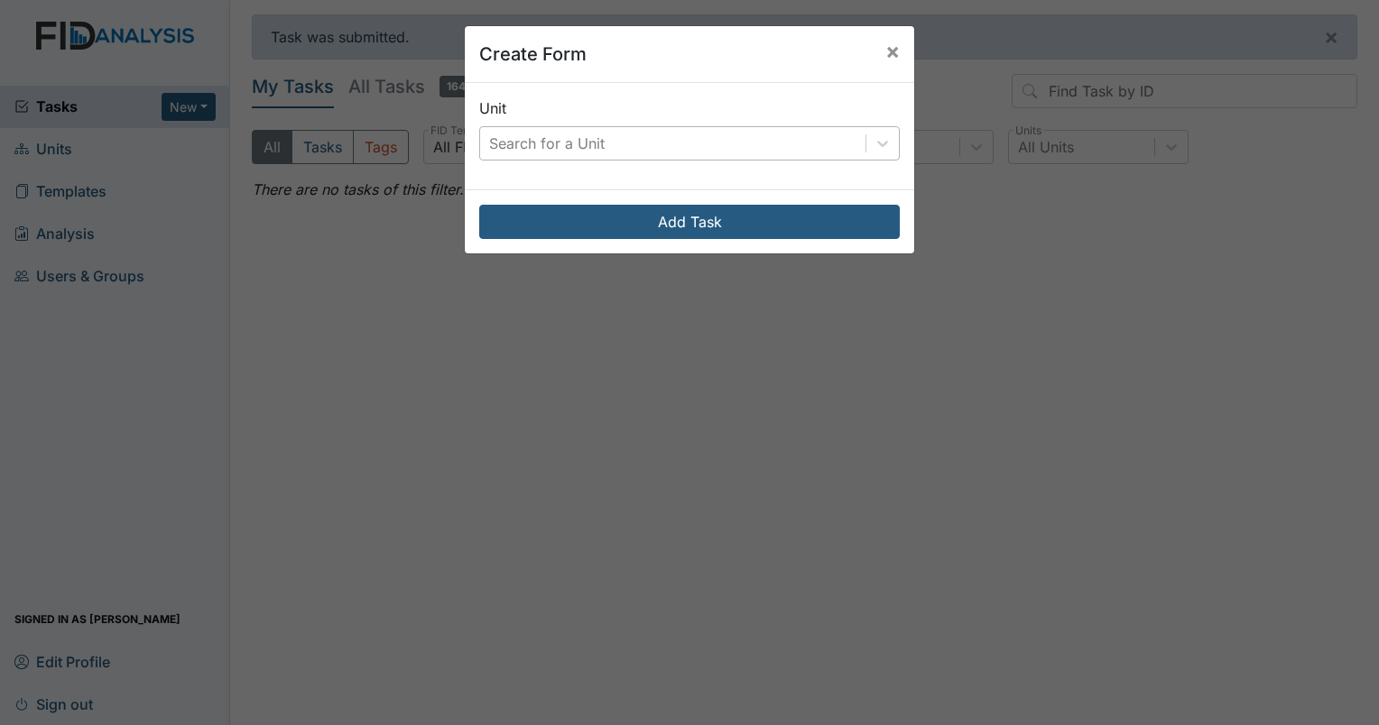
click at [622, 143] on div "Search for a Unit" at bounding box center [672, 143] width 385 height 32
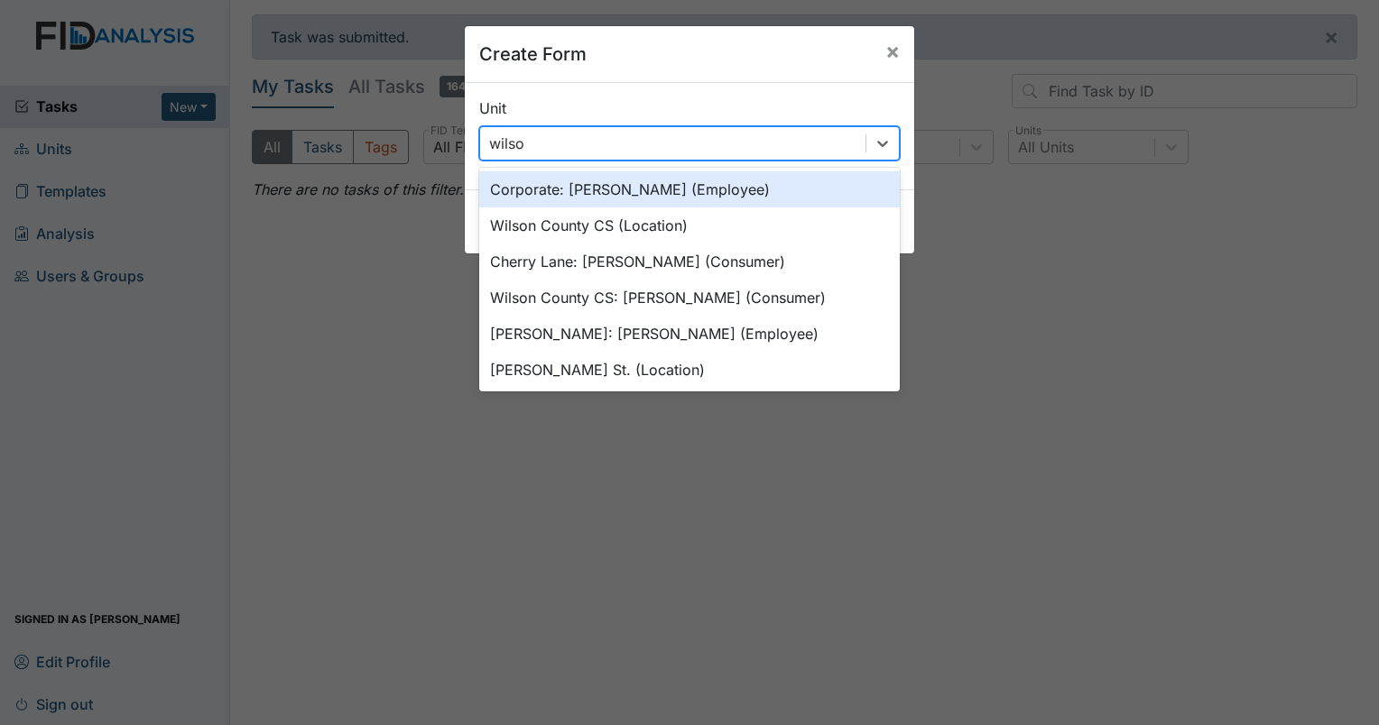
type input "[PERSON_NAME]"
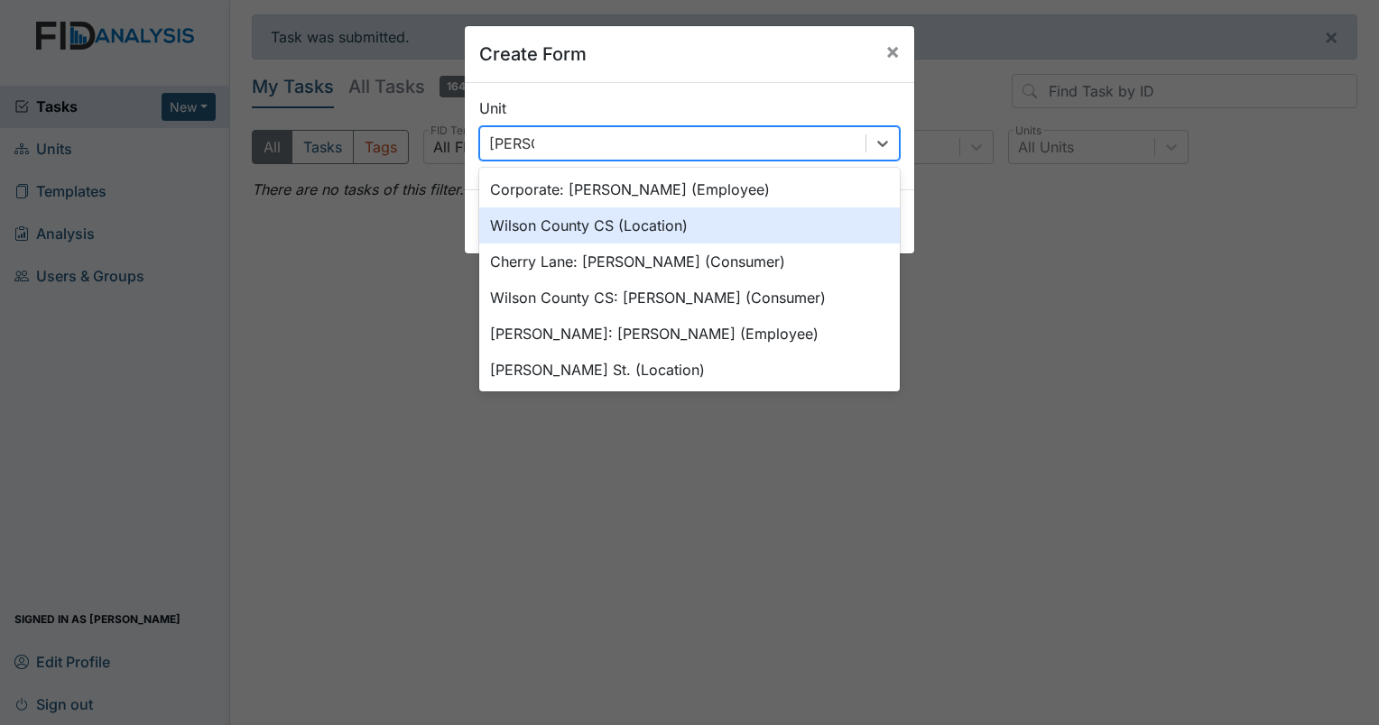
click at [675, 231] on div "Wilson County CS (Location)" at bounding box center [689, 225] width 420 height 36
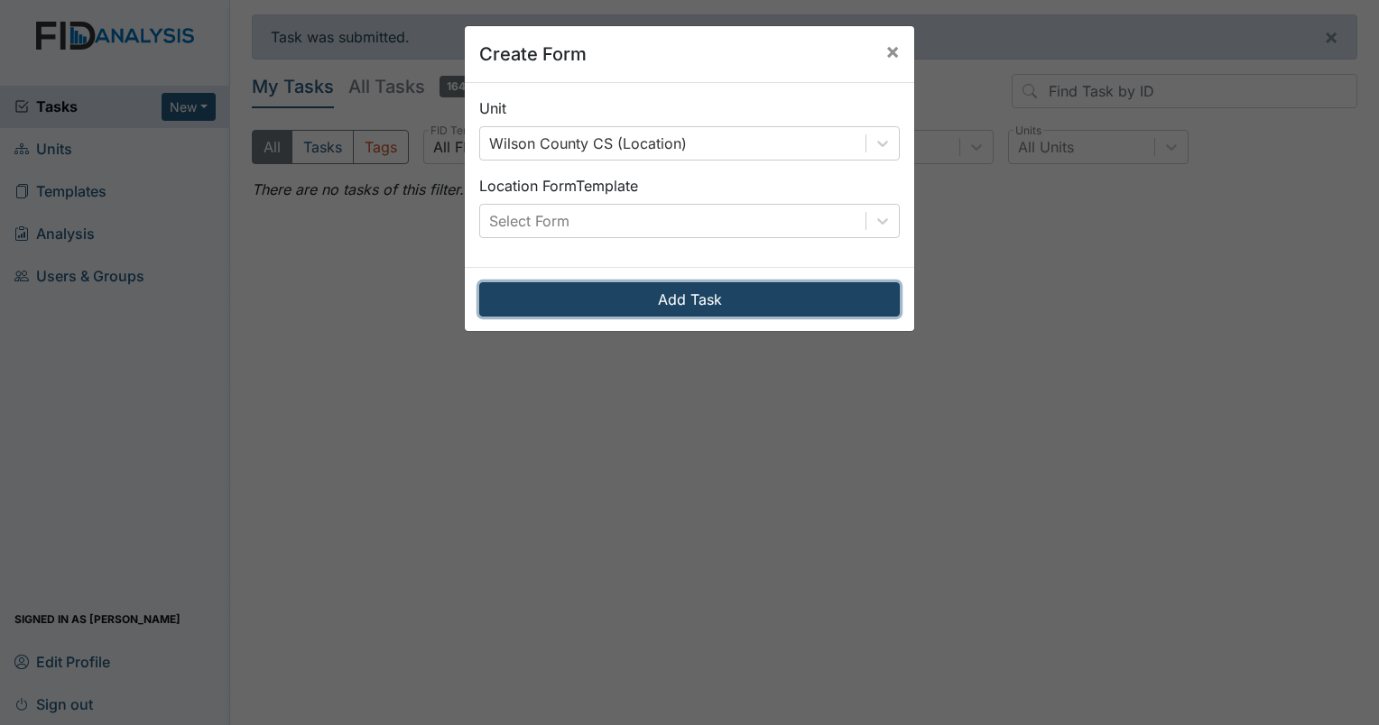
click at [812, 300] on button "Add Task" at bounding box center [689, 299] width 420 height 34
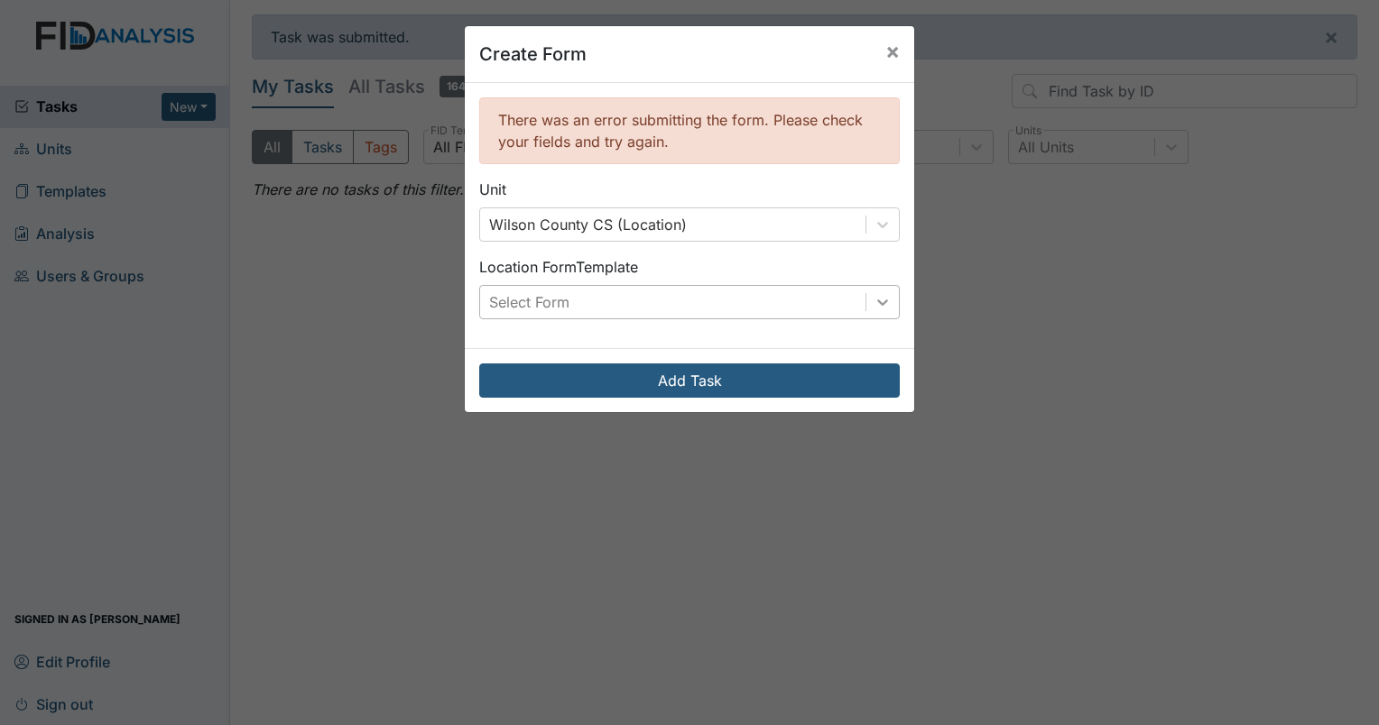
click at [873, 303] on icon at bounding box center [882, 302] width 18 height 18
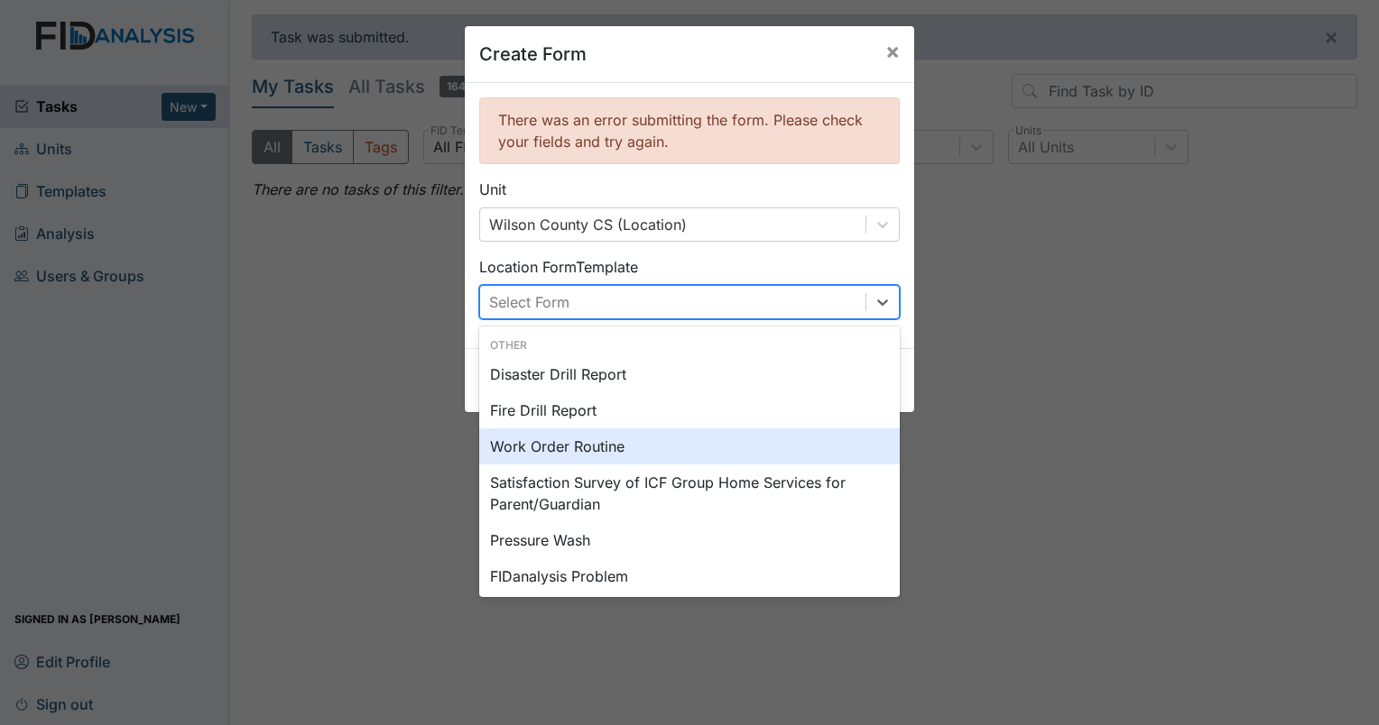
click at [616, 450] on div "Work Order Routine" at bounding box center [689, 447] width 420 height 36
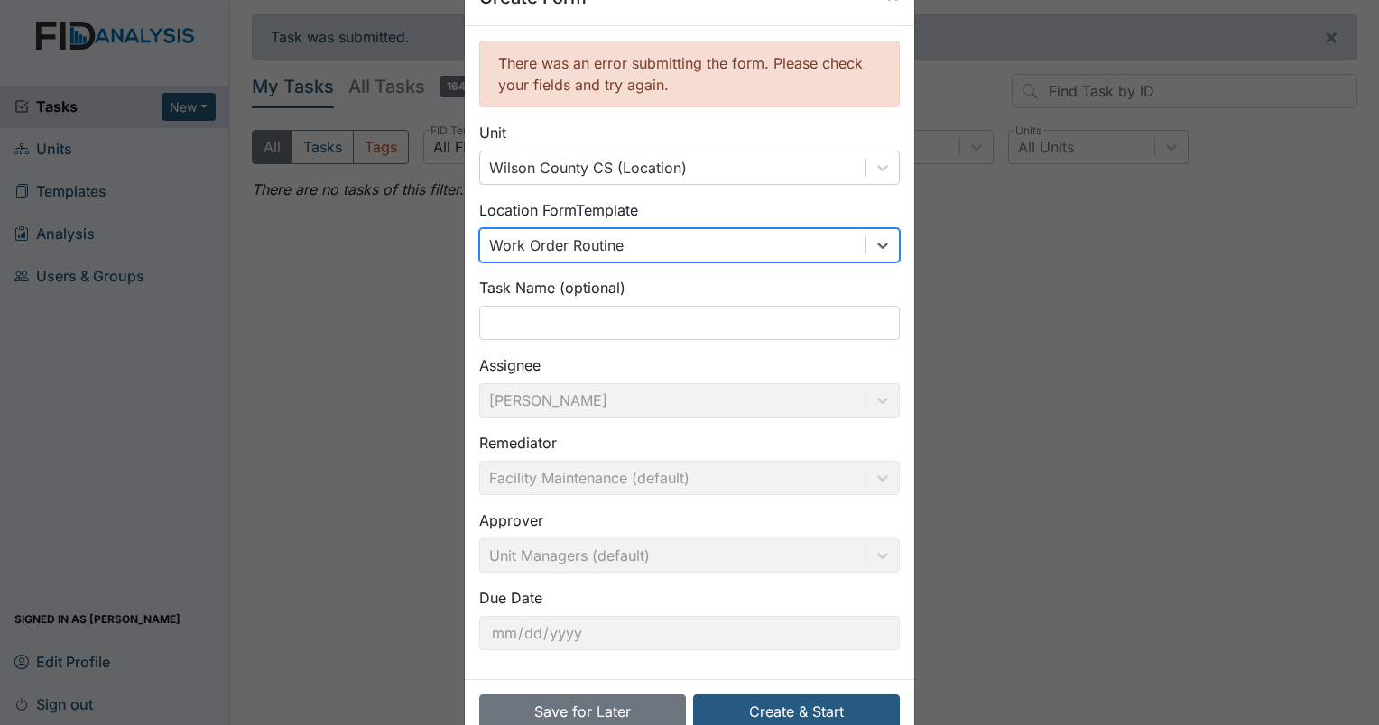
scroll to position [99, 0]
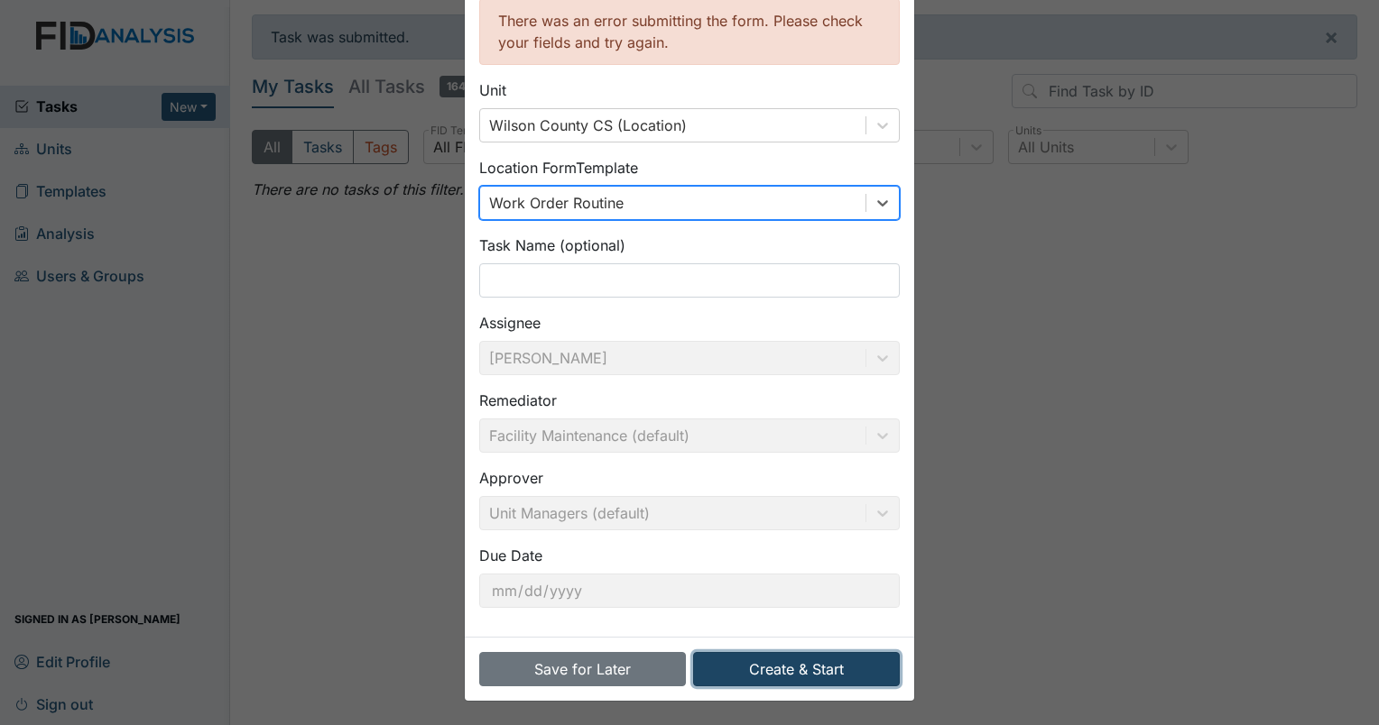
click at [801, 673] on button "Create & Start" at bounding box center [796, 669] width 207 height 34
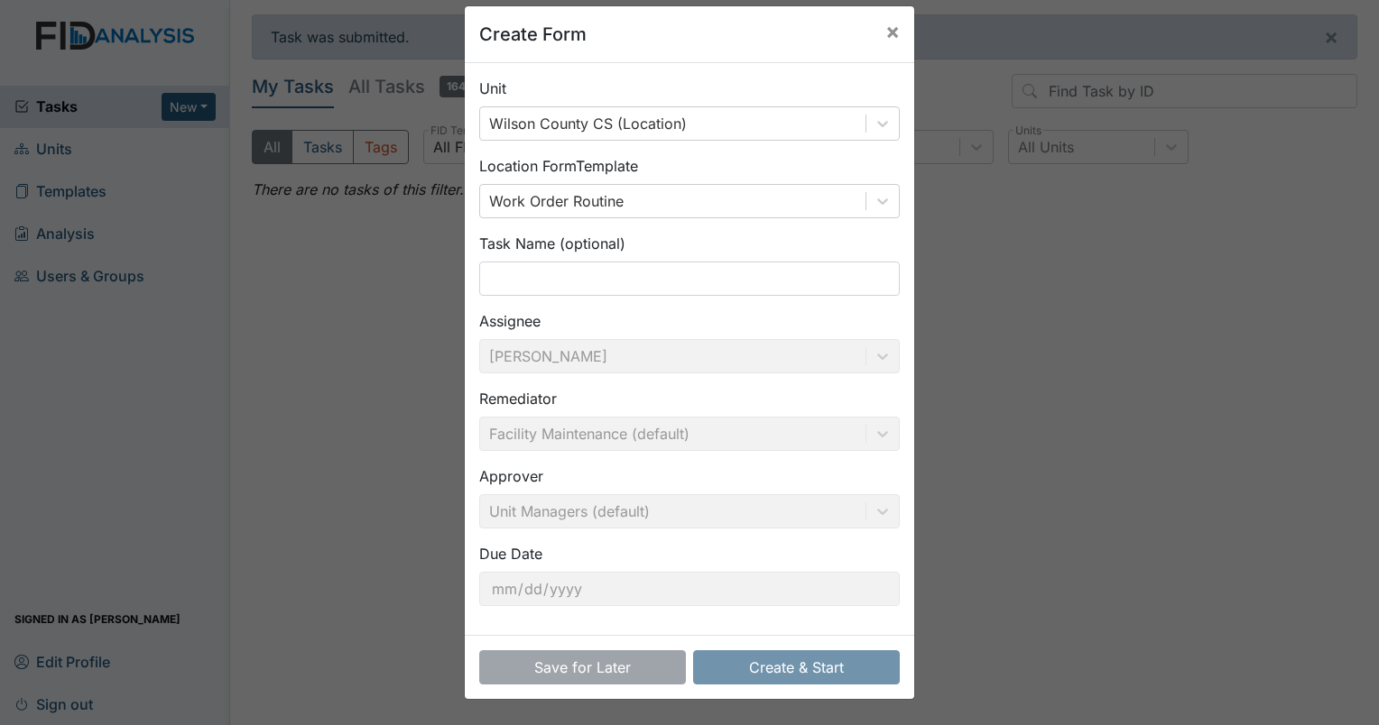
scroll to position [18, 0]
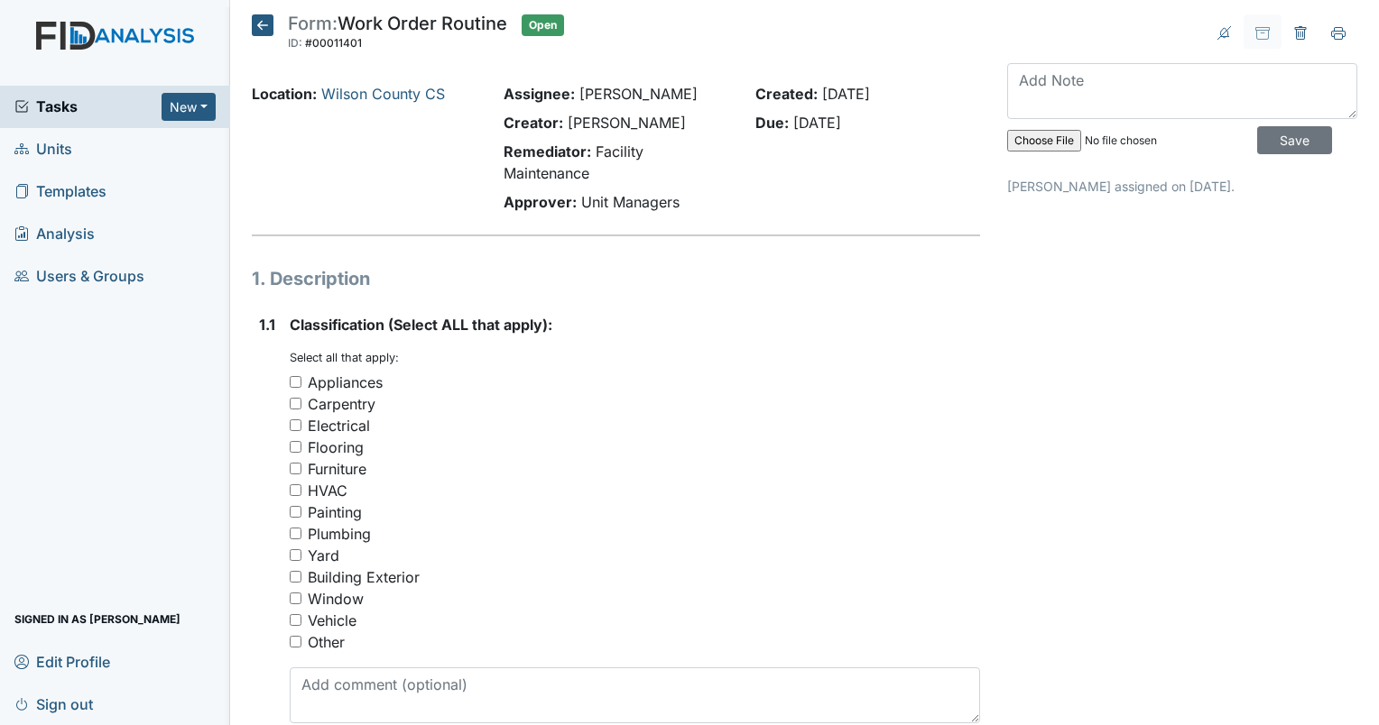
drag, startPoint x: 296, startPoint y: 595, endPoint x: 316, endPoint y: 598, distance: 20.0
click at [305, 597] on div "Window" at bounding box center [635, 599] width 690 height 22
click at [305, 599] on div "Window" at bounding box center [635, 599] width 690 height 22
click at [300, 597] on input "Window" at bounding box center [296, 599] width 12 height 12
checkbox input "true"
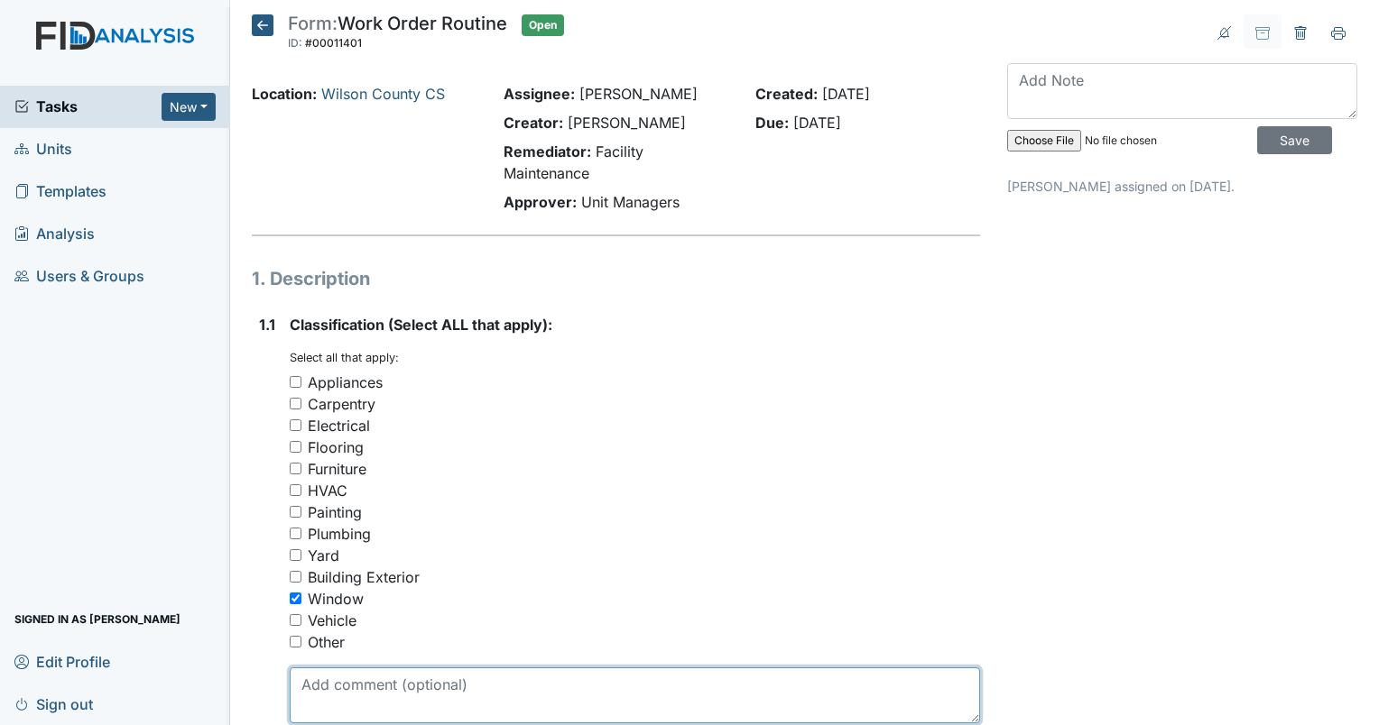
click at [541, 686] on textarea at bounding box center [635, 696] width 690 height 56
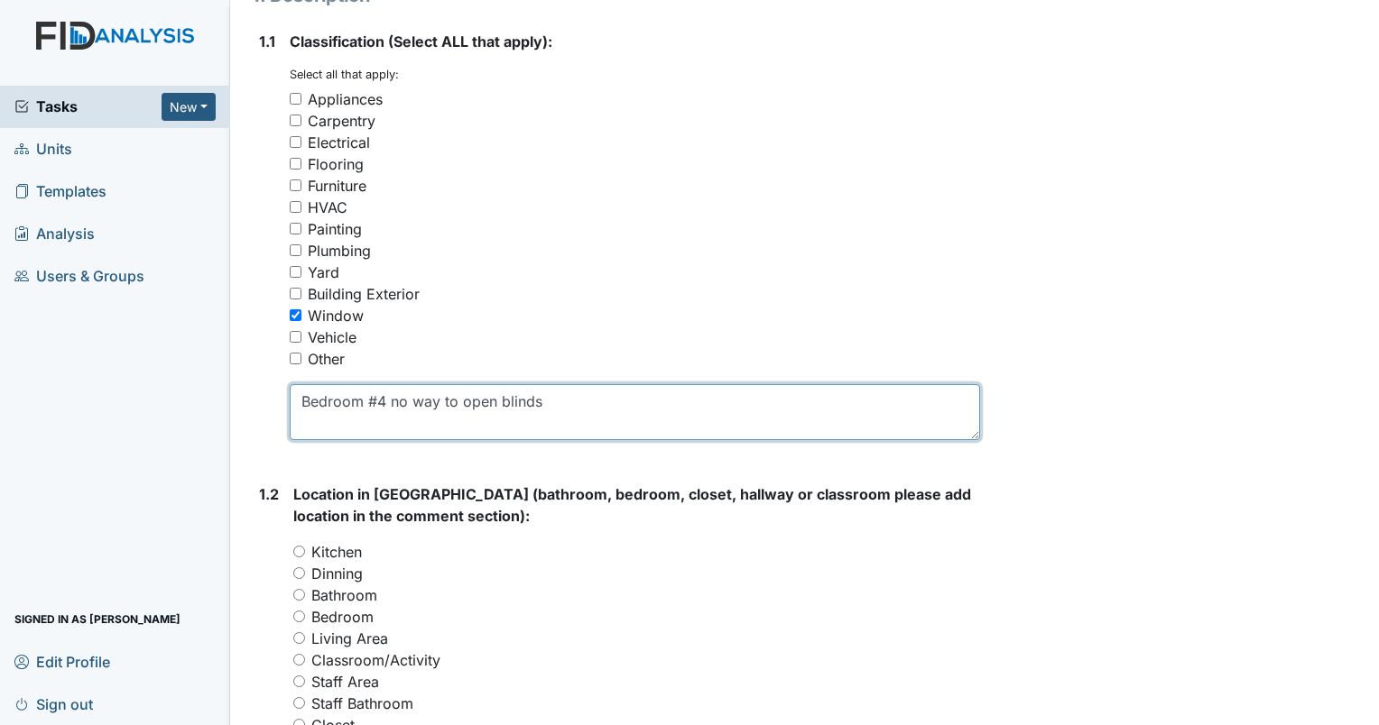
scroll to position [632, 0]
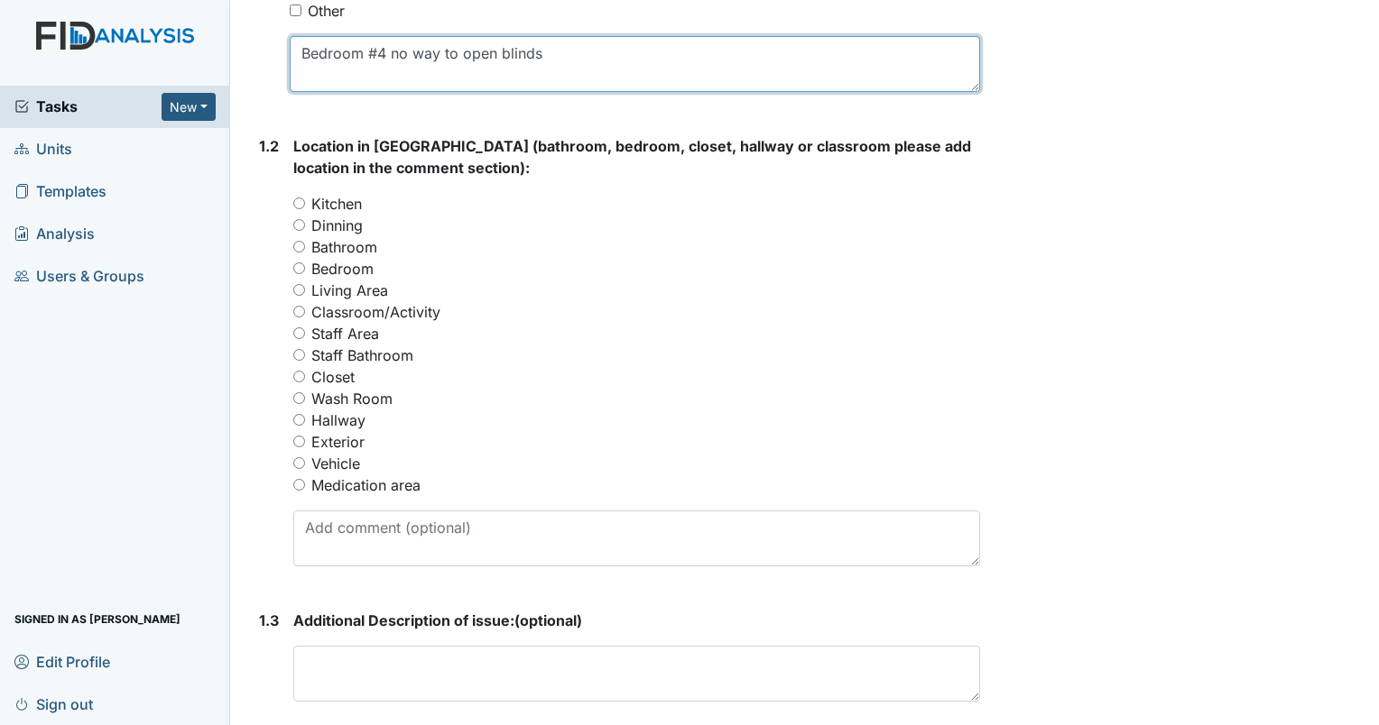
type textarea "Bedroom #4 no way to open blinds"
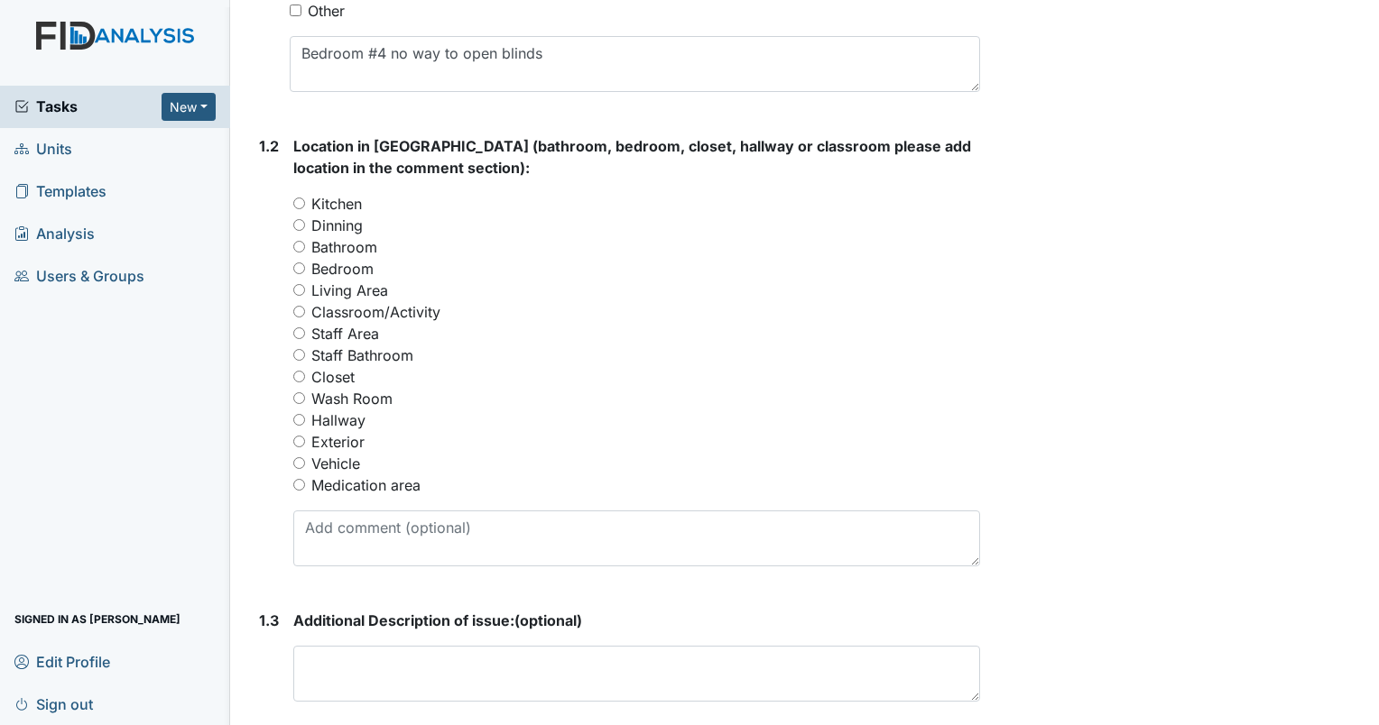
click at [300, 270] on input "Bedroom" at bounding box center [299, 269] width 12 height 12
radio input "true"
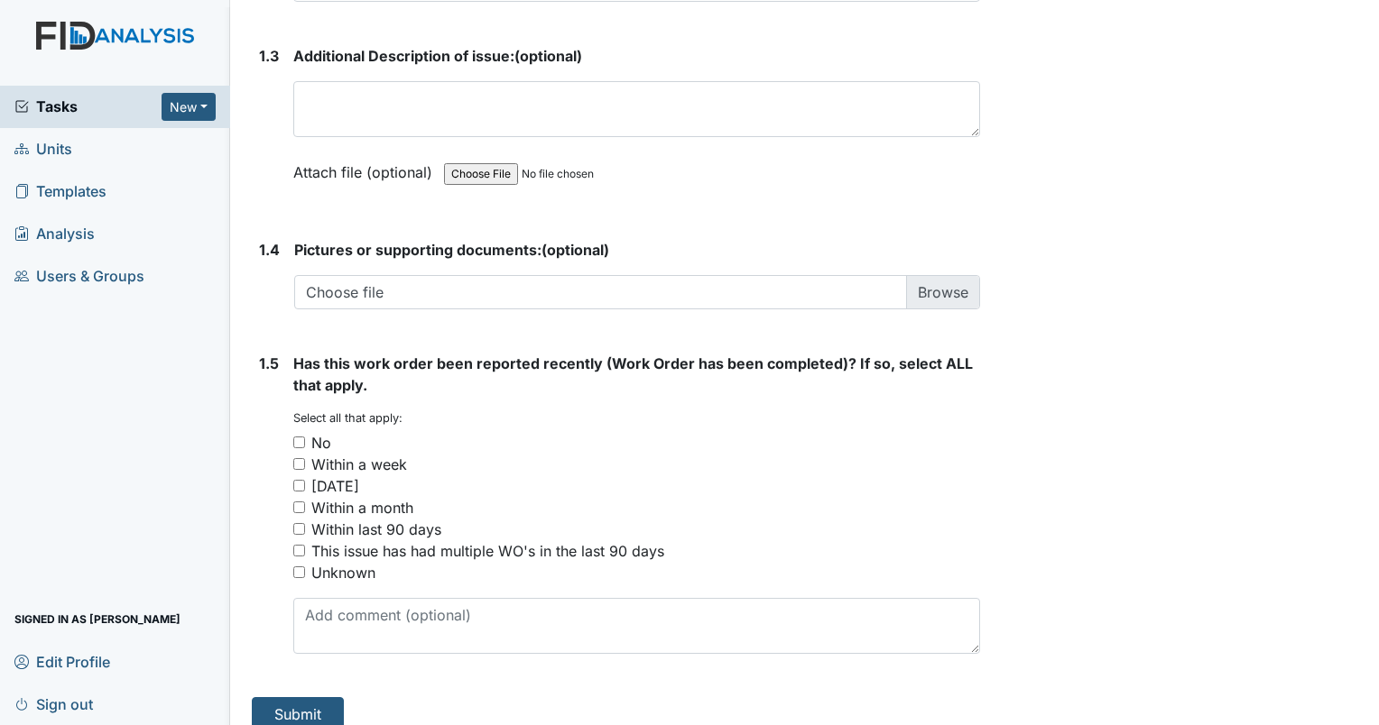
scroll to position [1214, 0]
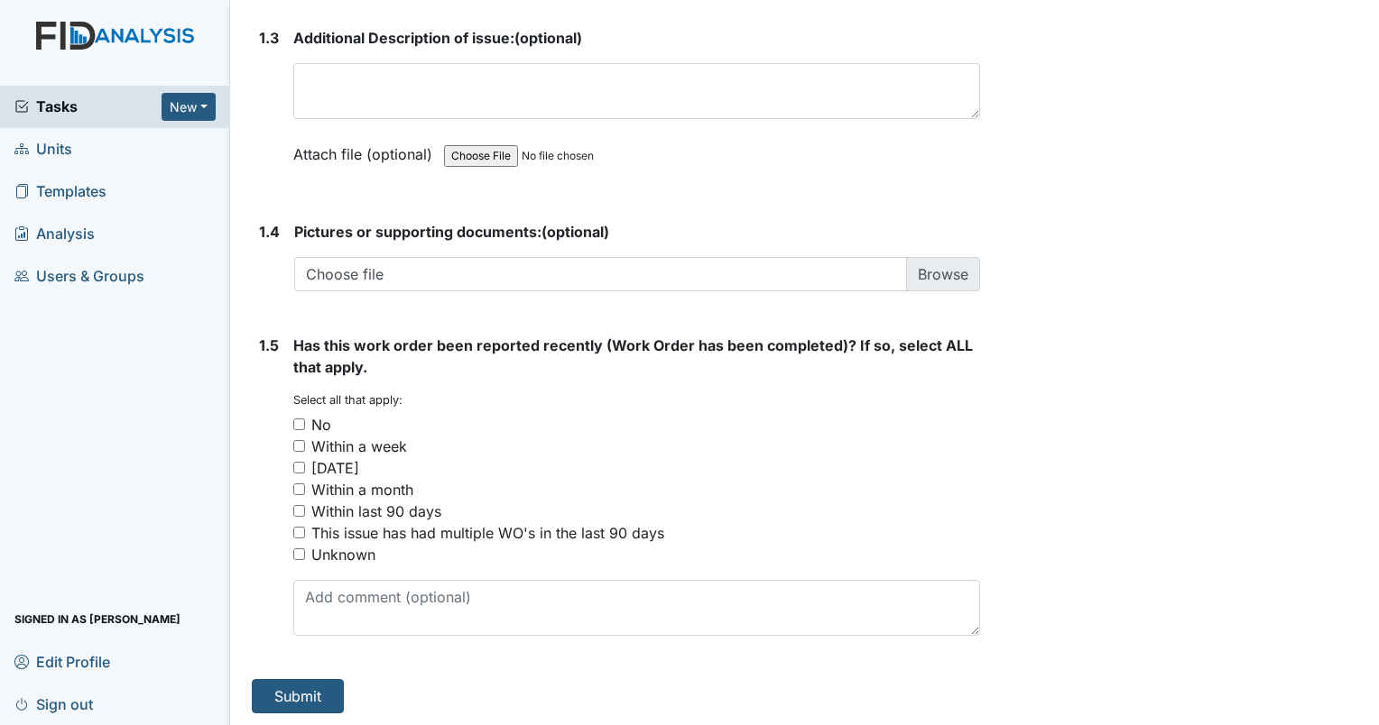
click at [299, 421] on input "No" at bounding box center [299, 425] width 12 height 12
checkbox input "true"
drag, startPoint x: 305, startPoint y: 700, endPoint x: 316, endPoint y: 699, distance: 10.9
click at [309, 700] on button "Submit" at bounding box center [298, 696] width 92 height 34
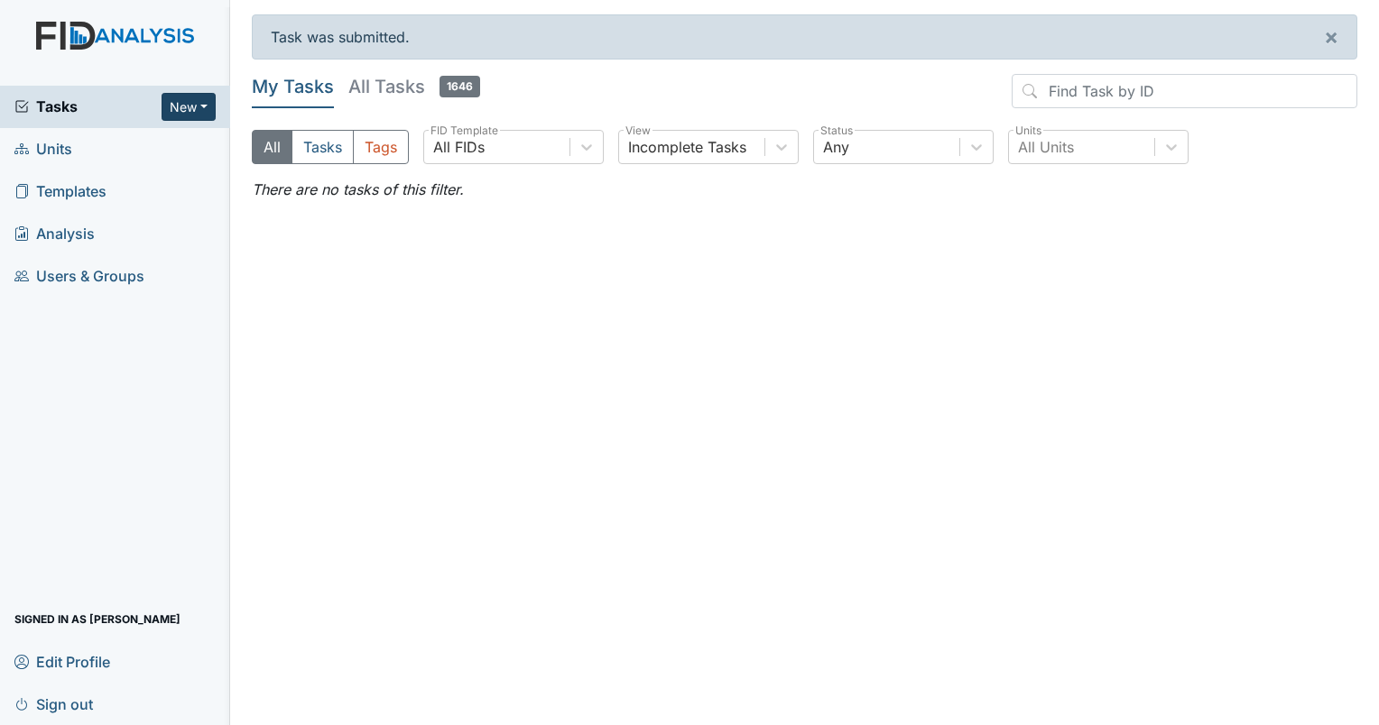
click at [207, 109] on button "New" at bounding box center [188, 107] width 54 height 28
click at [146, 144] on link "Form" at bounding box center [142, 144] width 143 height 29
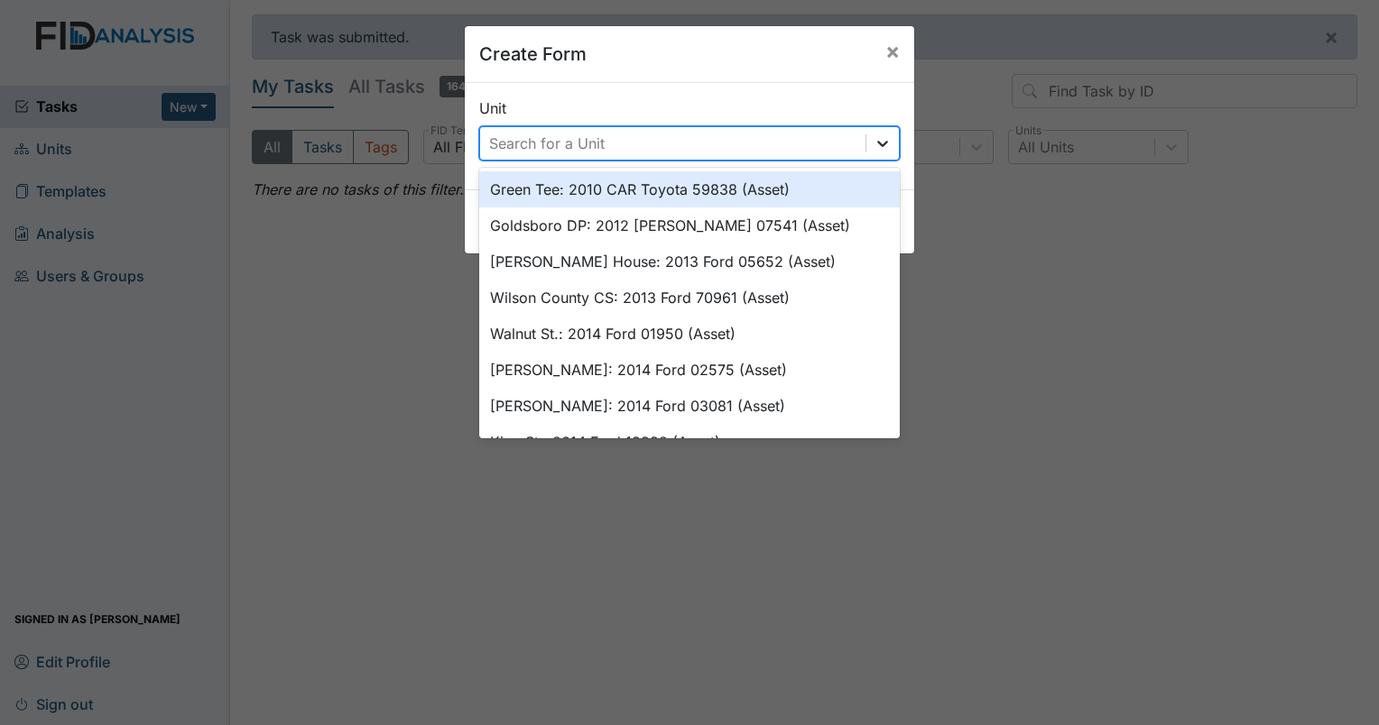
click at [873, 144] on icon at bounding box center [882, 143] width 18 height 18
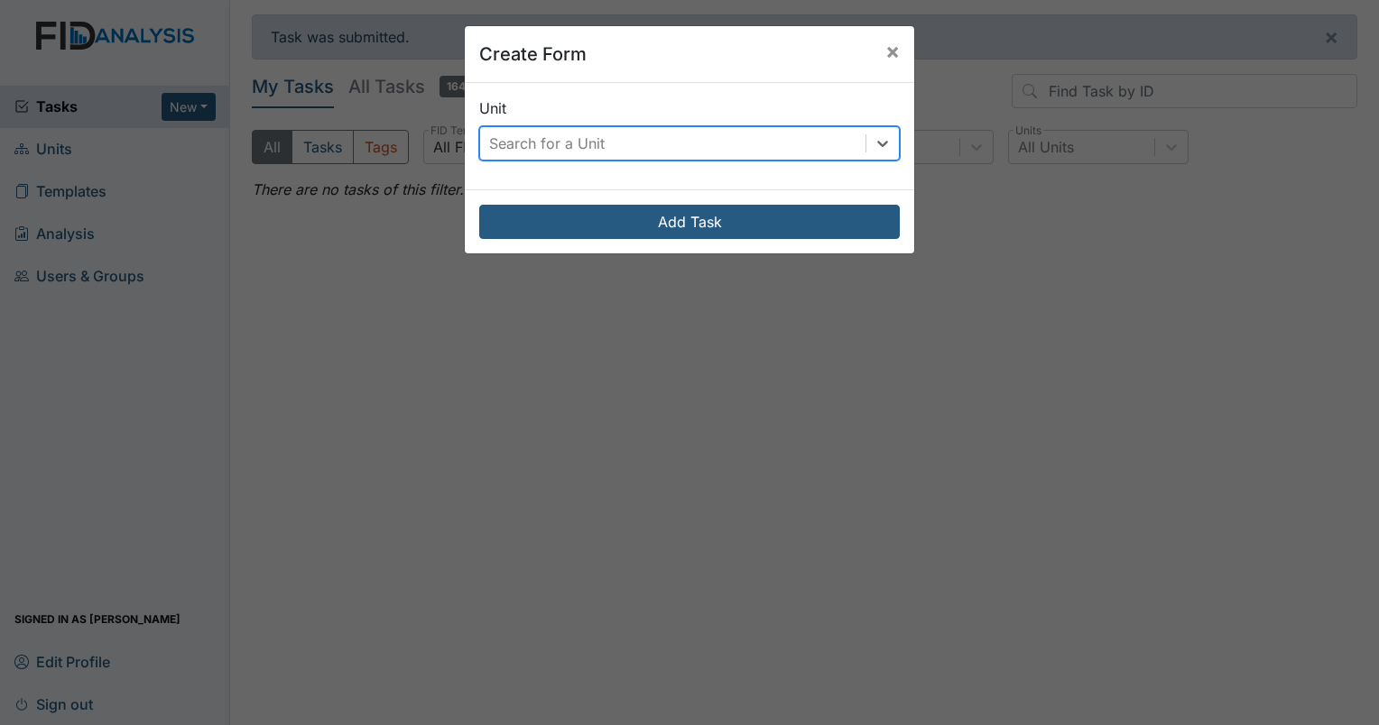
click at [591, 134] on div "Search for a Unit" at bounding box center [546, 144] width 115 height 22
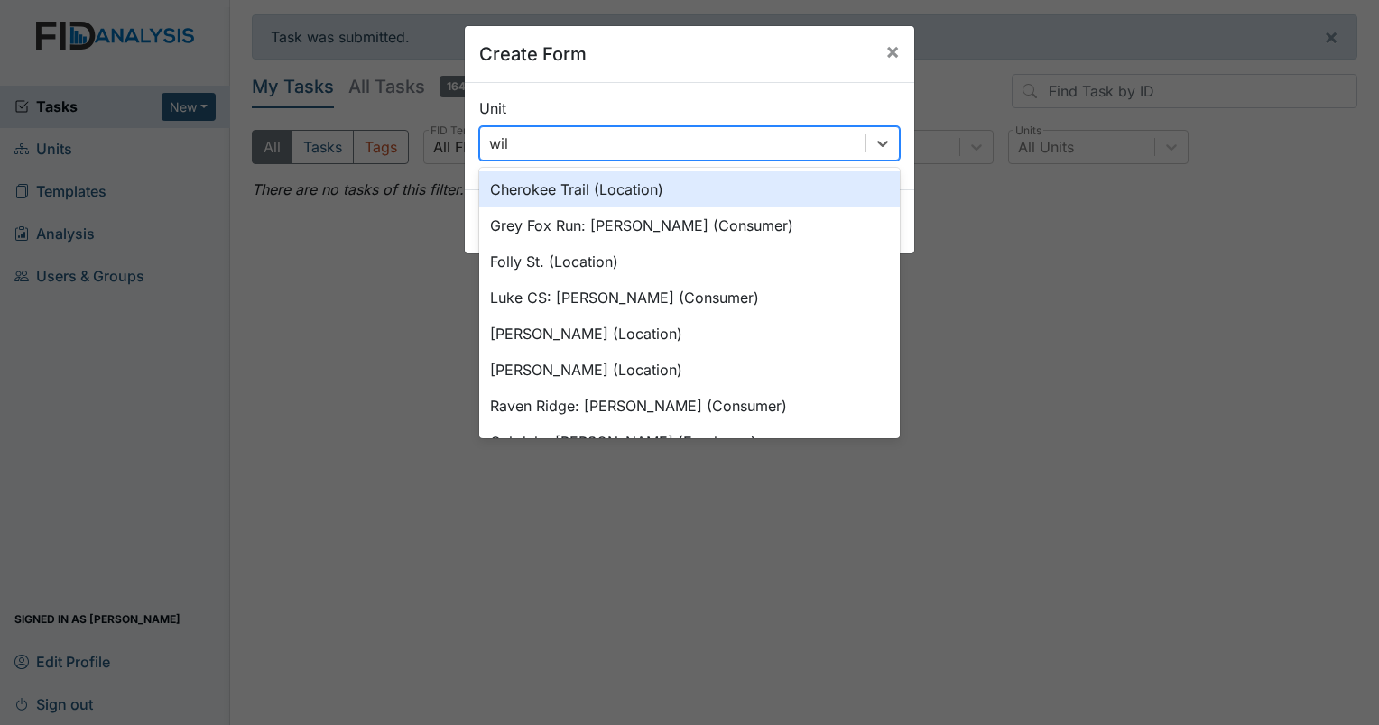
type input "wils"
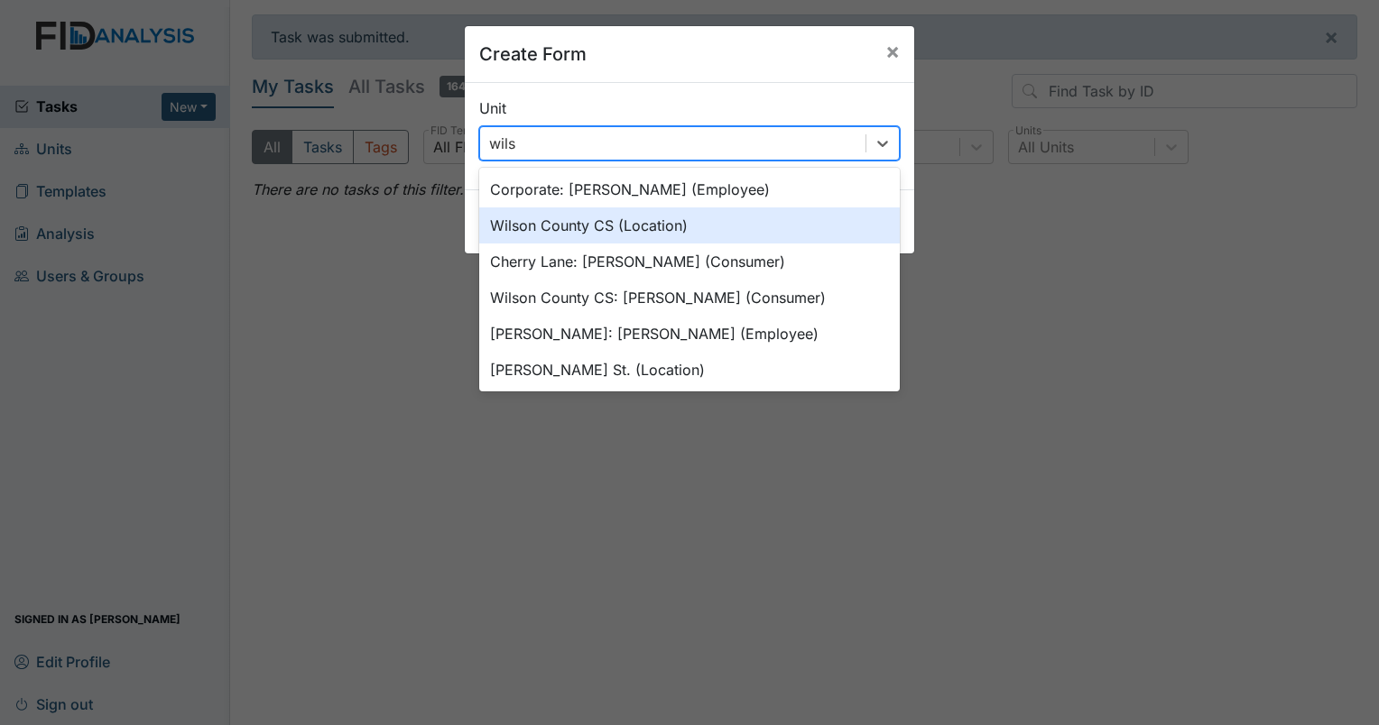
click at [535, 229] on div "Wilson County CS (Location)" at bounding box center [689, 225] width 420 height 36
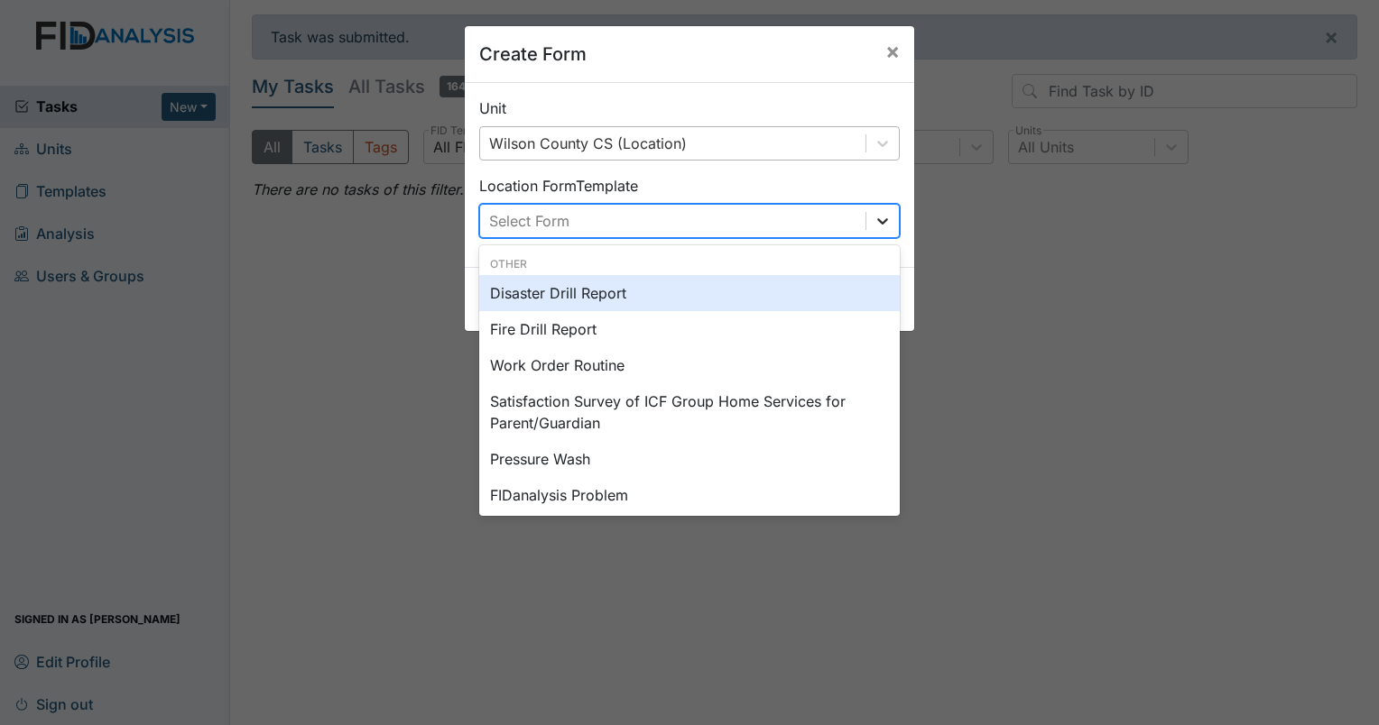
click at [878, 220] on icon at bounding box center [882, 221] width 18 height 18
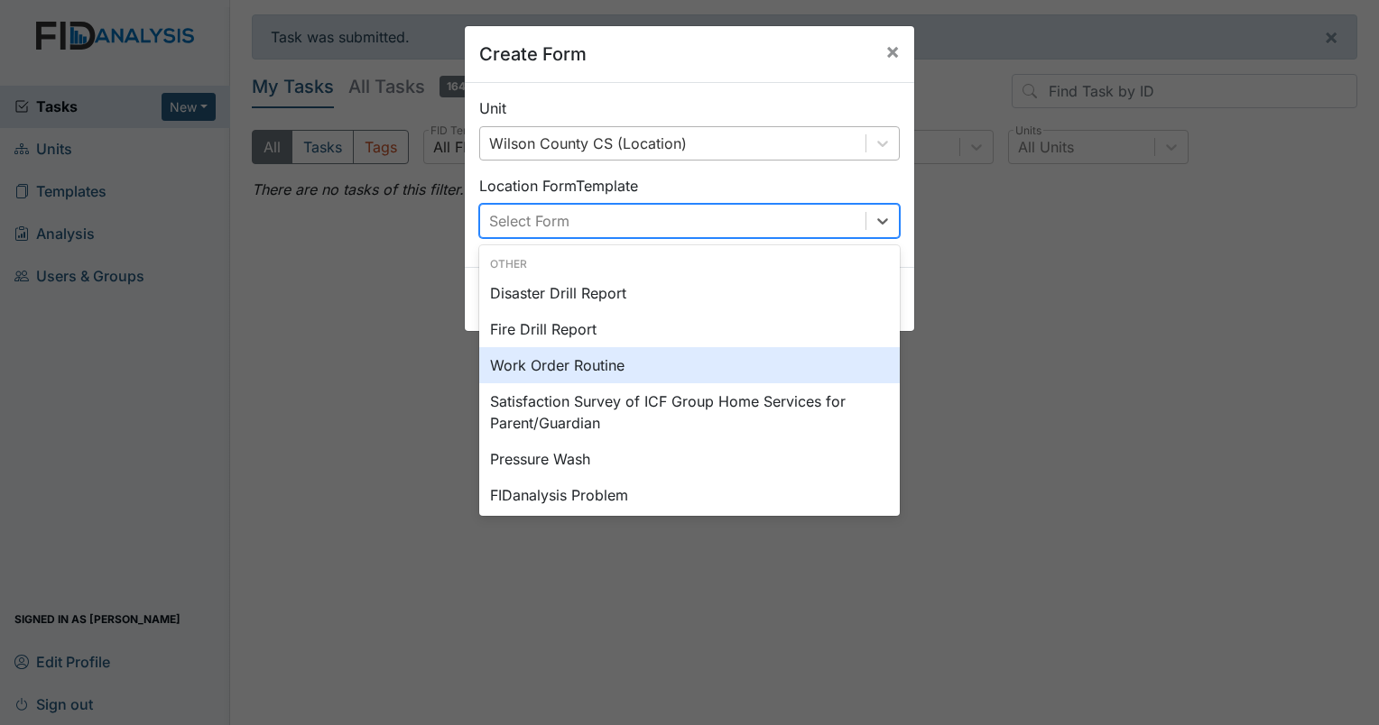
click at [624, 366] on div "Work Order Routine" at bounding box center [689, 365] width 420 height 36
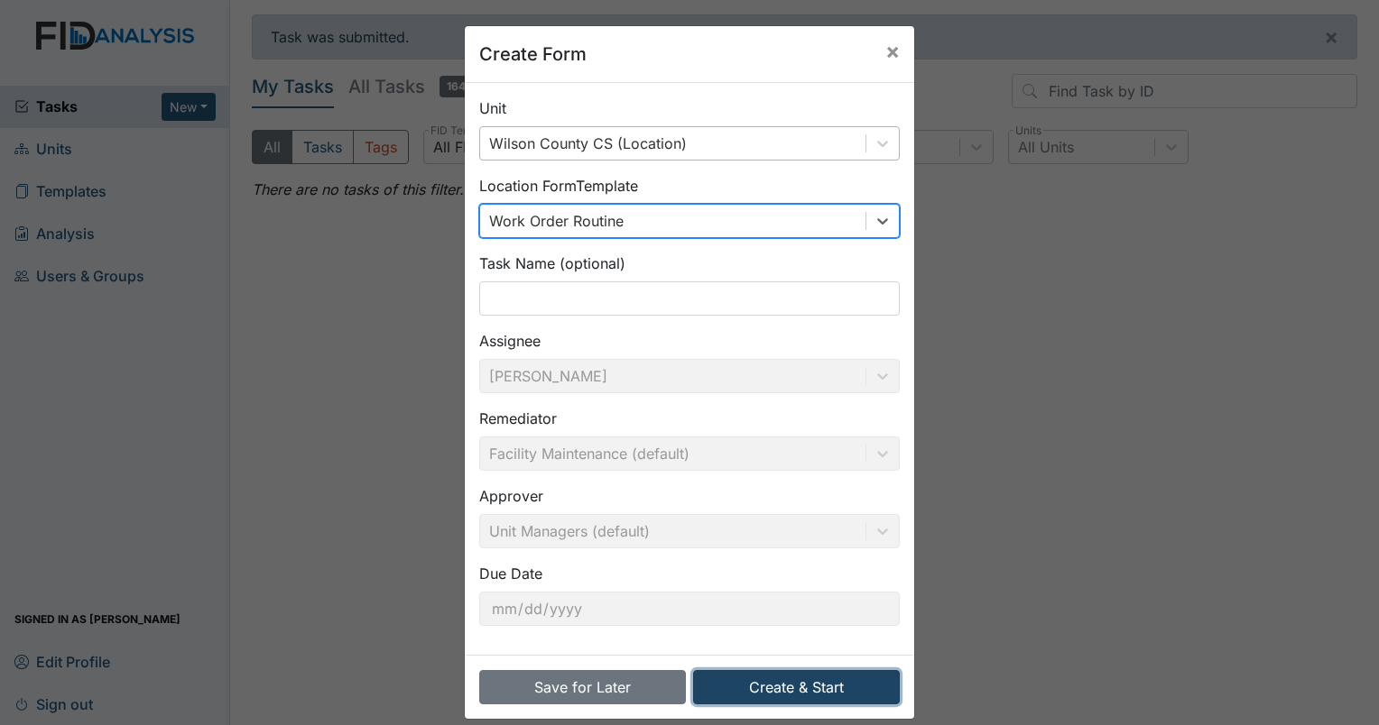
click at [837, 688] on button "Create & Start" at bounding box center [796, 687] width 207 height 34
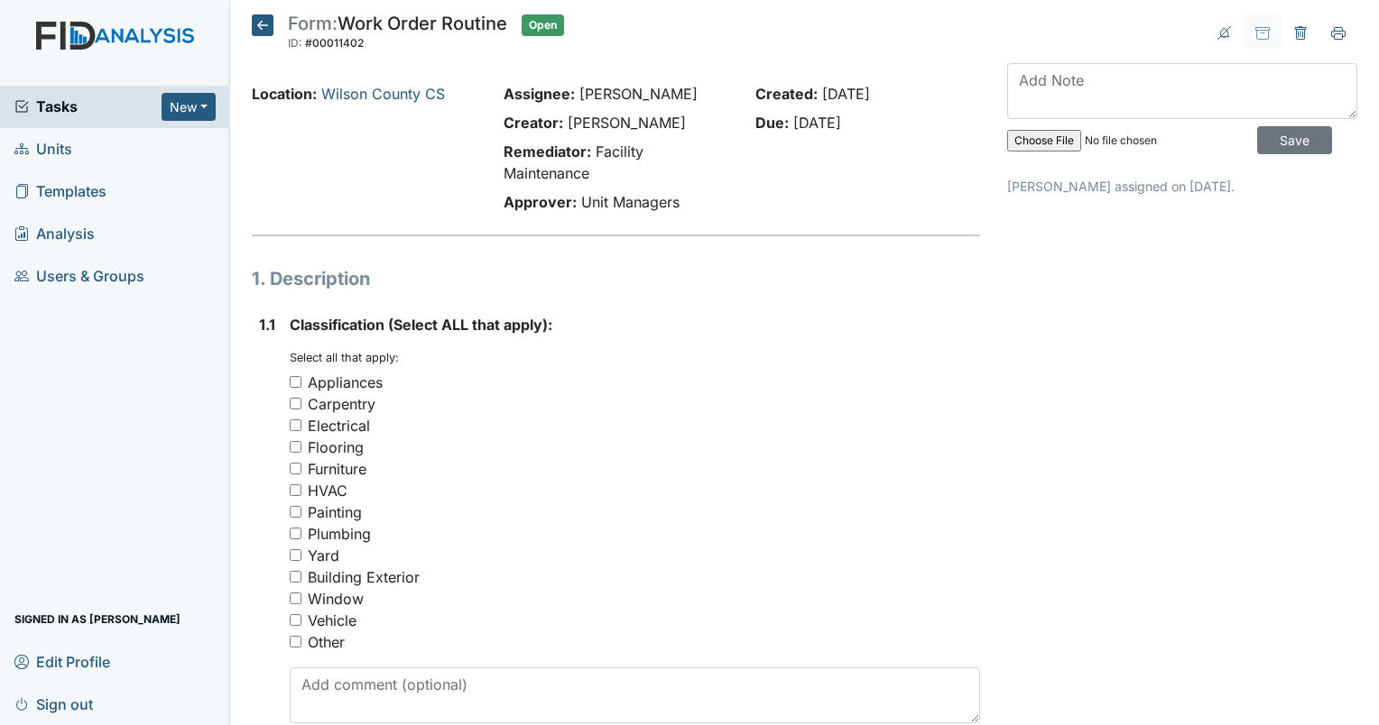
drag, startPoint x: 293, startPoint y: 596, endPoint x: 306, endPoint y: 596, distance: 12.6
click at [296, 596] on input "Window" at bounding box center [296, 599] width 12 height 12
checkbox input "true"
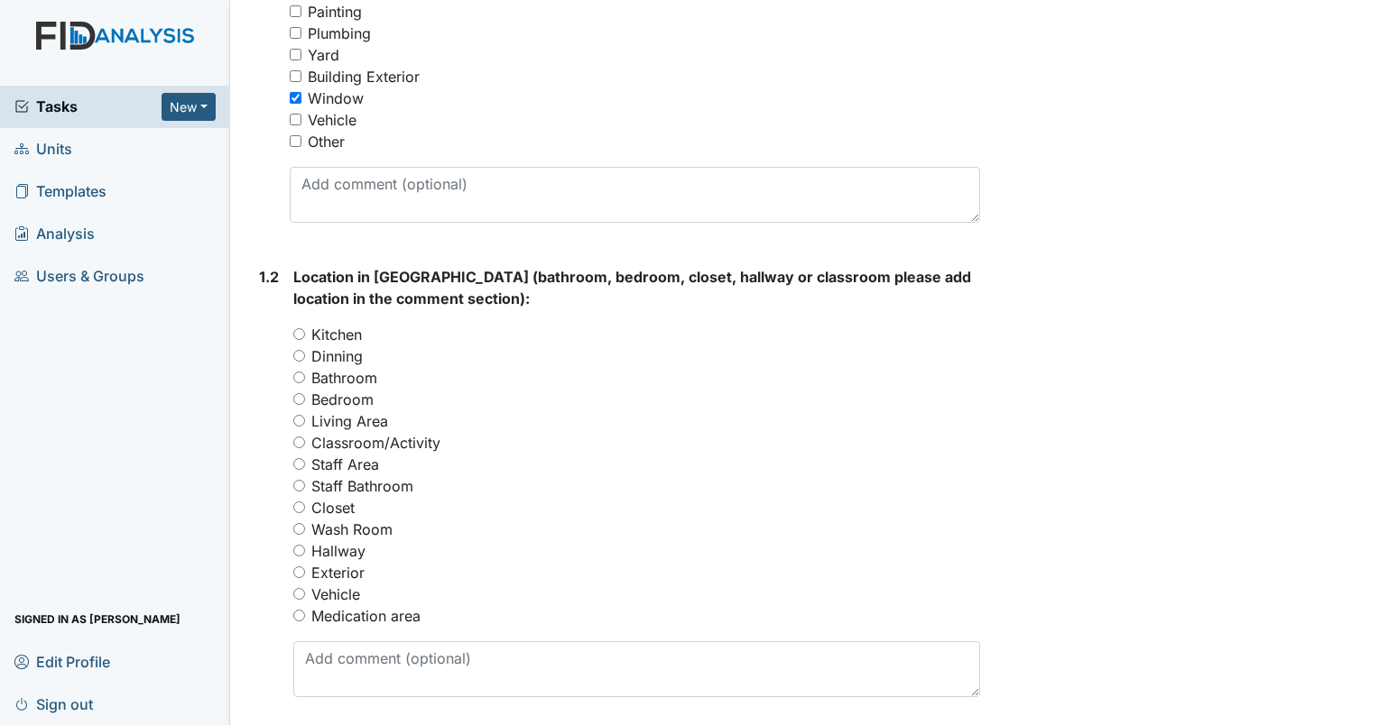
scroll to position [541, 0]
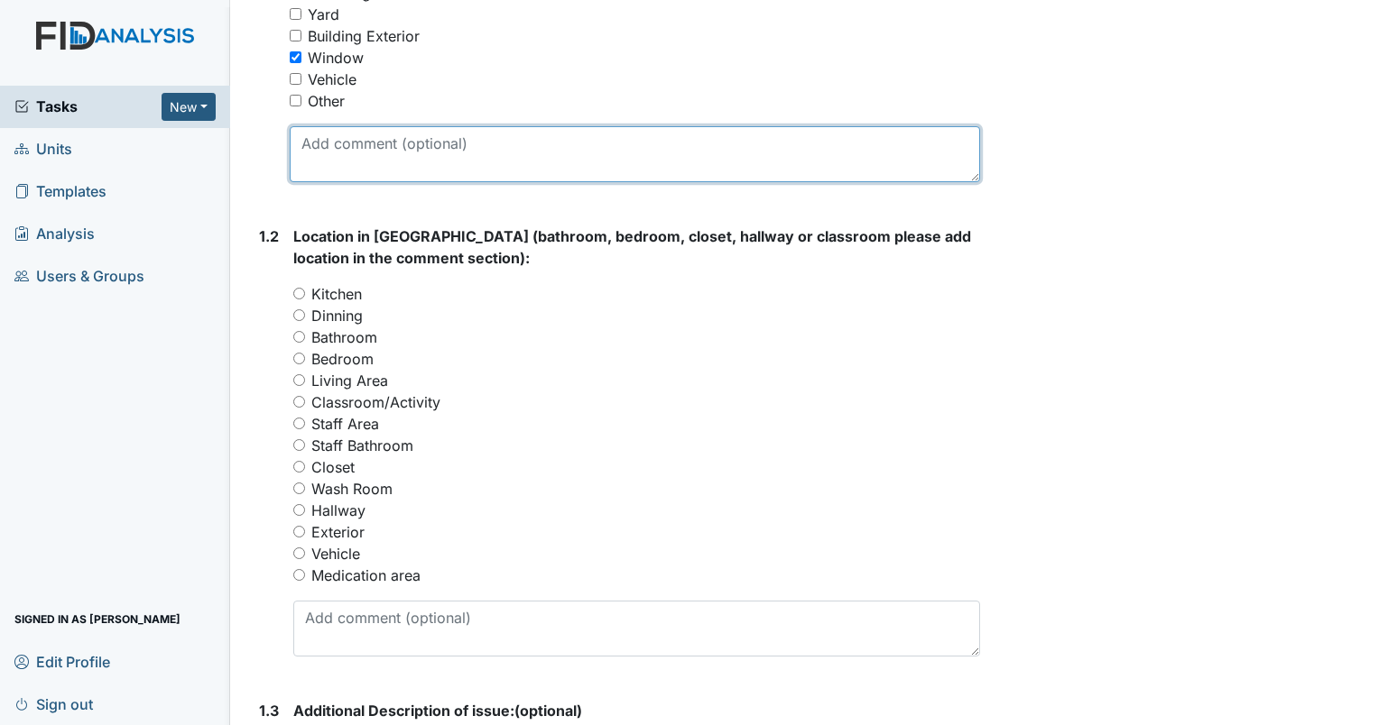
click at [332, 152] on textarea at bounding box center [635, 154] width 690 height 56
type textarea "bedroom #6"
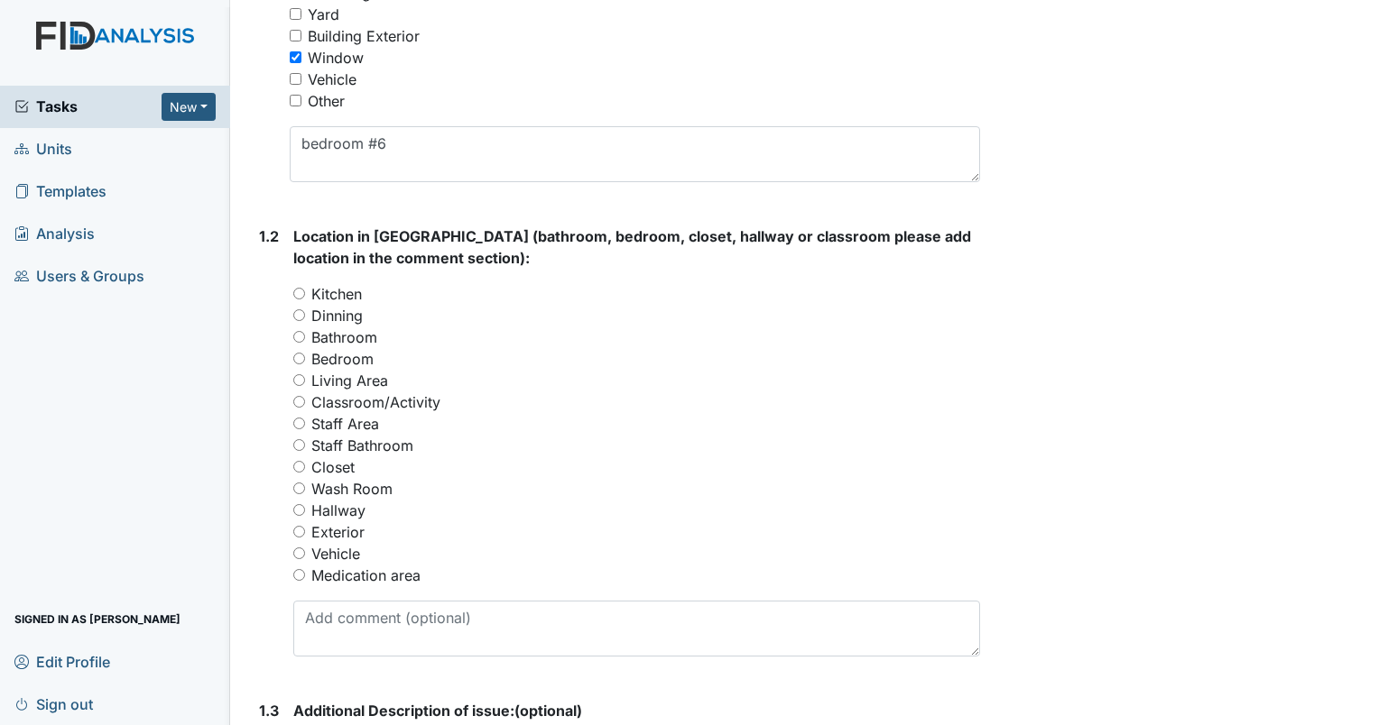
click at [297, 357] on input "Bedroom" at bounding box center [299, 359] width 12 height 12
radio input "true"
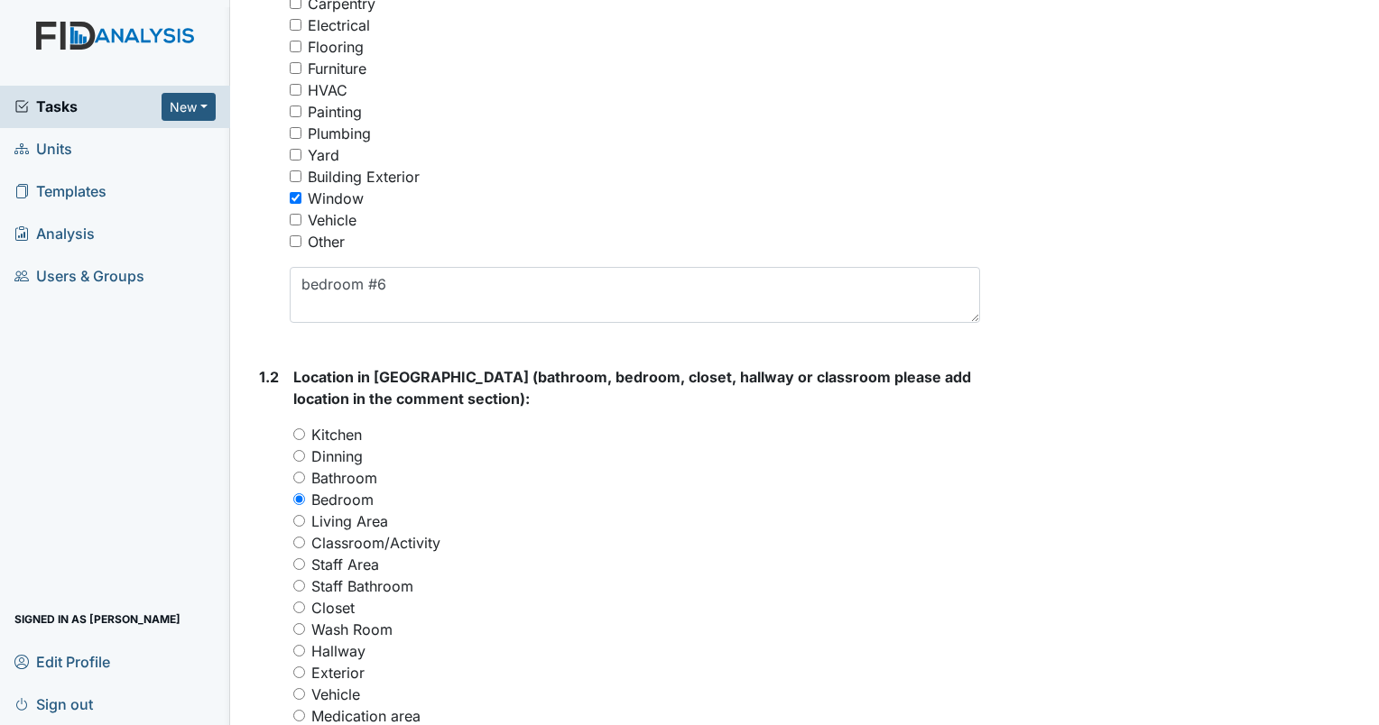
scroll to position [451, 0]
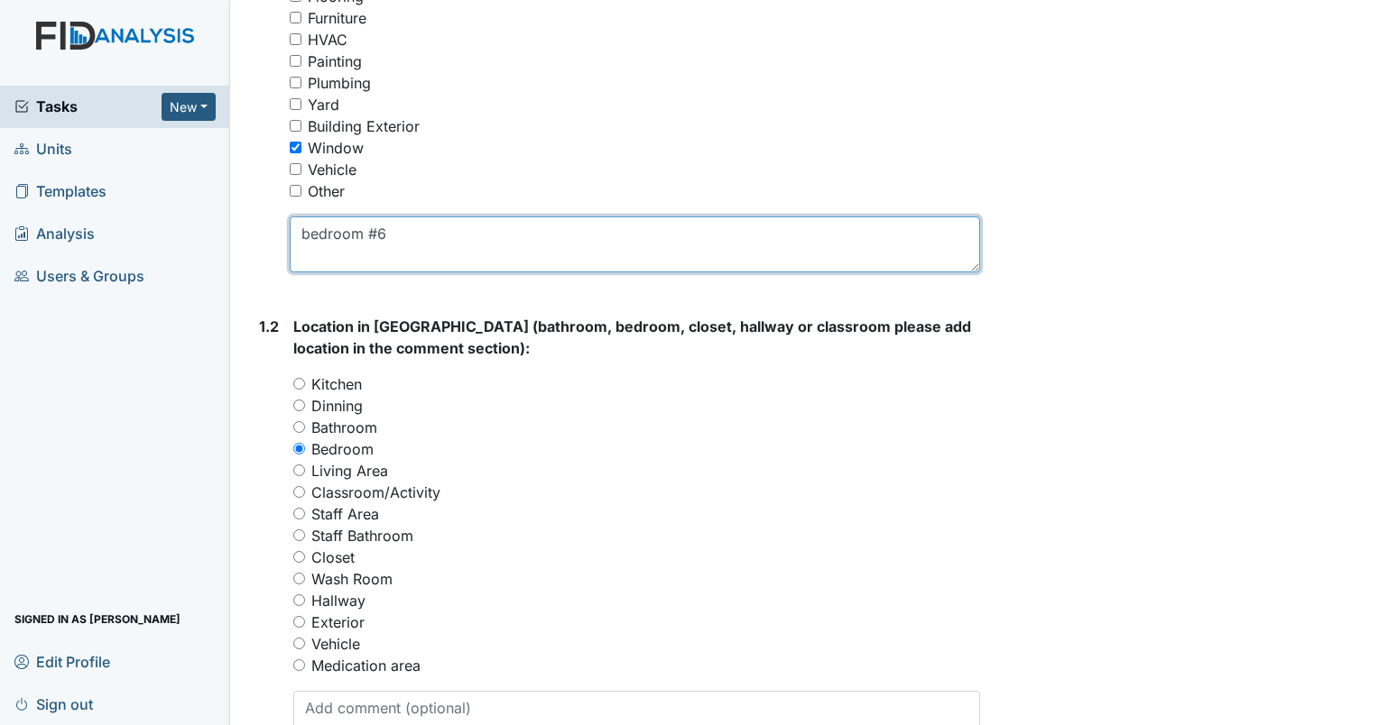
click at [408, 234] on textarea "bedroom #6" at bounding box center [635, 245] width 690 height 56
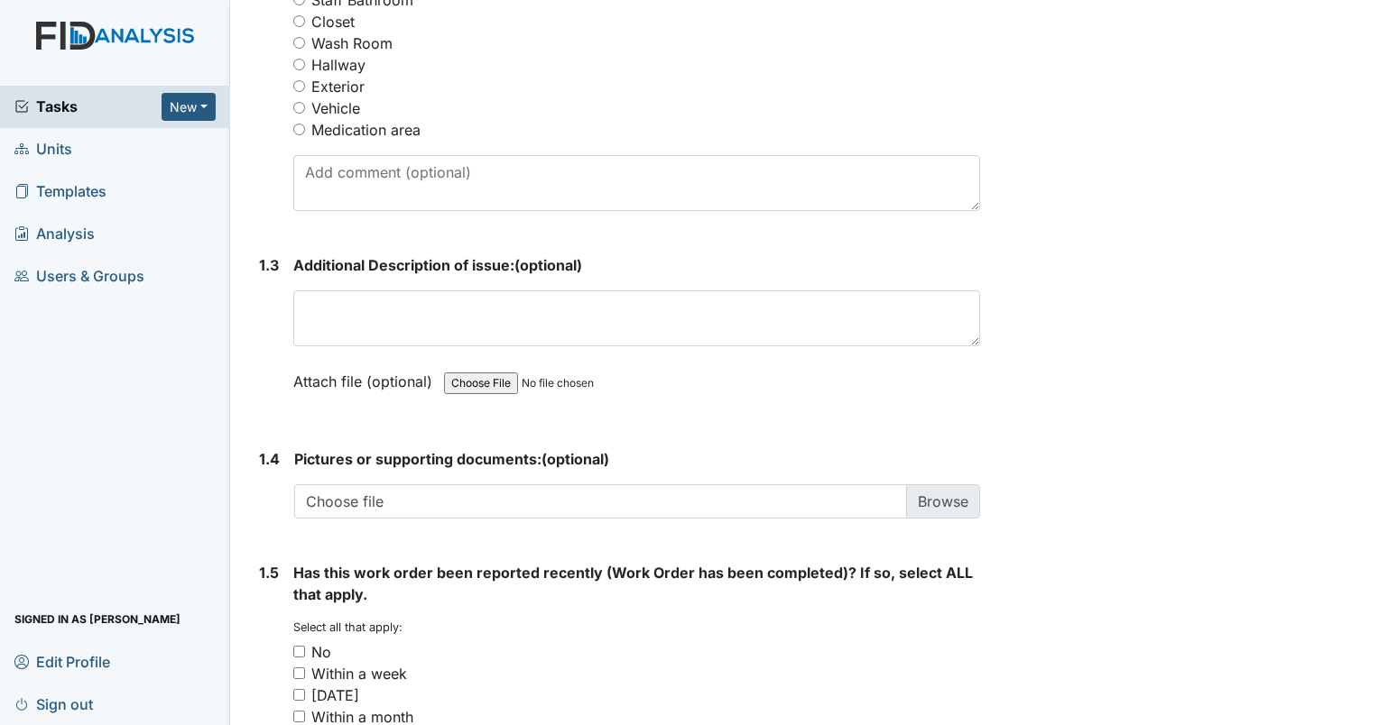
scroll to position [992, 0]
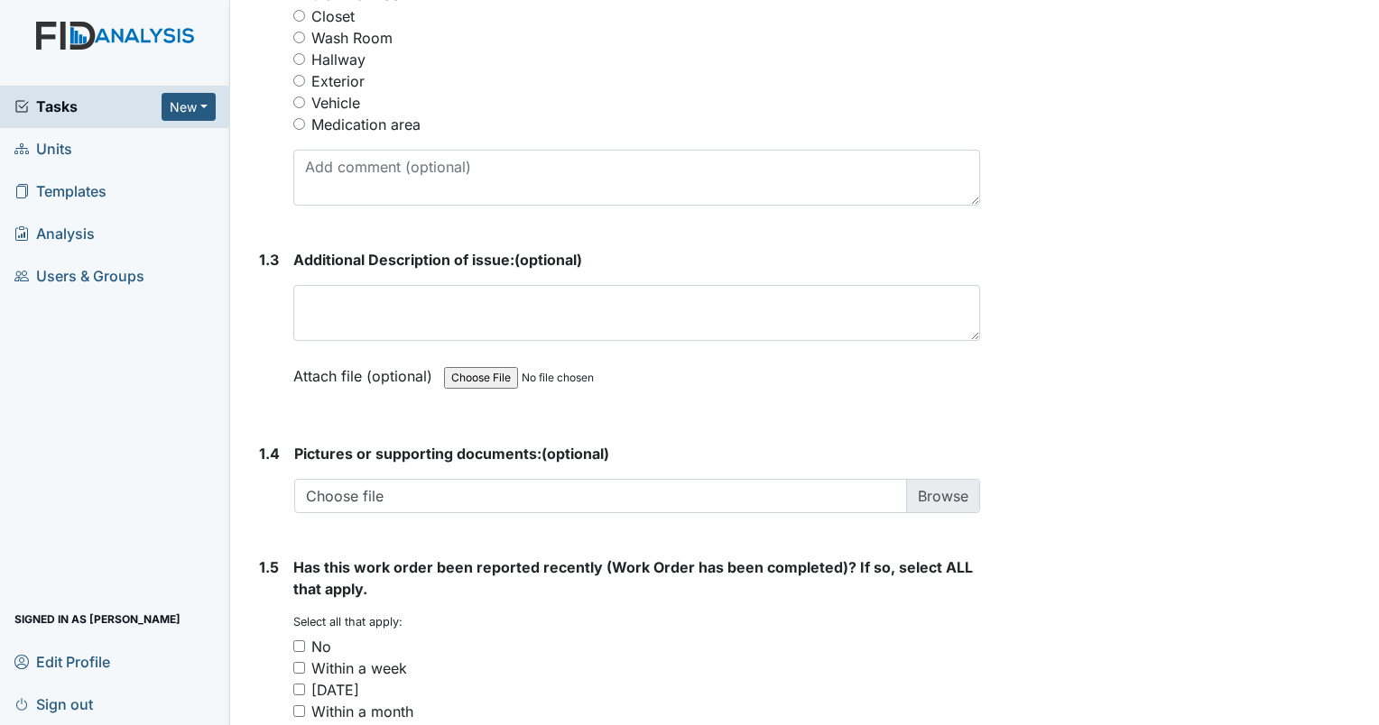
type textarea "bedroom #6 no way to open blinds"
click at [299, 644] on input "No" at bounding box center [299, 647] width 12 height 12
checkbox input "true"
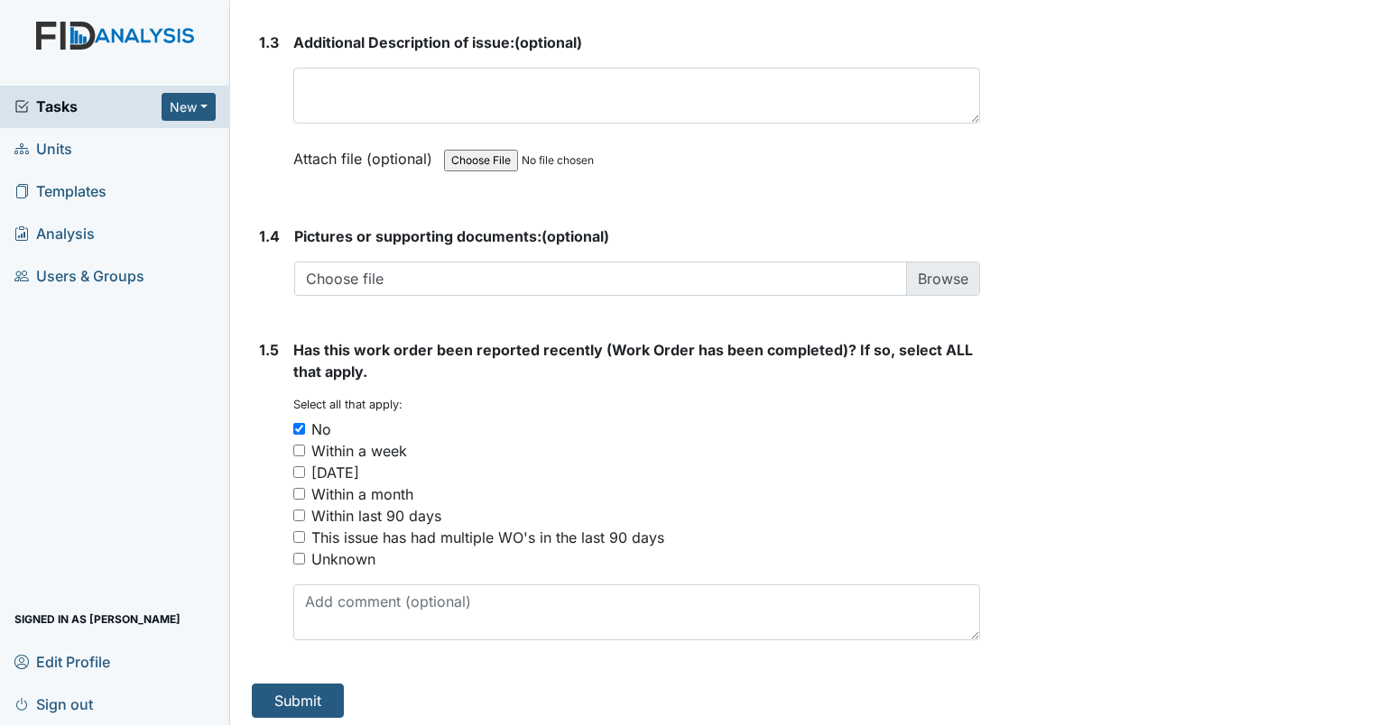
scroll to position [1214, 0]
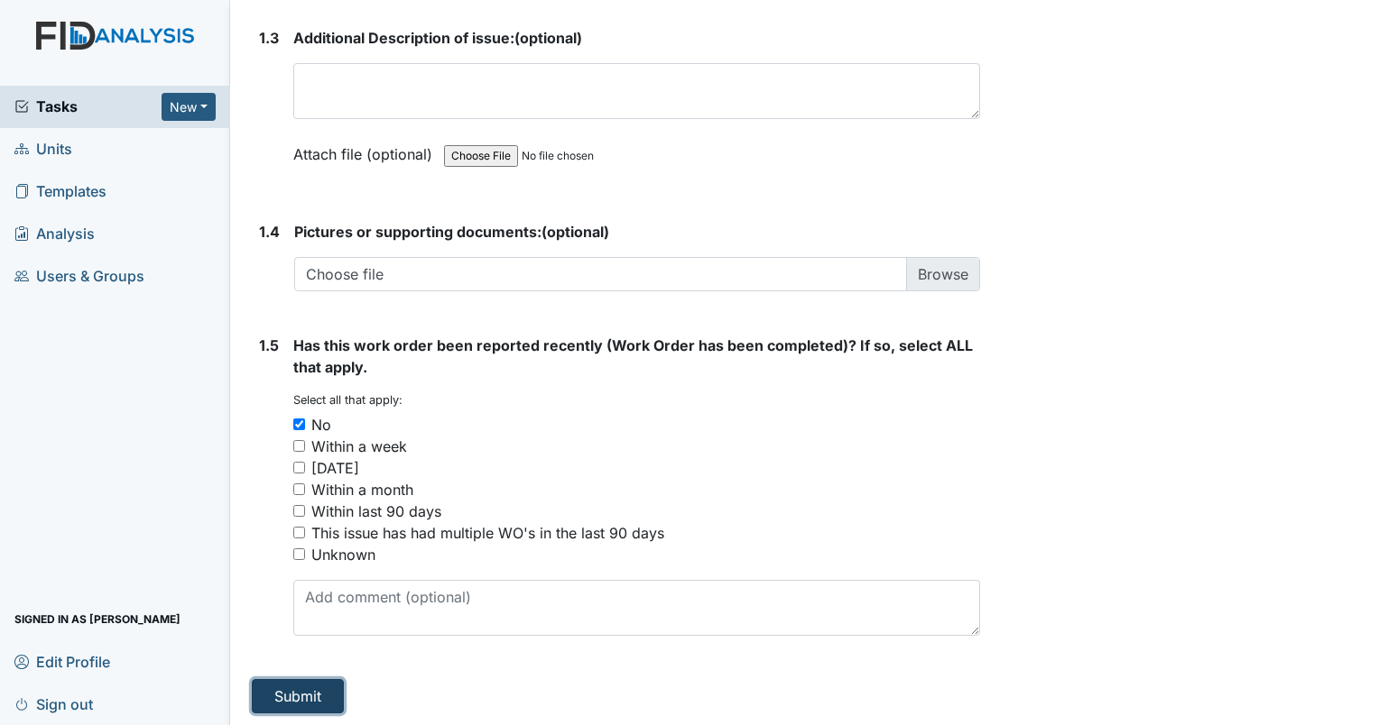
drag, startPoint x: 328, startPoint y: 699, endPoint x: 314, endPoint y: 704, distance: 15.1
click at [324, 702] on button "Submit" at bounding box center [298, 696] width 92 height 34
